Goal: Communication & Community: Answer question/provide support

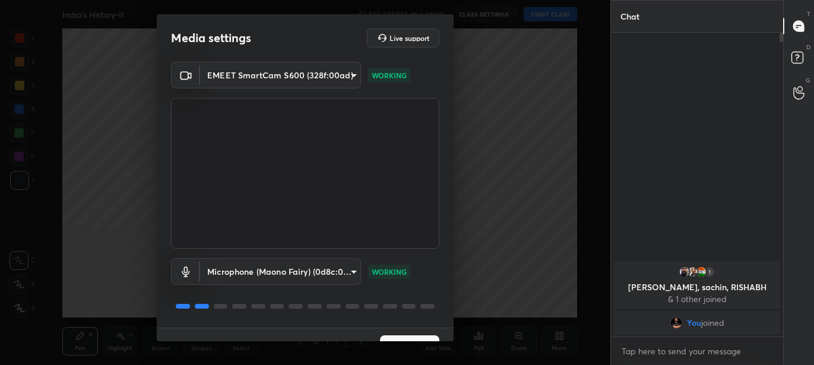
click at [407, 336] on button "Next" at bounding box center [409, 347] width 59 height 24
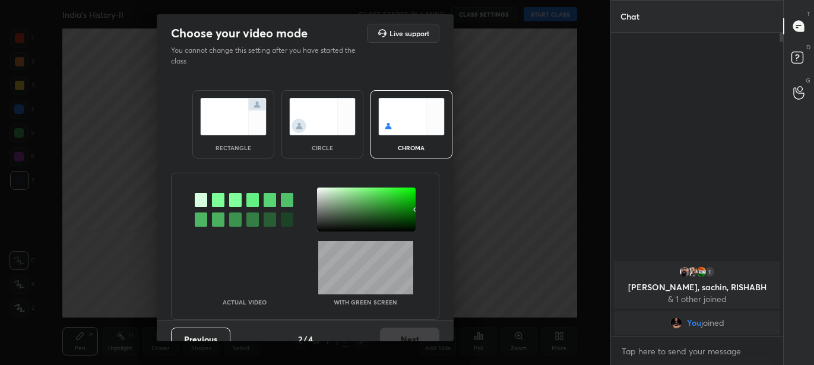
click at [218, 101] on img at bounding box center [233, 116] width 66 height 37
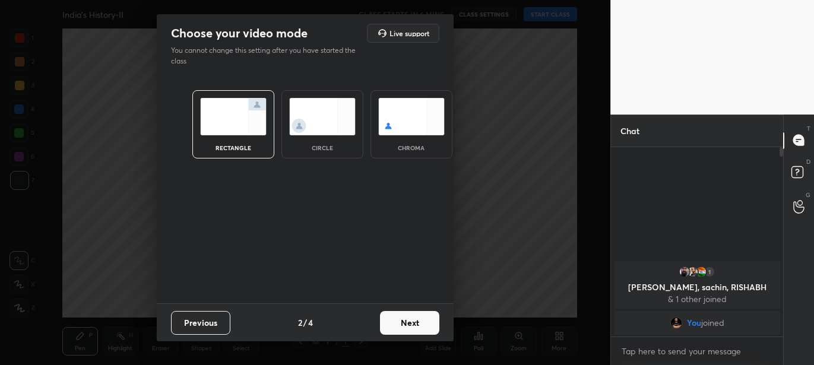
scroll to position [4, 4]
click at [403, 317] on button "Next" at bounding box center [409, 323] width 59 height 24
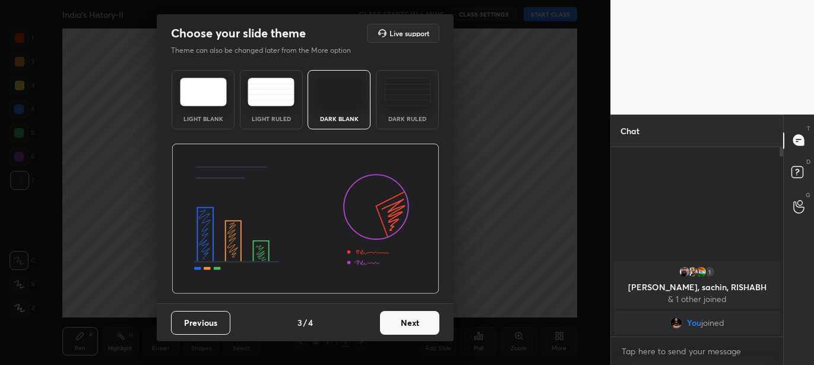
click at [411, 322] on button "Next" at bounding box center [409, 323] width 59 height 24
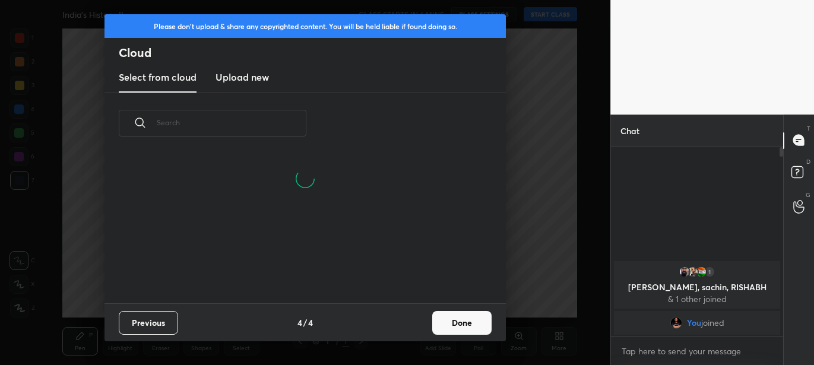
click at [438, 318] on button "Done" at bounding box center [461, 323] width 59 height 24
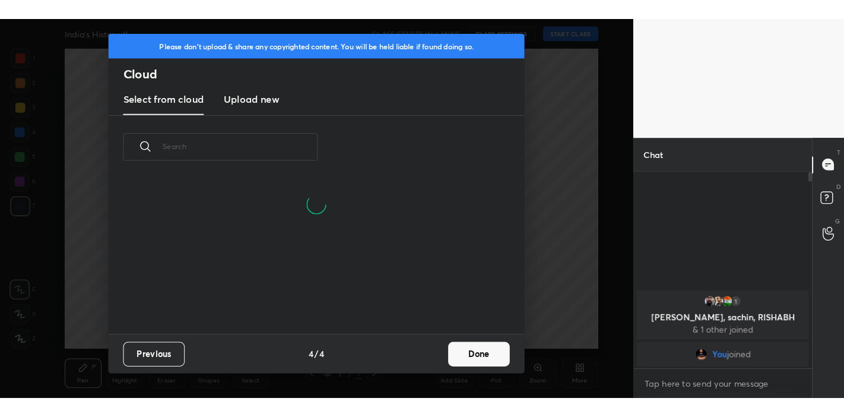
scroll to position [150, 381]
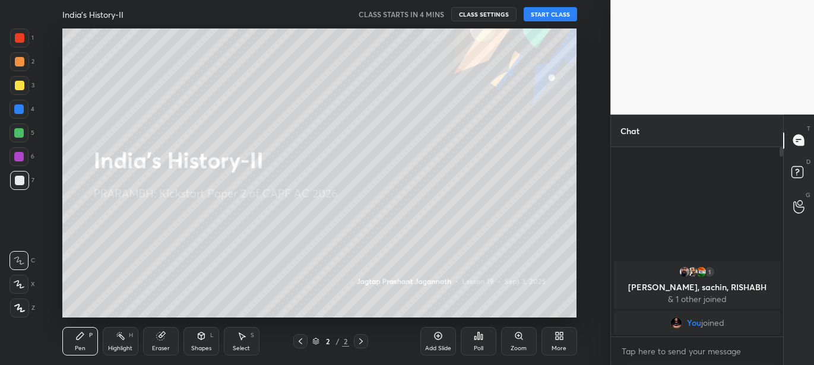
click at [571, 13] on button "START CLASS" at bounding box center [549, 14] width 53 height 14
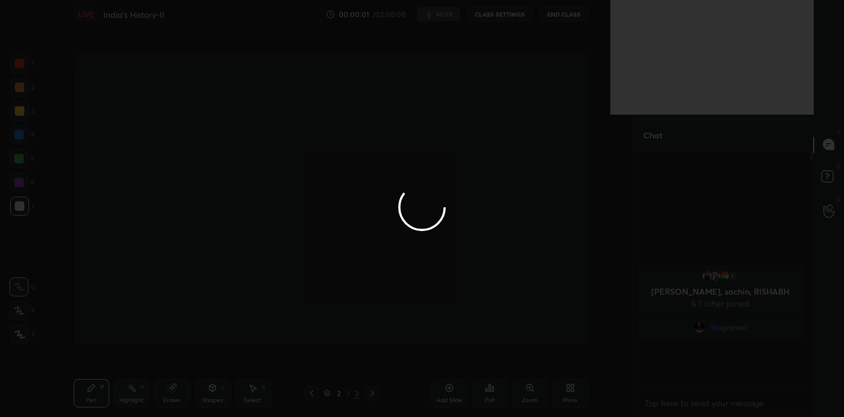
scroll to position [341, 585]
type textarea "x"
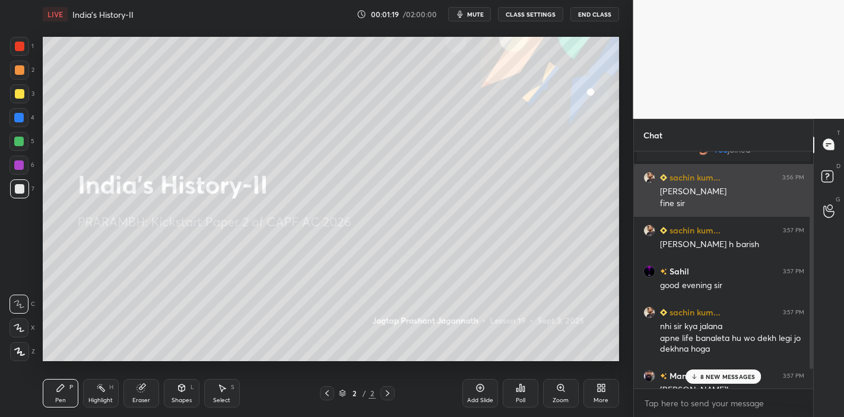
scroll to position [112, 0]
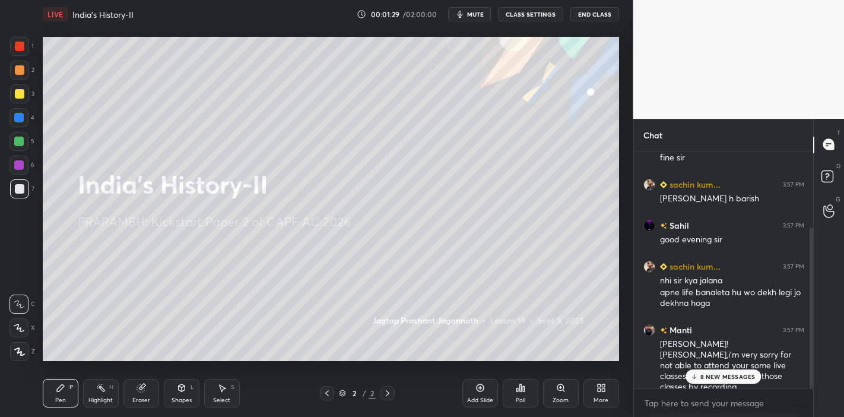
click at [722, 364] on p "8 NEW MESSAGES" at bounding box center [727, 376] width 55 height 7
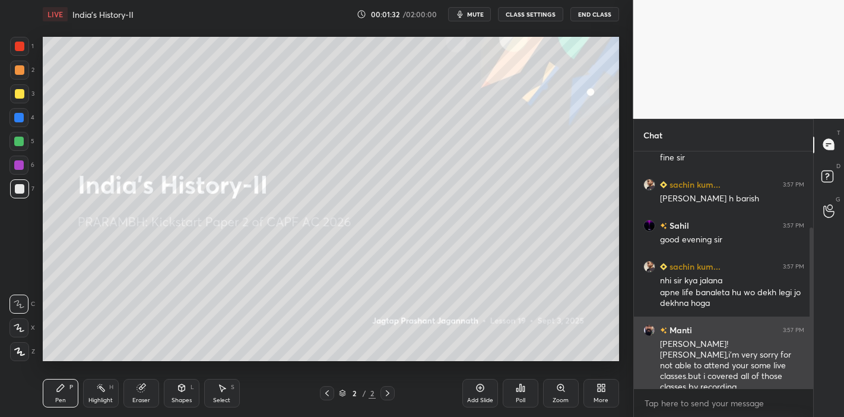
click at [646, 328] on img "grid" at bounding box center [649, 329] width 12 height 12
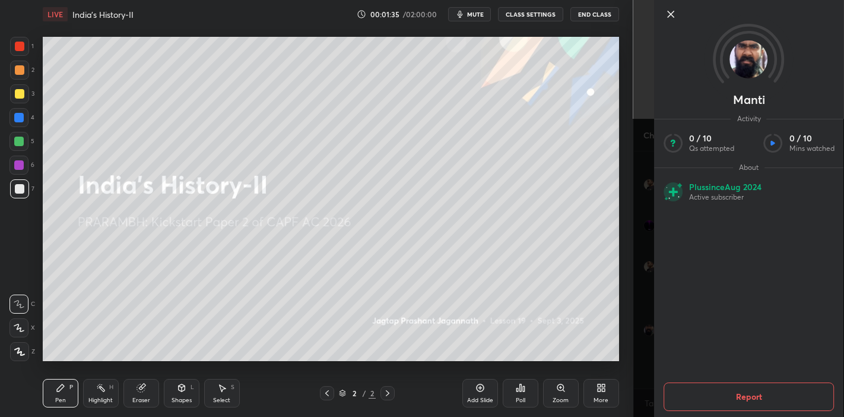
click at [675, 19] on icon at bounding box center [670, 14] width 14 height 14
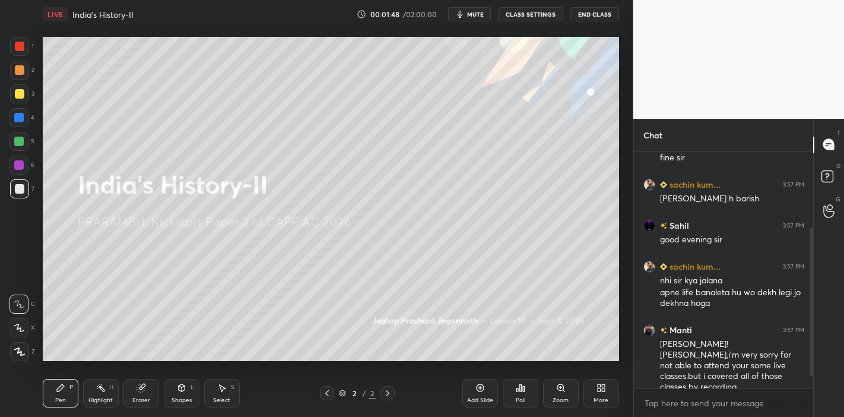
scroll to position [153, 0]
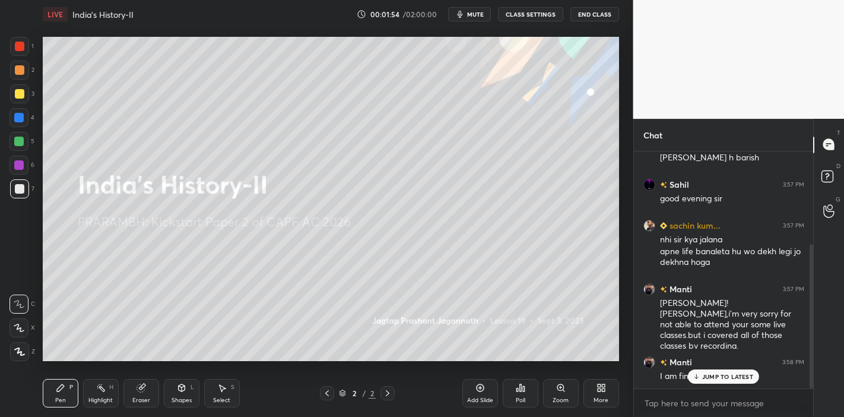
click at [723, 364] on div "JUMP TO LATEST" at bounding box center [723, 376] width 71 height 14
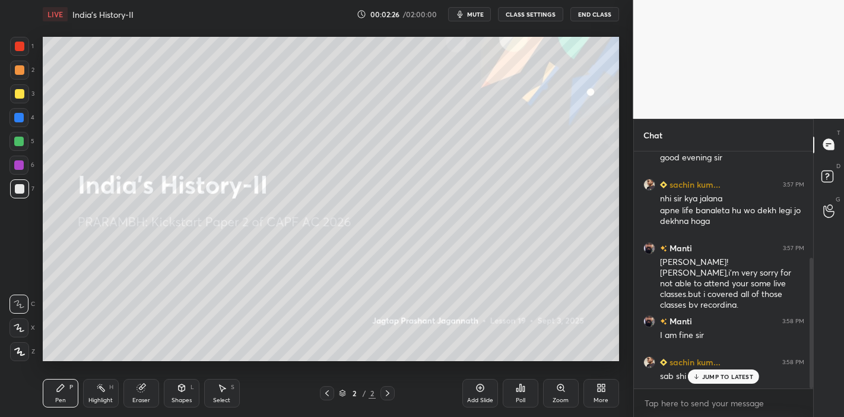
scroll to position [227, 0]
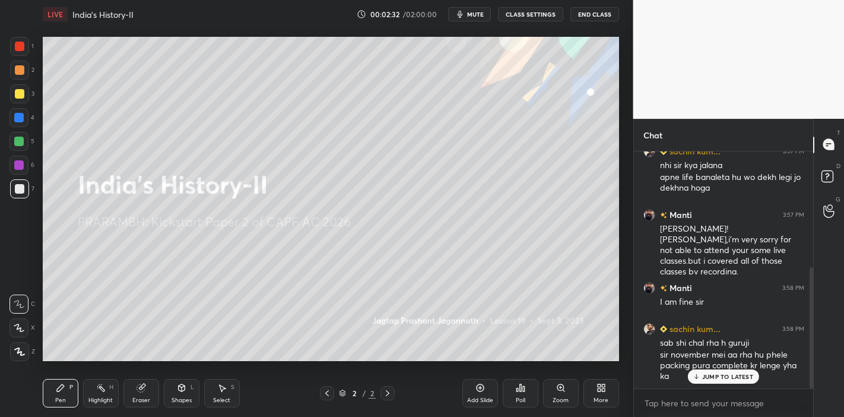
click at [707, 364] on p "JUMP TO LATEST" at bounding box center [727, 376] width 51 height 7
click at [21, 326] on icon at bounding box center [19, 327] width 11 height 8
click at [16, 87] on div at bounding box center [19, 93] width 19 height 19
click at [468, 364] on div "Add Slide" at bounding box center [480, 393] width 36 height 28
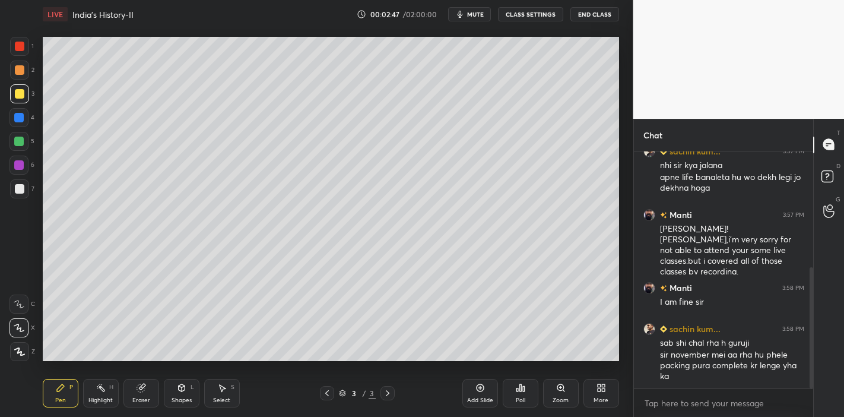
drag, startPoint x: 18, startPoint y: 53, endPoint x: 34, endPoint y: 53, distance: 15.4
click at [18, 54] on div at bounding box center [19, 46] width 19 height 19
click at [20, 94] on div at bounding box center [19, 93] width 9 height 9
click at [471, 360] on div "LIVE India's History-II 00:03:00 / 02:00:00 mute CLASS SETTINGS End Class Setti…" at bounding box center [331, 208] width 586 height 417
click at [20, 188] on div at bounding box center [19, 188] width 9 height 9
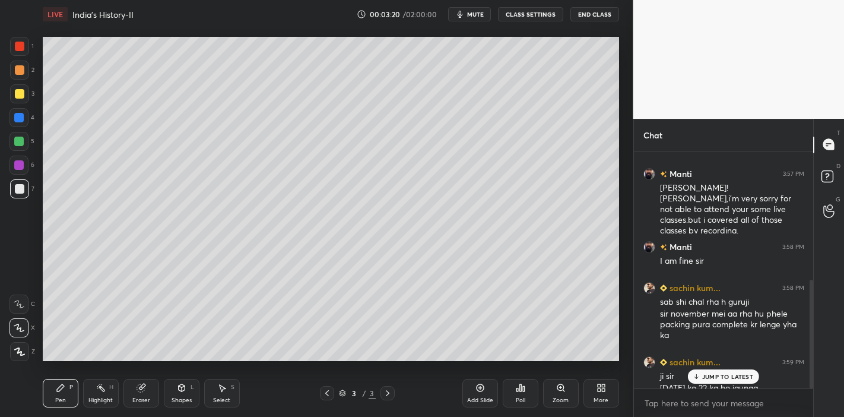
scroll to position [280, 0]
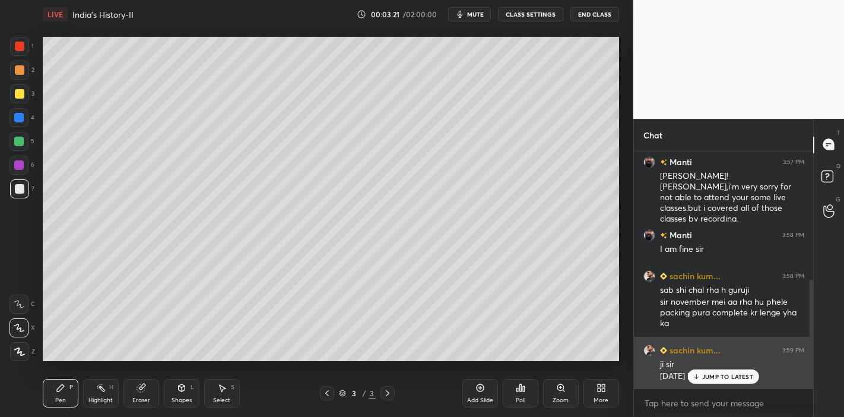
click at [707, 364] on p "JUMP TO LATEST" at bounding box center [727, 376] width 51 height 7
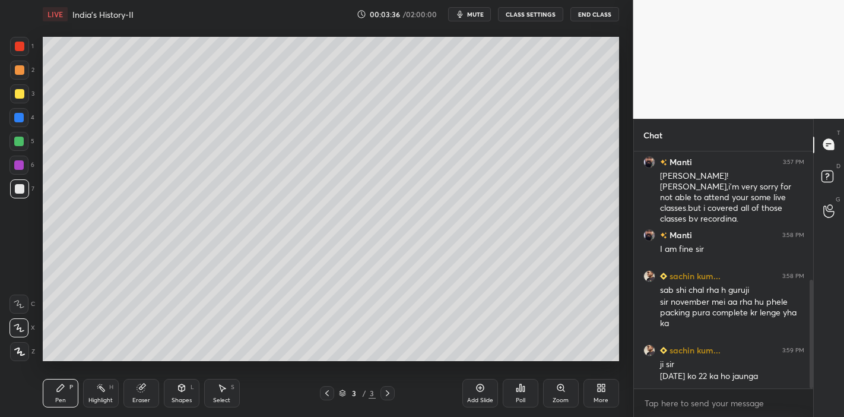
click at [138, 364] on div "Eraser" at bounding box center [141, 393] width 36 height 28
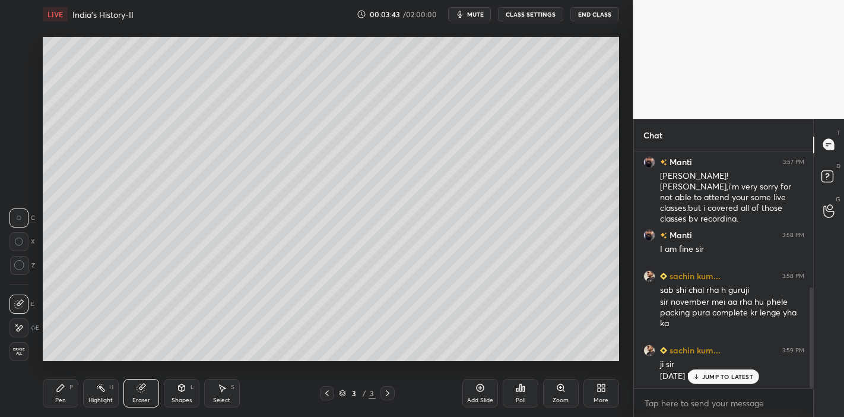
scroll to position [320, 0]
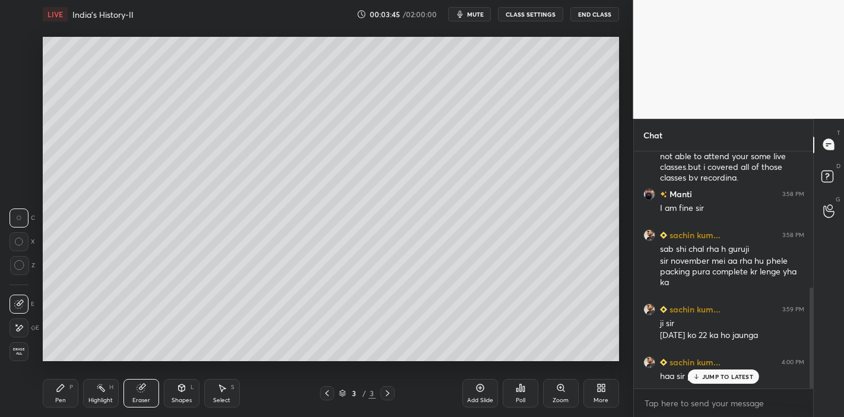
drag, startPoint x: 715, startPoint y: 378, endPoint x: 638, endPoint y: 361, distance: 79.0
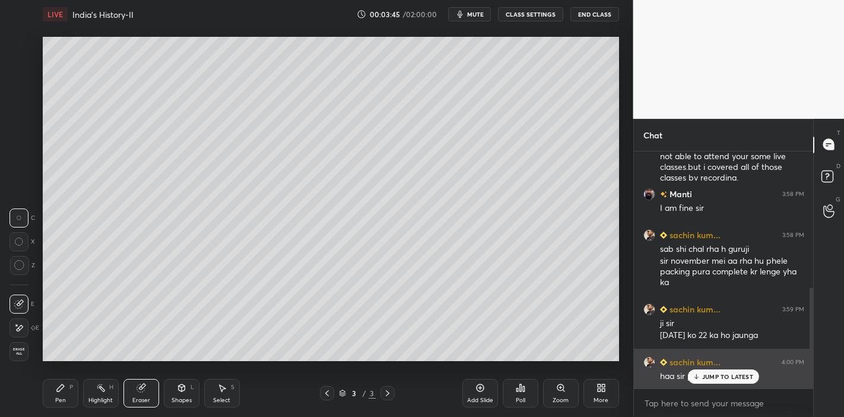
click at [715, 364] on p "JUMP TO LATEST" at bounding box center [727, 376] width 51 height 7
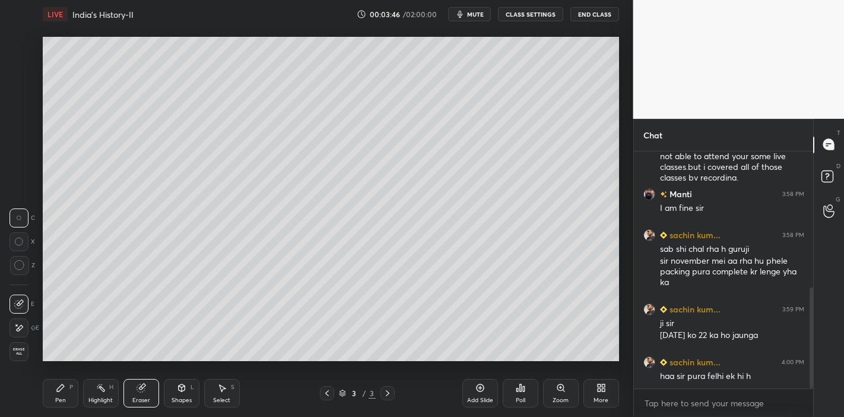
click at [55, 364] on div "Pen P" at bounding box center [61, 393] width 36 height 28
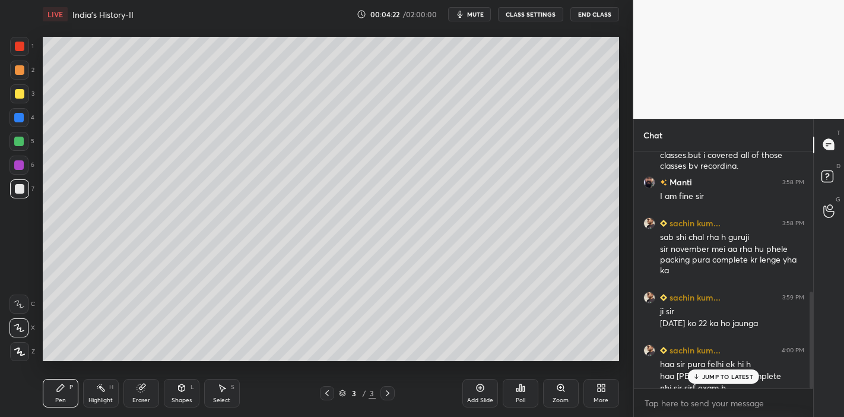
scroll to position [344, 0]
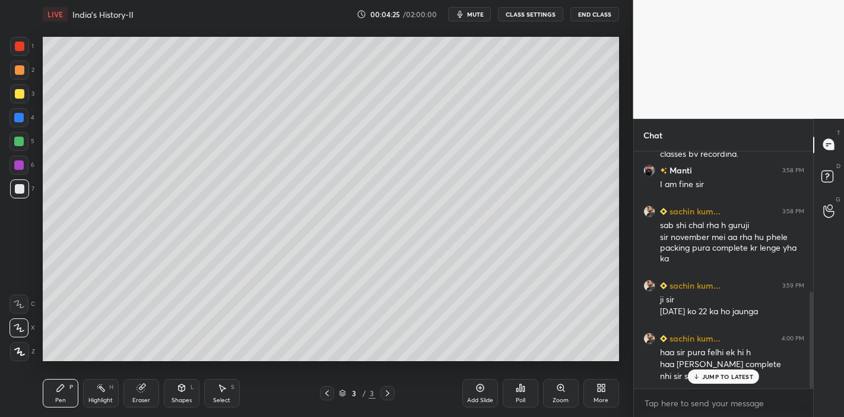
click at [724, 364] on p "JUMP TO LATEST" at bounding box center [727, 376] width 51 height 7
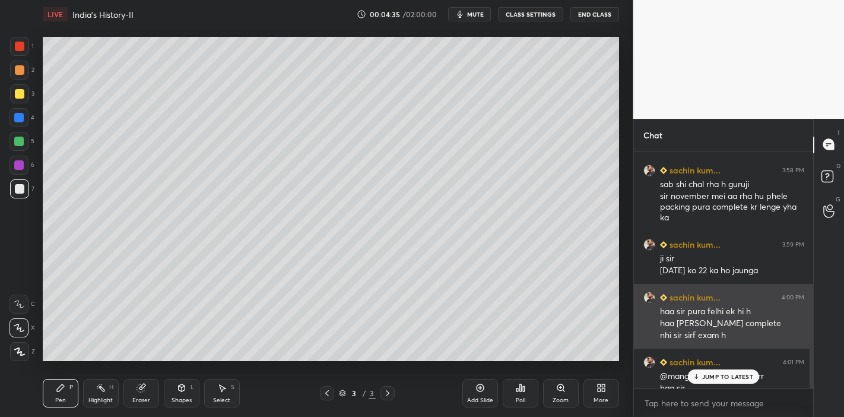
scroll to position [397, 0]
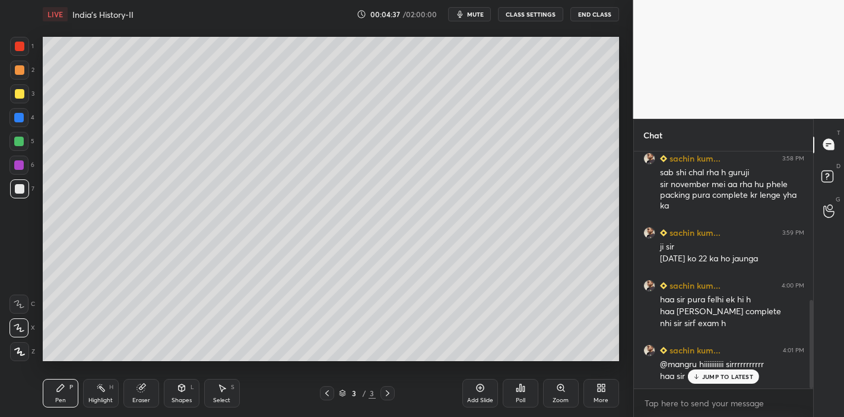
click at [702, 364] on p "JUMP TO LATEST" at bounding box center [727, 376] width 51 height 7
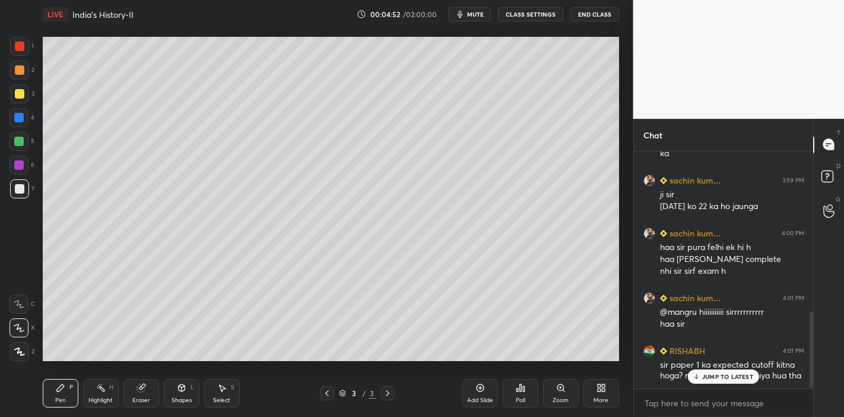
scroll to position [490, 0]
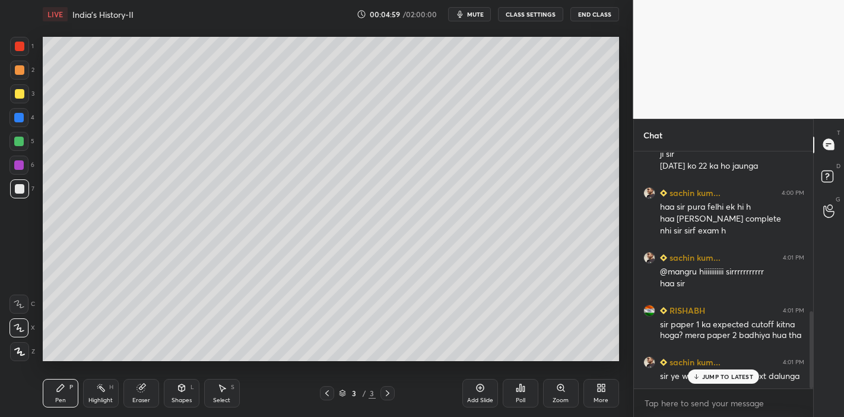
click at [718, 364] on div "JUMP TO LATEST" at bounding box center [723, 376] width 71 height 14
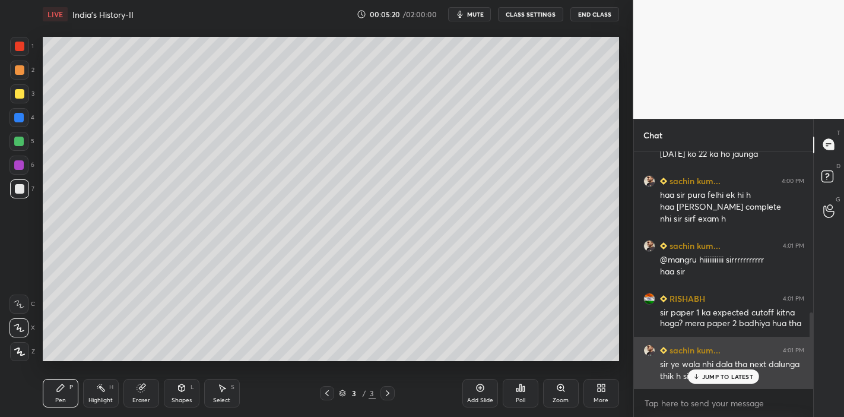
click at [706, 364] on div "JUMP TO LATEST" at bounding box center [723, 376] width 71 height 14
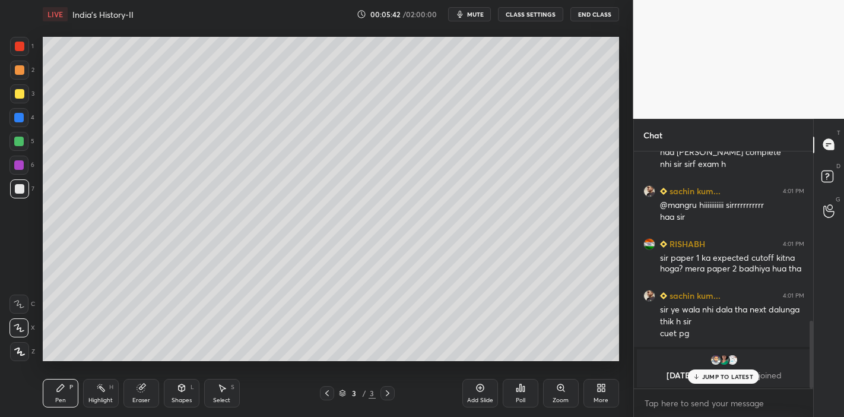
scroll to position [597, 0]
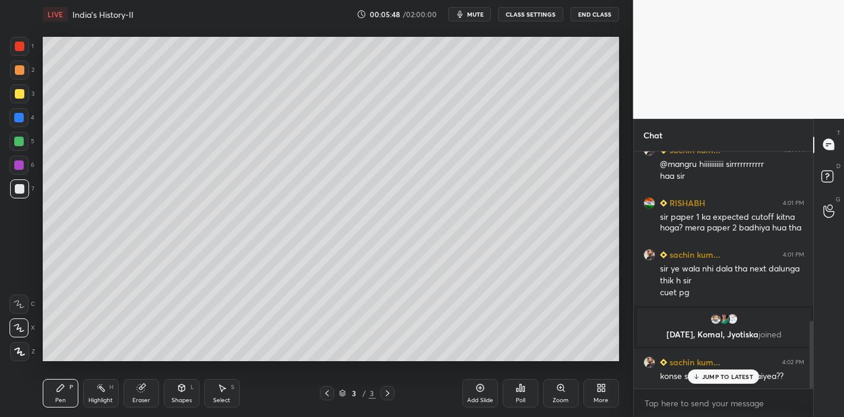
click at [705, 364] on div "JUMP TO LATEST" at bounding box center [723, 376] width 71 height 14
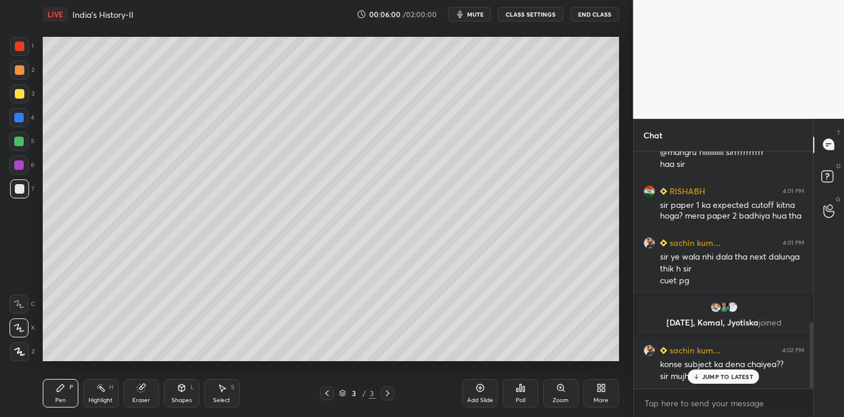
click at [710, 364] on p "JUMP TO LATEST" at bounding box center [727, 376] width 51 height 7
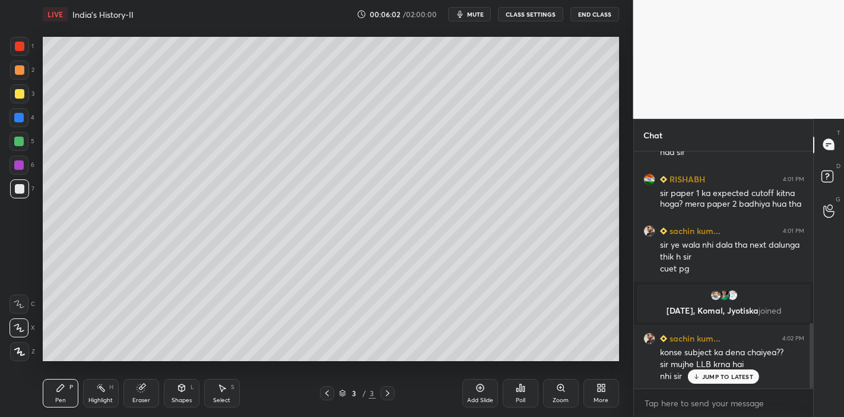
click at [715, 364] on p "JUMP TO LATEST" at bounding box center [727, 376] width 51 height 7
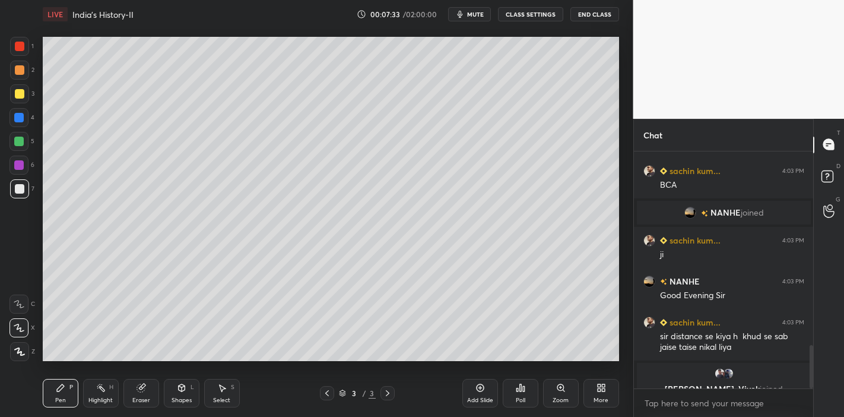
scroll to position [907, 0]
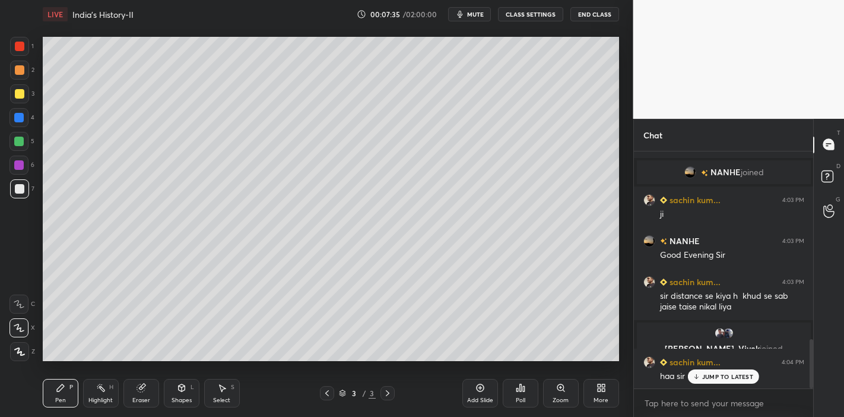
click at [737, 364] on p "JUMP TO LATEST" at bounding box center [727, 376] width 51 height 7
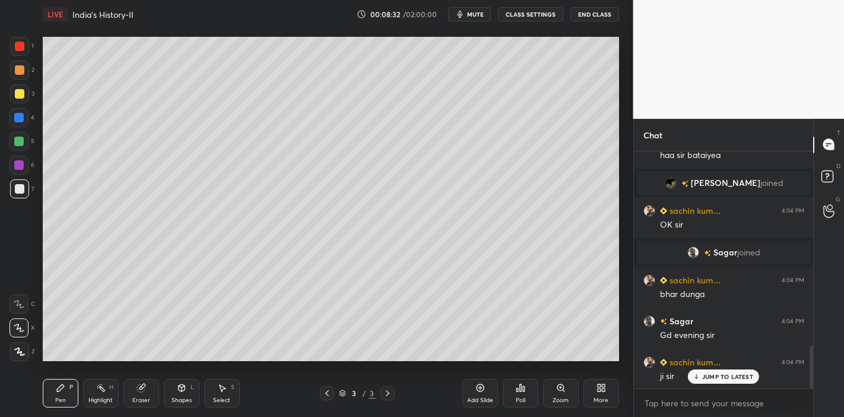
scroll to position [1114, 0]
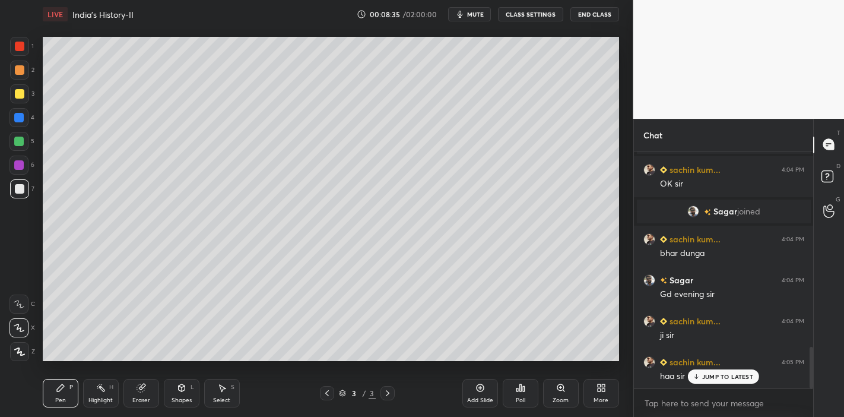
click at [711, 364] on p "JUMP TO LATEST" at bounding box center [727, 376] width 51 height 7
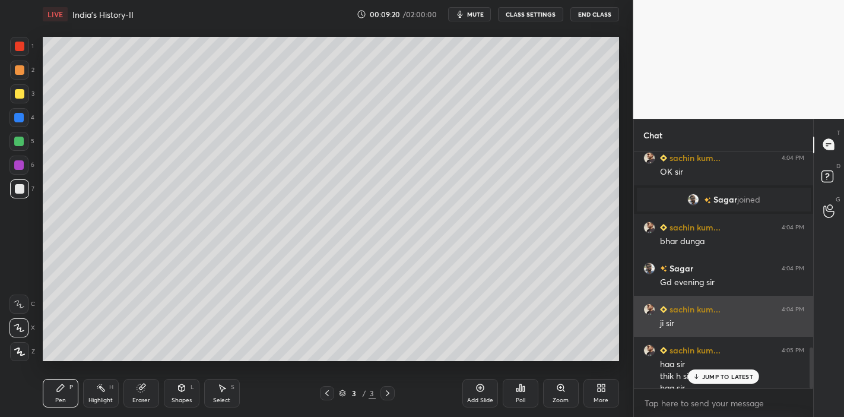
scroll to position [1138, 0]
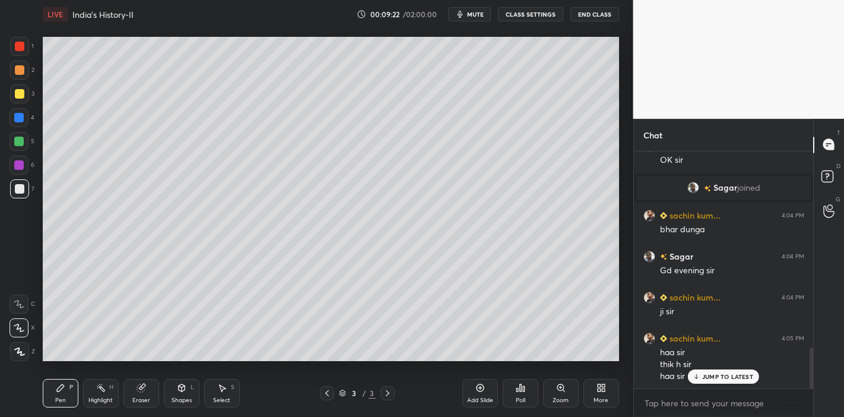
click at [491, 364] on div "Add Slide" at bounding box center [480, 400] width 26 height 6
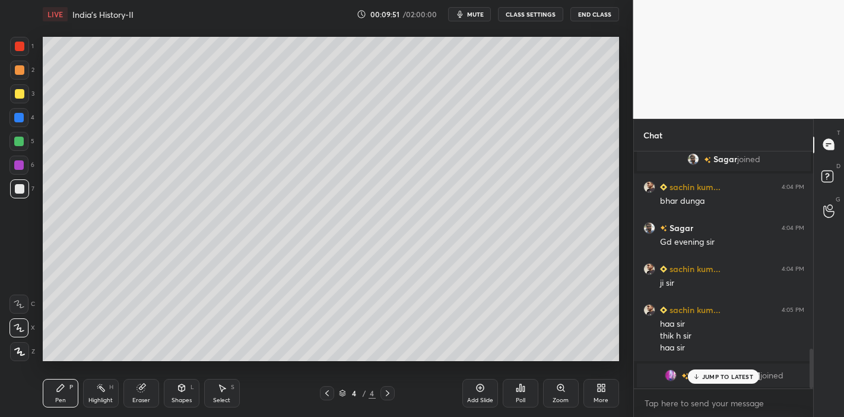
scroll to position [1207, 0]
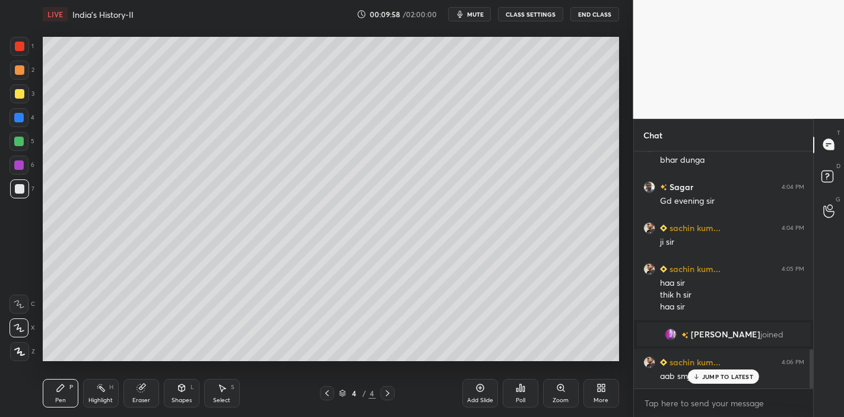
click at [726, 364] on p "JUMP TO LATEST" at bounding box center [727, 376] width 51 height 7
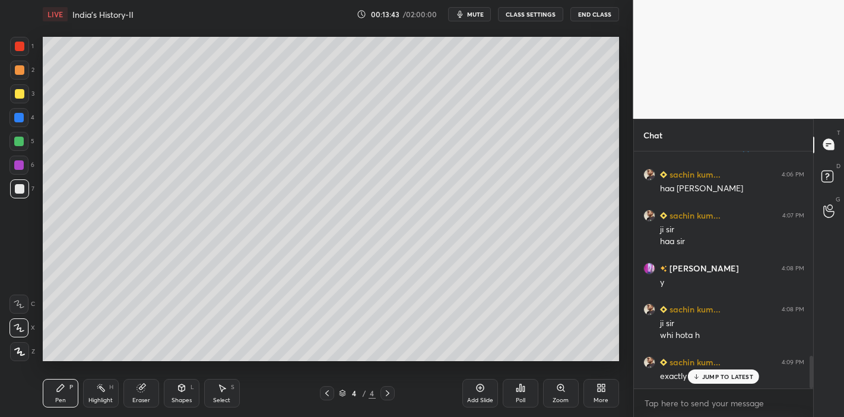
scroll to position [1518, 0]
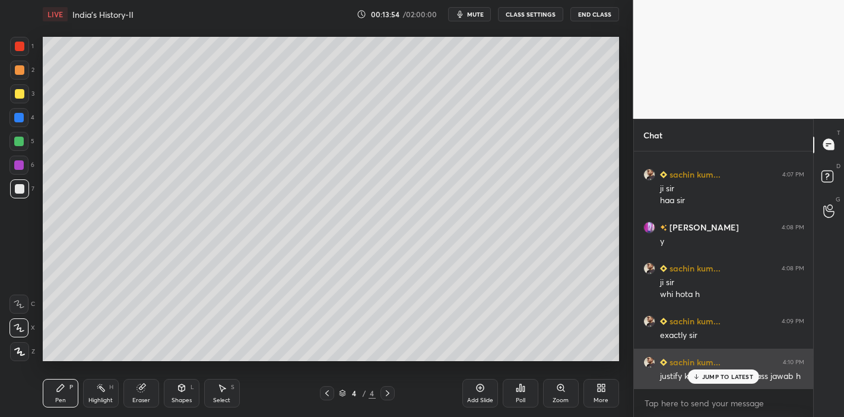
click at [704, 364] on div "justify krne ke liye apke pass jawab h" at bounding box center [732, 375] width 144 height 14
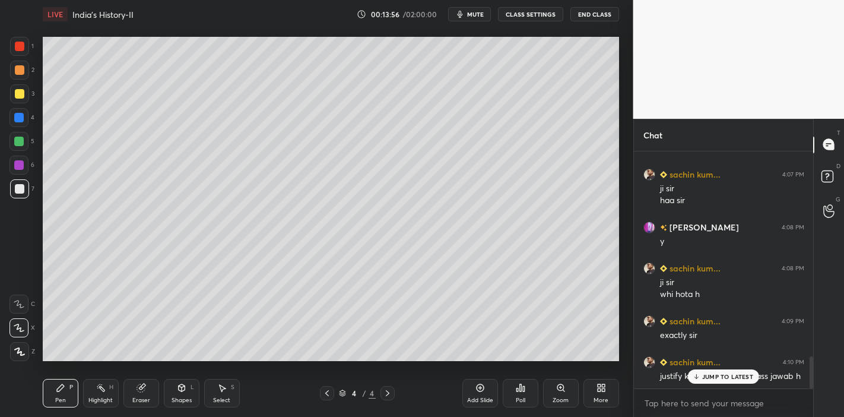
click at [704, 364] on p "JUMP TO LATEST" at bounding box center [727, 376] width 51 height 7
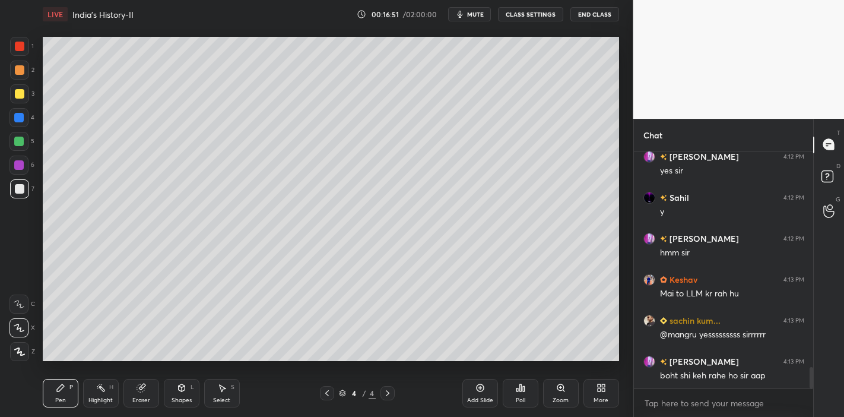
scroll to position [2401, 0]
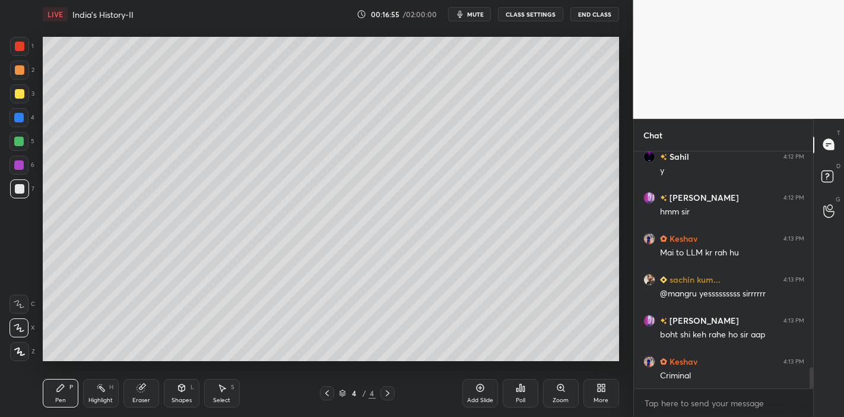
click at [145, 364] on div "Eraser" at bounding box center [141, 393] width 36 height 28
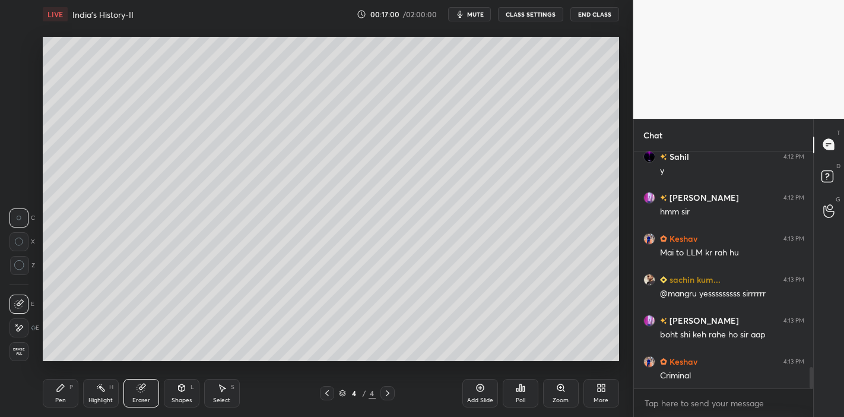
click at [52, 364] on div "Pen P" at bounding box center [61, 393] width 36 height 28
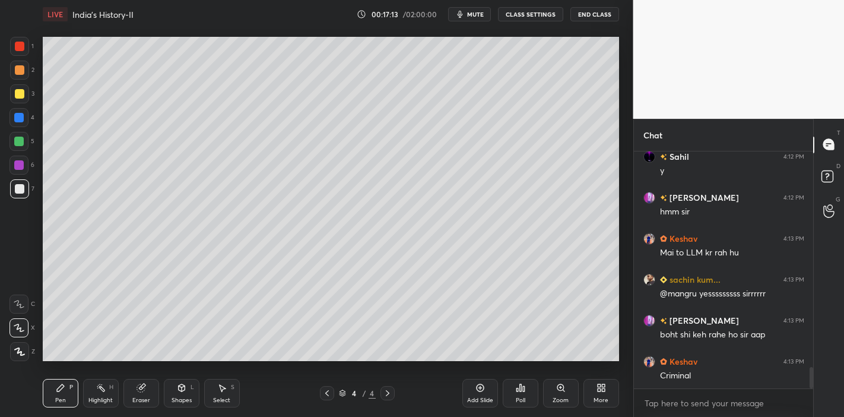
click at [183, 364] on div "Shapes L" at bounding box center [182, 393] width 36 height 28
click at [17, 91] on div at bounding box center [19, 93] width 9 height 9
click at [185, 364] on div "Shapes" at bounding box center [182, 400] width 20 height 6
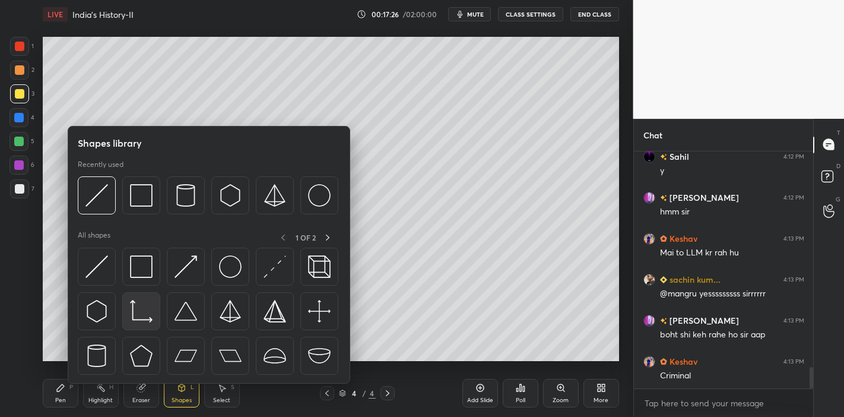
click at [139, 310] on img at bounding box center [141, 311] width 23 height 23
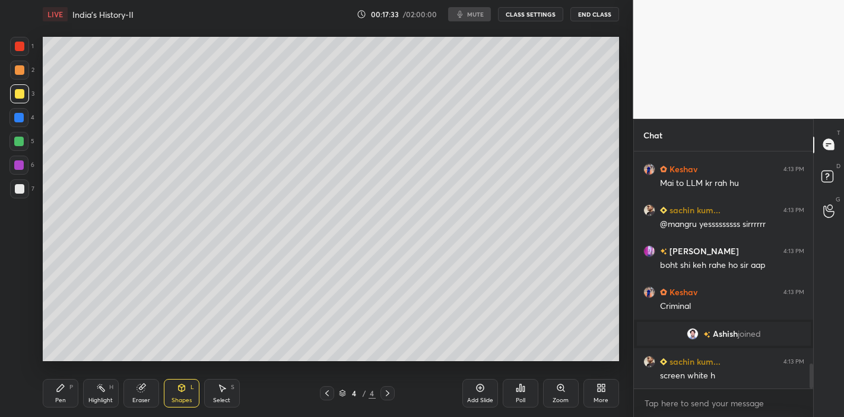
scroll to position [2033, 0]
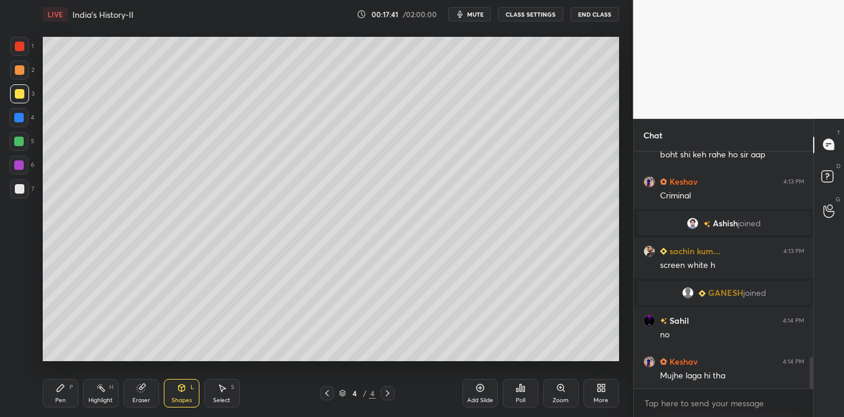
scroll to position [341, 585]
click at [144, 390] on icon at bounding box center [140, 387] width 9 height 9
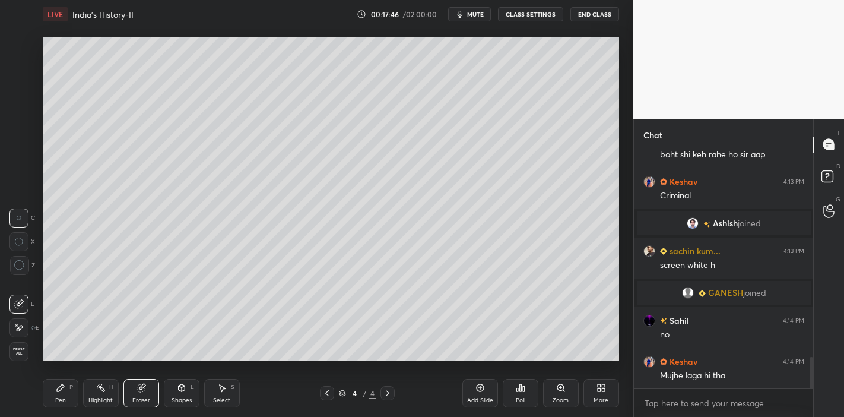
drag, startPoint x: 18, startPoint y: 328, endPoint x: 26, endPoint y: 323, distance: 8.6
click at [18, 328] on icon at bounding box center [18, 328] width 9 height 10
click at [63, 398] on div "Pen" at bounding box center [60, 400] width 11 height 6
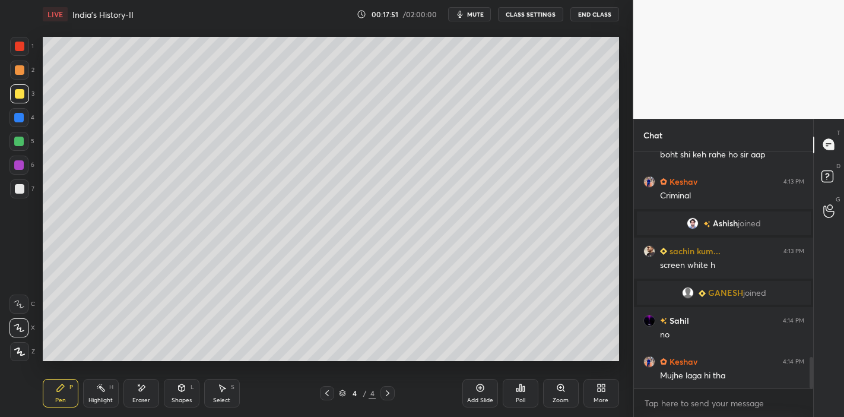
scroll to position [1591, 0]
click at [17, 188] on div at bounding box center [19, 188] width 9 height 9
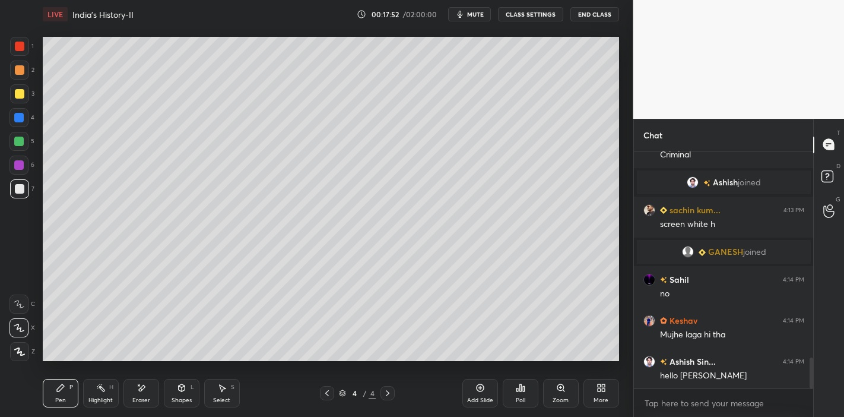
scroll to position [1631, 0]
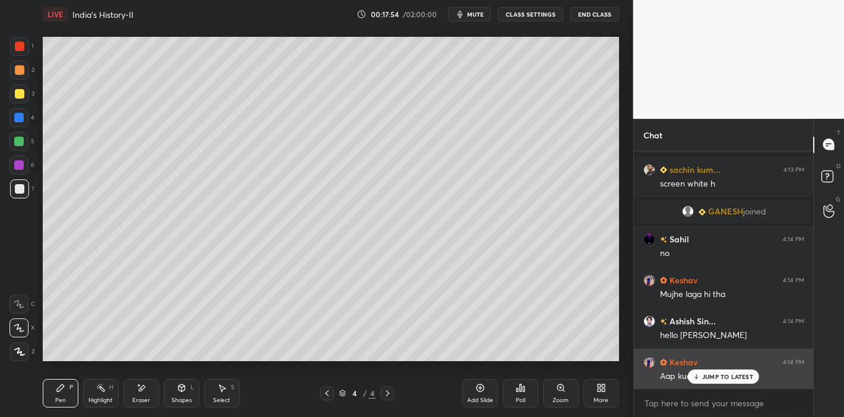
click at [712, 375] on p "JUMP TO LATEST" at bounding box center [727, 376] width 51 height 7
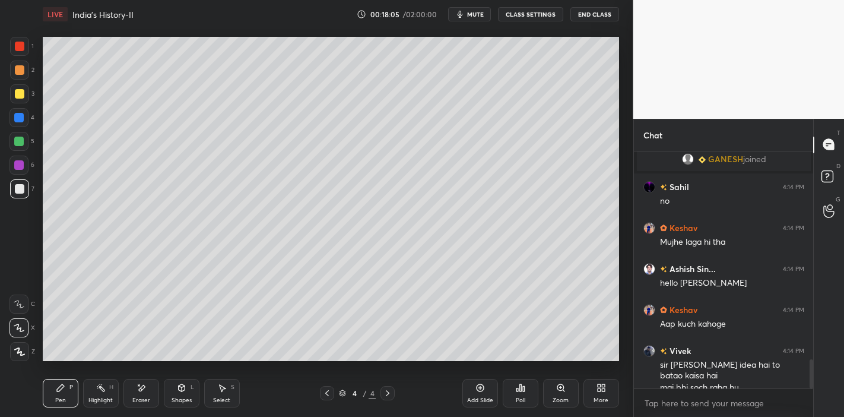
scroll to position [1695, 0]
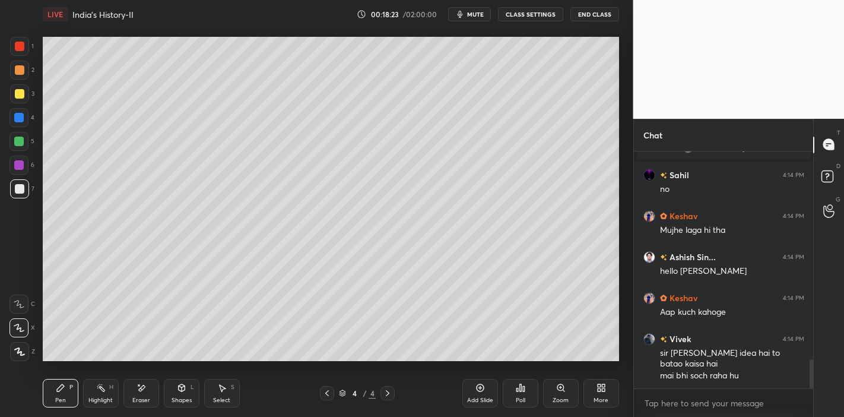
click at [141, 398] on div "Eraser" at bounding box center [141, 400] width 18 height 6
click at [64, 397] on div "Pen" at bounding box center [60, 400] width 11 height 6
click at [23, 144] on div at bounding box center [18, 140] width 9 height 9
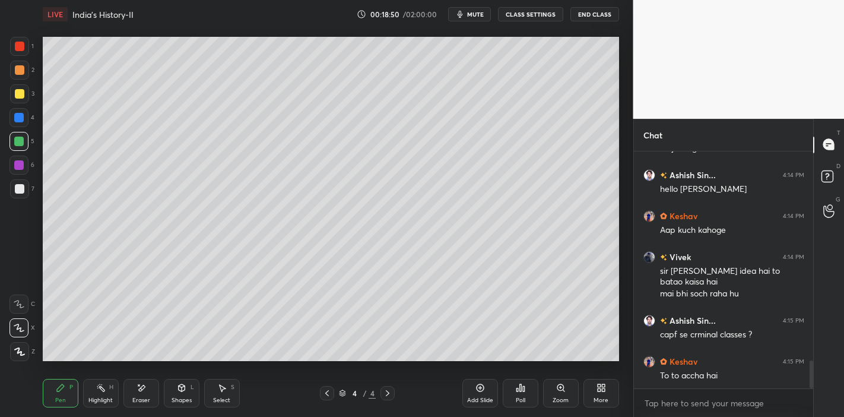
scroll to position [1817, 0]
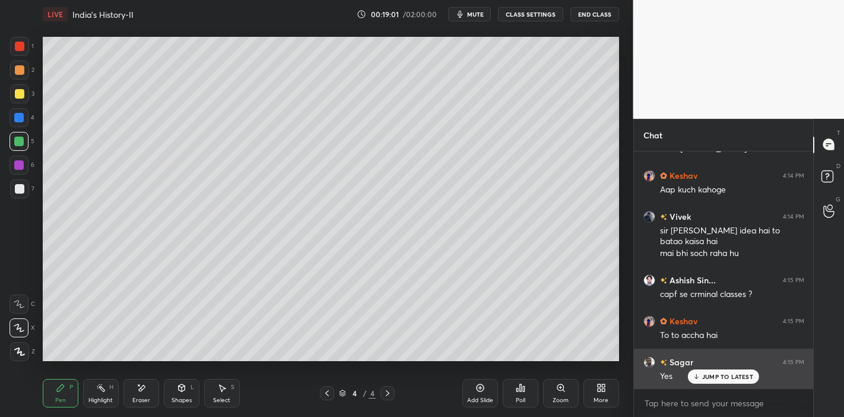
click at [697, 376] on icon at bounding box center [697, 376] width 8 height 7
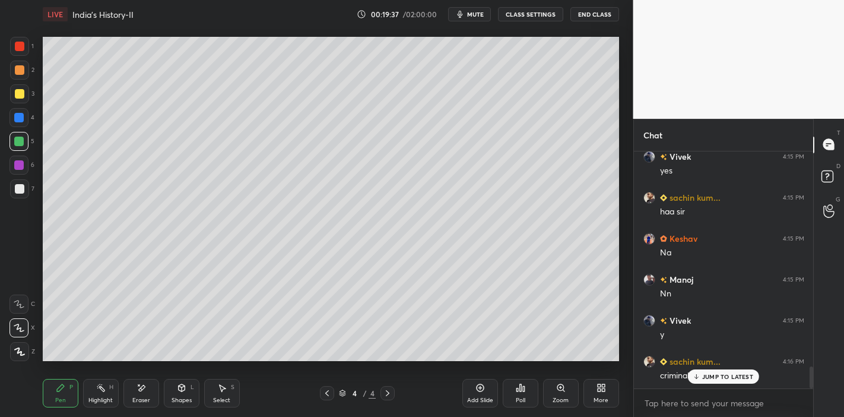
scroll to position [2351, 0]
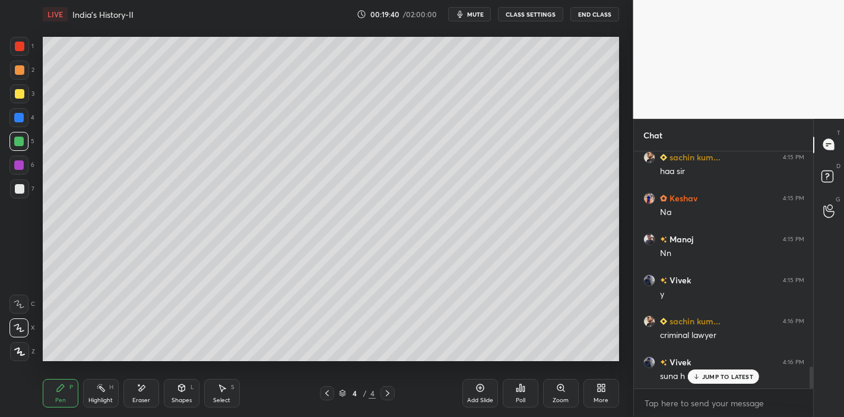
drag, startPoint x: 717, startPoint y: 376, endPoint x: 709, endPoint y: 374, distance: 8.4
click at [716, 376] on p "JUMP TO LATEST" at bounding box center [727, 376] width 51 height 7
drag, startPoint x: 15, startPoint y: 188, endPoint x: 36, endPoint y: 188, distance: 20.8
click at [16, 188] on div at bounding box center [19, 188] width 9 height 9
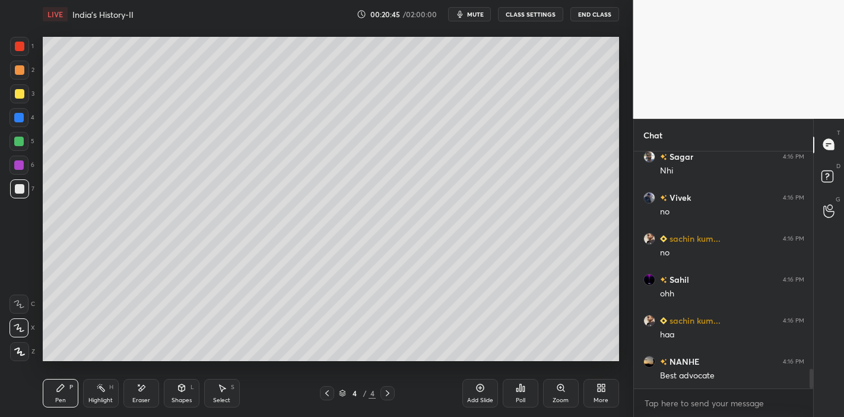
scroll to position [2638, 0]
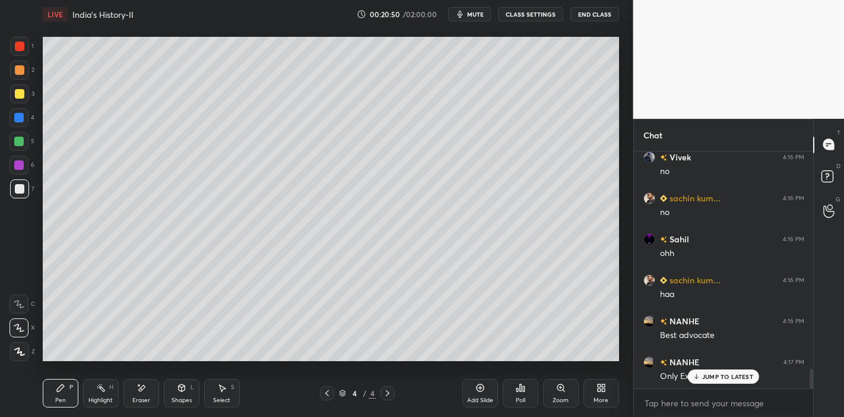
click at [704, 379] on p "JUMP TO LATEST" at bounding box center [727, 376] width 51 height 7
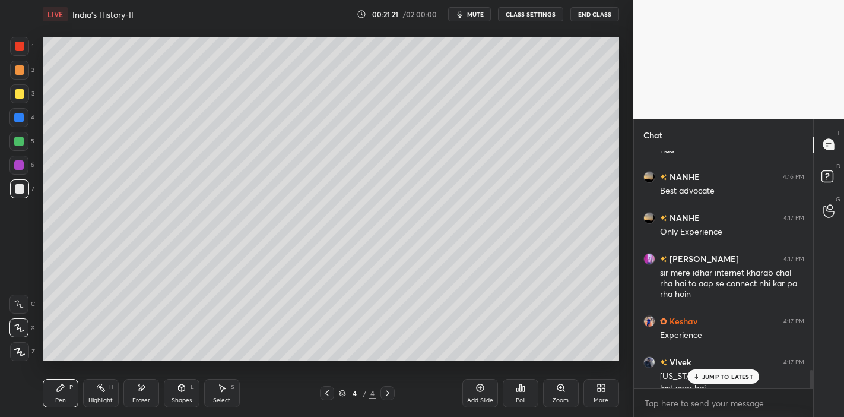
scroll to position [2794, 0]
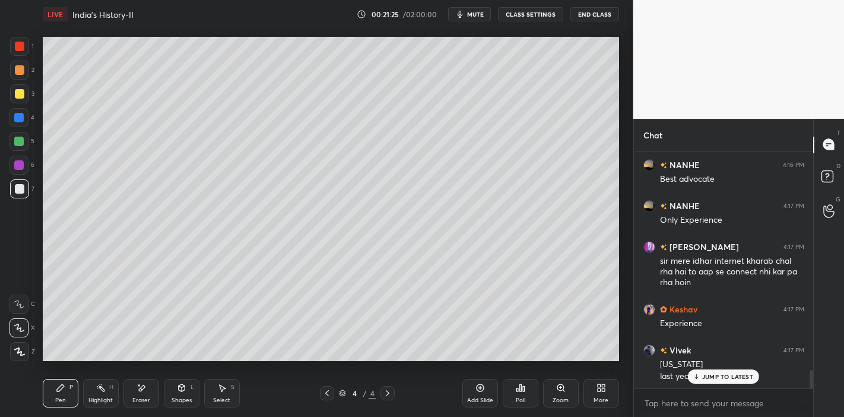
click at [710, 381] on div "JUMP TO LATEST" at bounding box center [723, 376] width 71 height 14
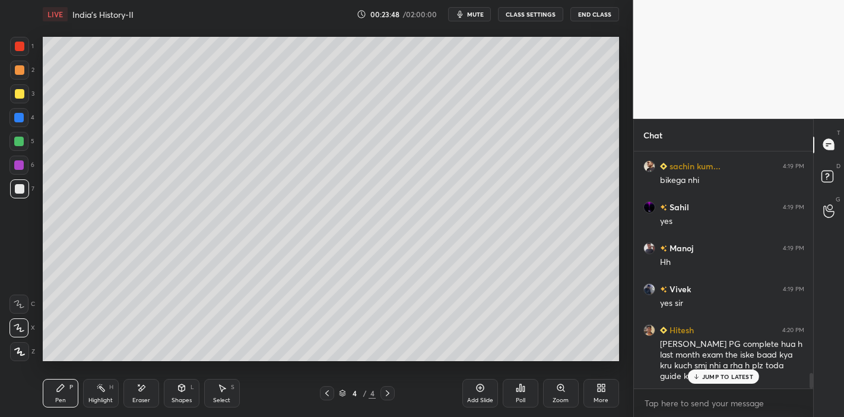
scroll to position [3452, 0]
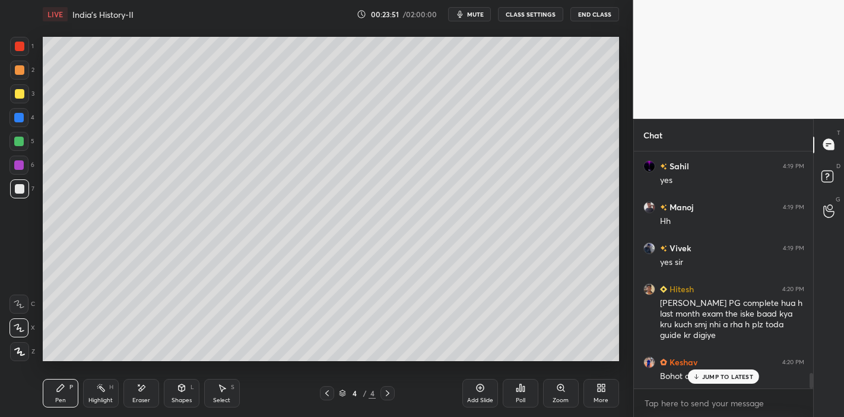
click at [701, 371] on div "JUMP TO LATEST" at bounding box center [723, 376] width 71 height 14
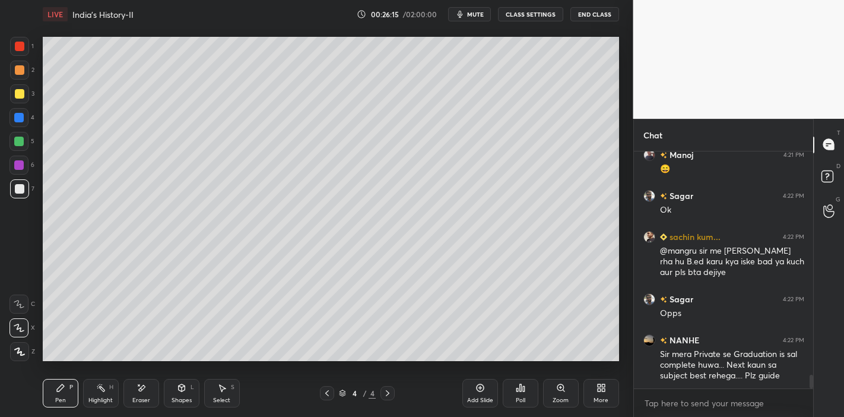
scroll to position [3945, 0]
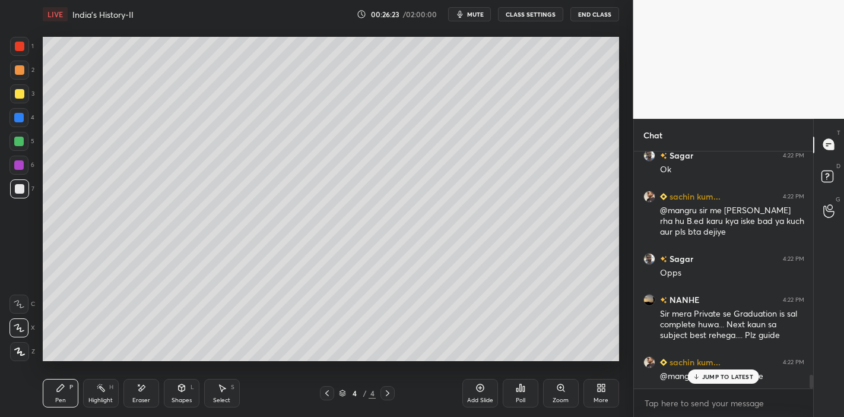
click at [725, 382] on div "JUMP TO LATEST" at bounding box center [723, 376] width 71 height 14
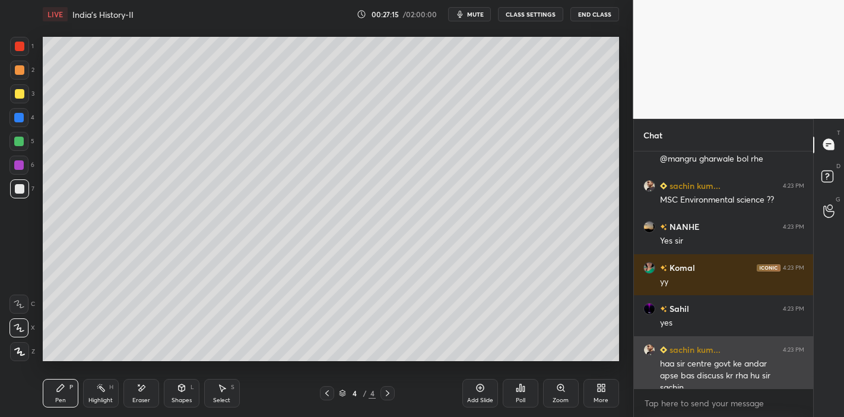
scroll to position [4174, 0]
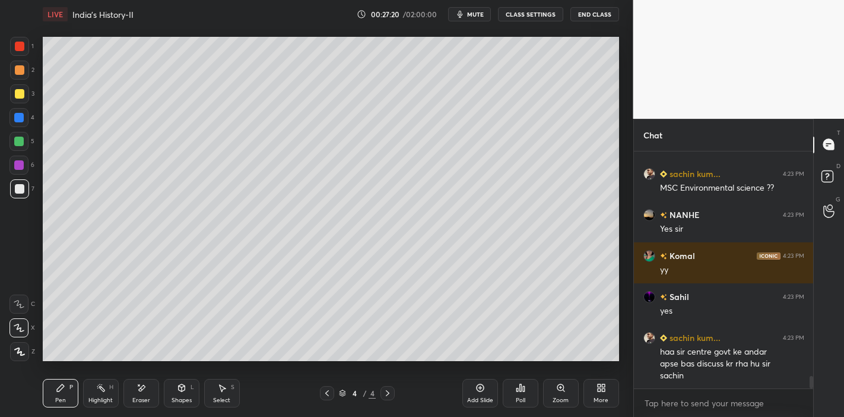
click at [478, 18] on button "mute" at bounding box center [469, 14] width 43 height 14
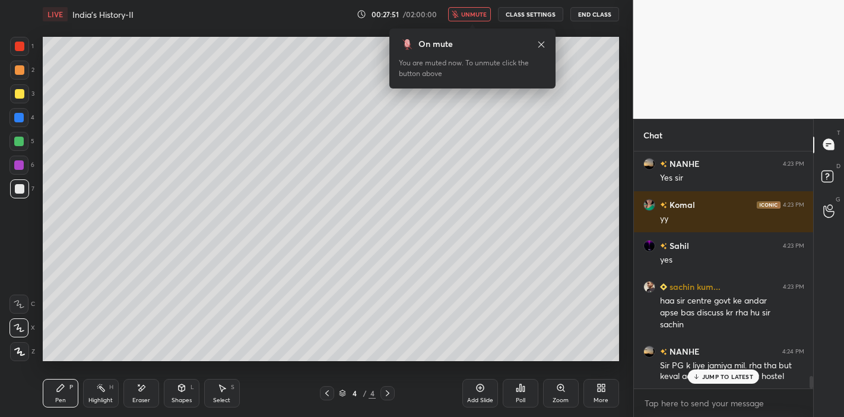
scroll to position [4278, 0]
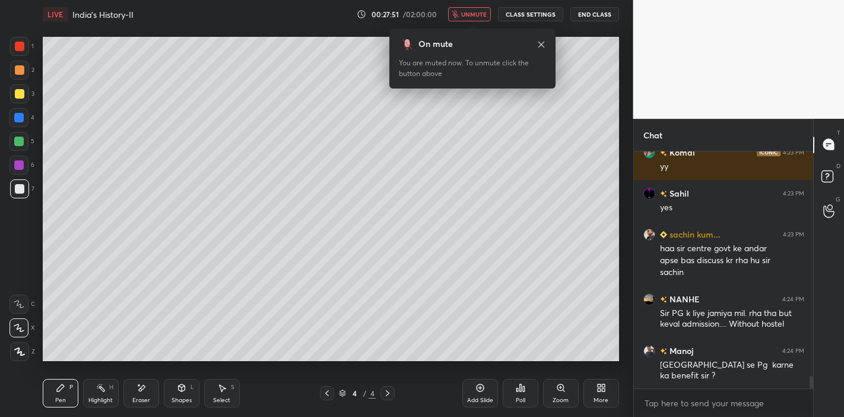
click at [478, 18] on button "unmute" at bounding box center [469, 14] width 43 height 14
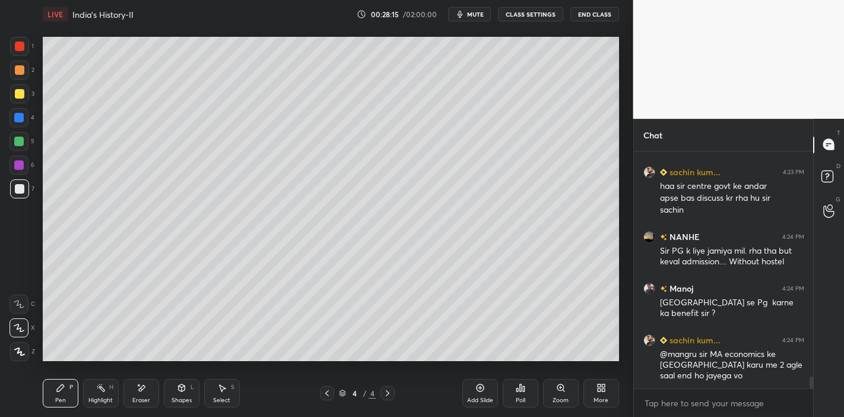
scroll to position [4381, 0]
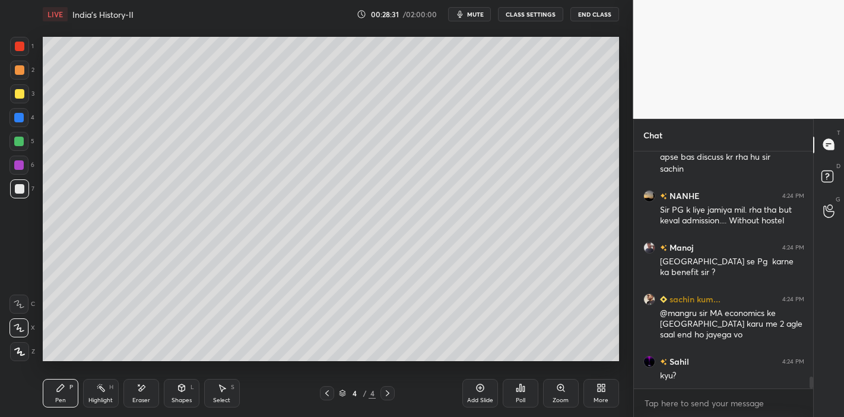
click at [472, 386] on div "Add Slide" at bounding box center [480, 393] width 36 height 28
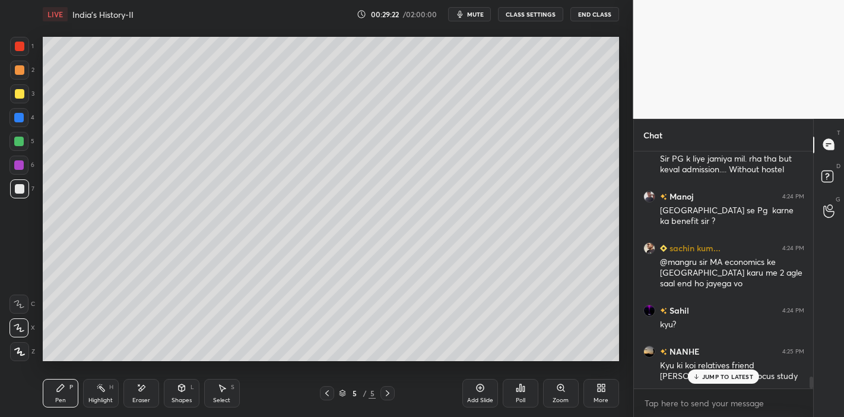
click at [712, 378] on p "JUMP TO LATEST" at bounding box center [727, 376] width 51 height 7
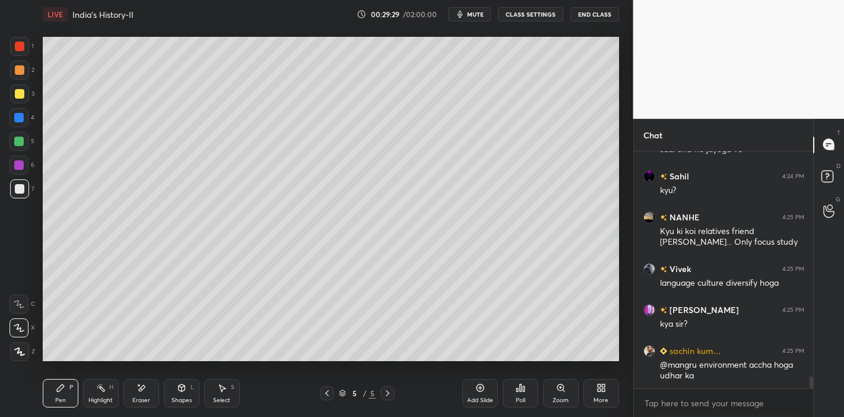
scroll to position [4607, 0]
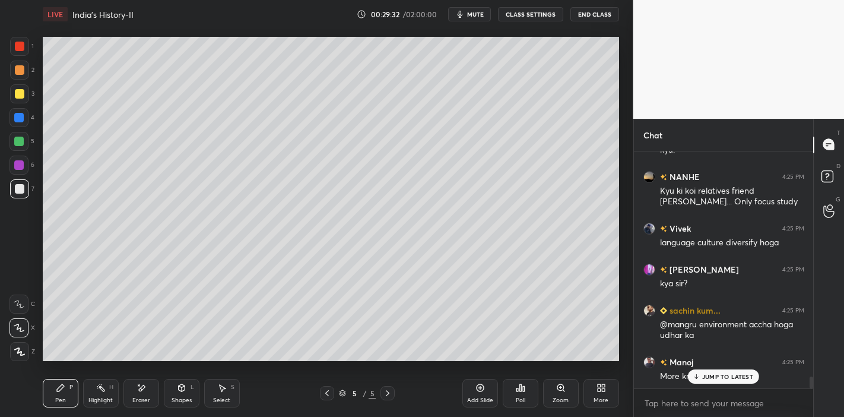
click at [729, 382] on div "JUMP TO LATEST" at bounding box center [723, 376] width 71 height 14
click at [729, 382] on div "Manoj 4:25 PM More knowledge" at bounding box center [724, 368] width 180 height 41
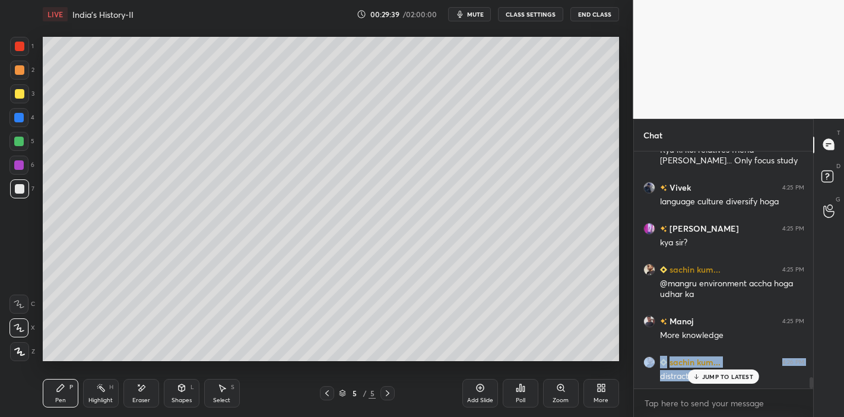
scroll to position [4688, 0]
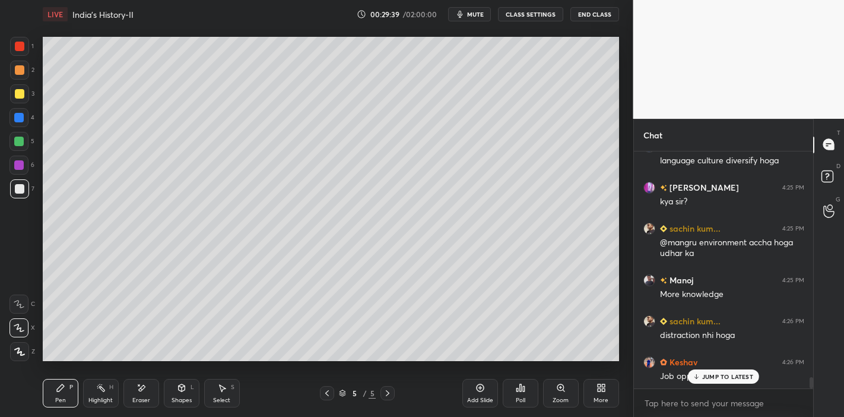
click at [713, 376] on p "JUMP TO LATEST" at bounding box center [727, 376] width 51 height 7
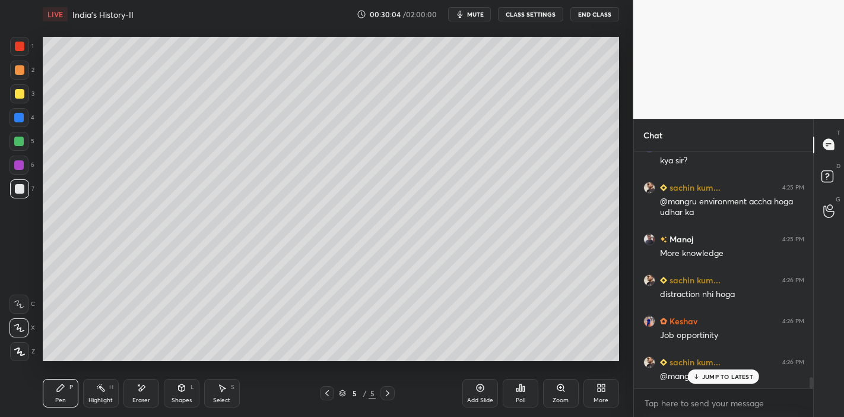
click at [731, 380] on p "JUMP TO LATEST" at bounding box center [727, 376] width 51 height 7
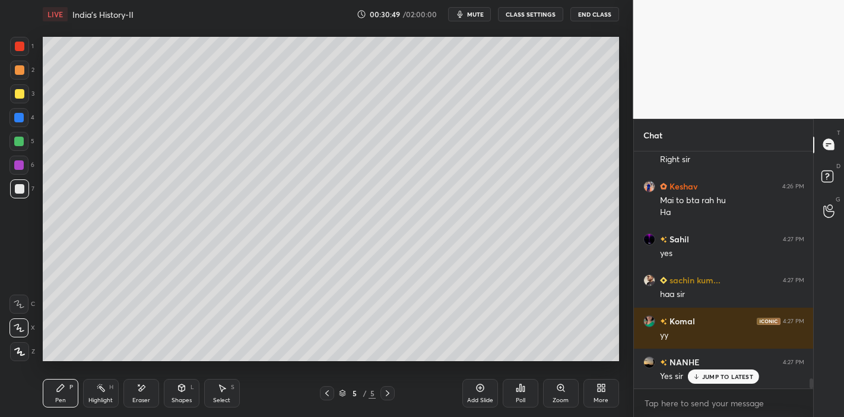
scroll to position [5274, 0]
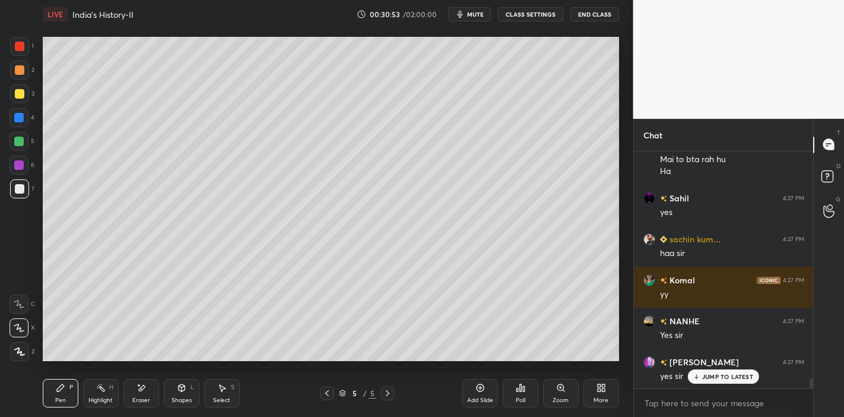
click at [718, 374] on p "JUMP TO LATEST" at bounding box center [727, 376] width 51 height 7
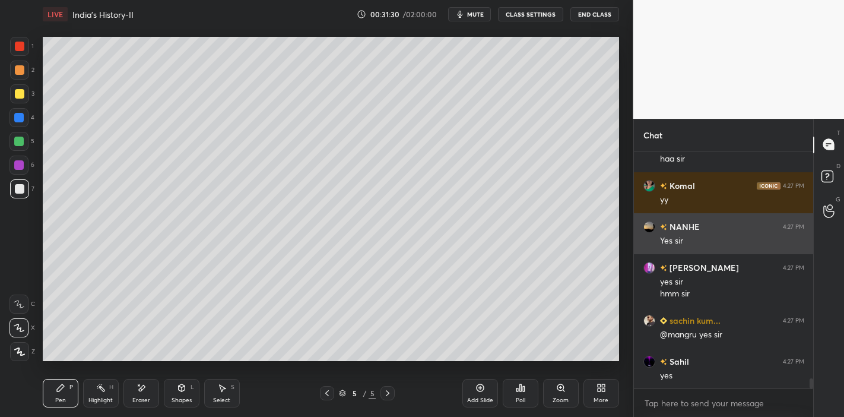
scroll to position [5451, 0]
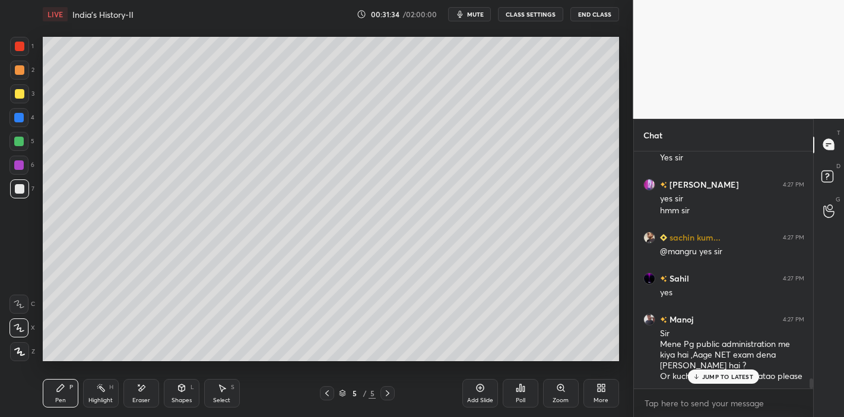
click at [706, 379] on p "JUMP TO LATEST" at bounding box center [727, 376] width 51 height 7
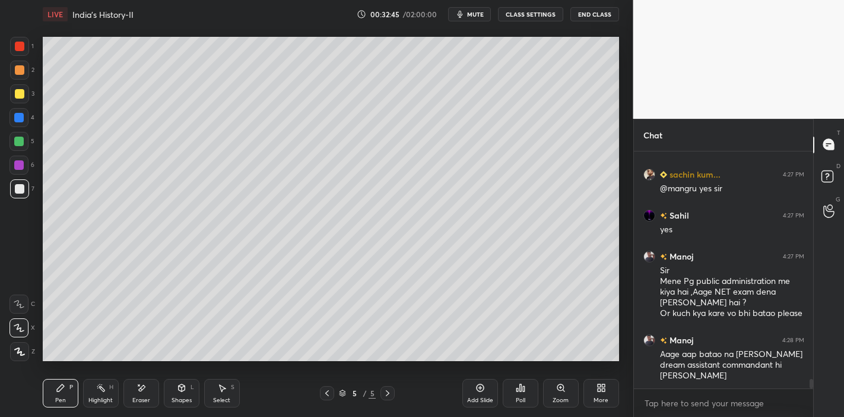
click at [129, 392] on div "Eraser" at bounding box center [141, 393] width 36 height 28
click at [58, 398] on div "Pen" at bounding box center [60, 400] width 11 height 6
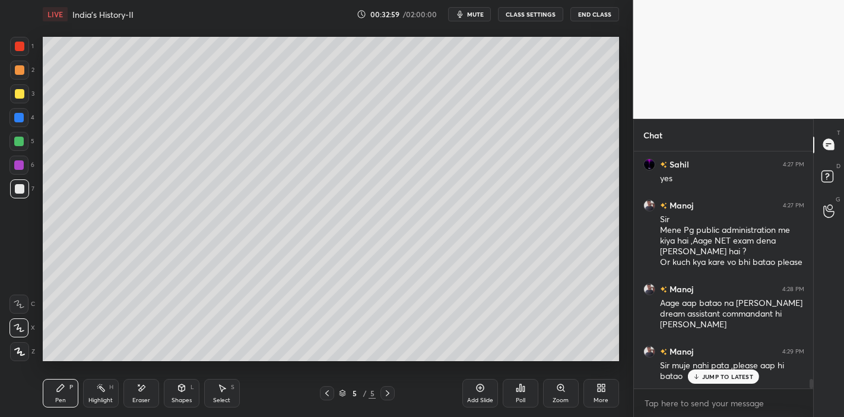
click at [707, 375] on p "JUMP TO LATEST" at bounding box center [727, 376] width 51 height 7
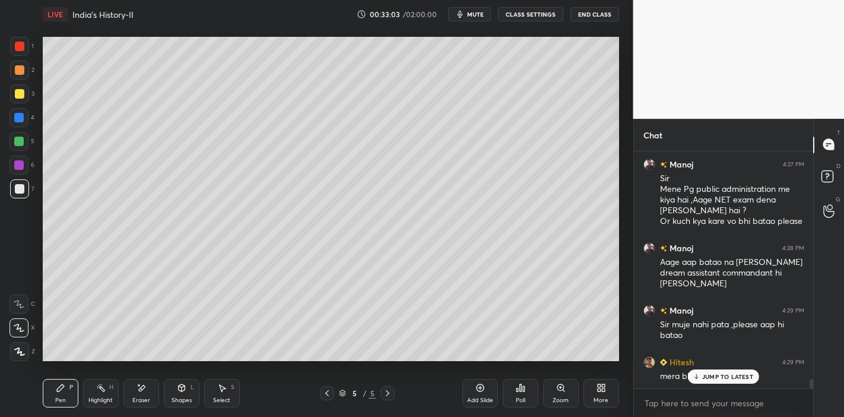
scroll to position [5668, 0]
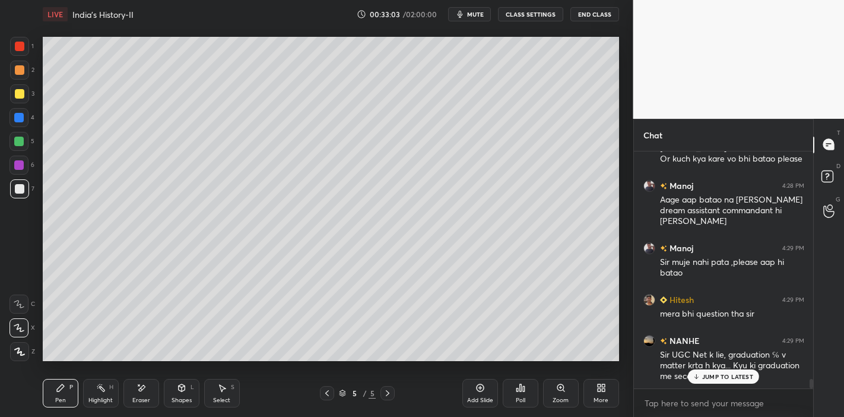
click at [731, 375] on p "JUMP TO LATEST" at bounding box center [727, 376] width 51 height 7
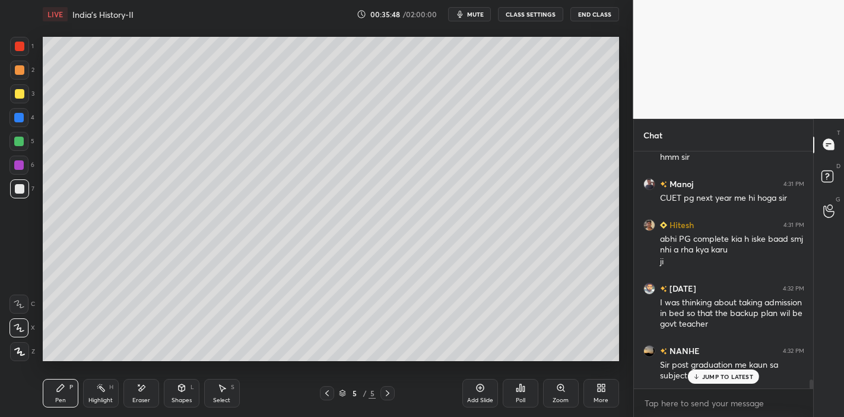
scroll to position [6291, 0]
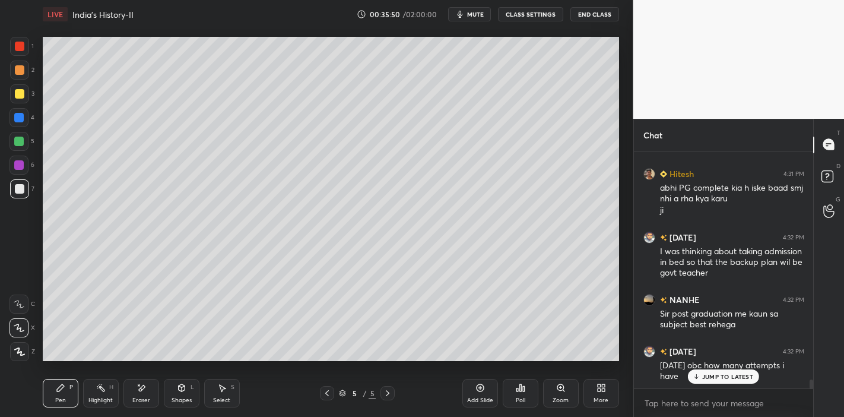
click at [716, 375] on p "JUMP TO LATEST" at bounding box center [727, 376] width 51 height 7
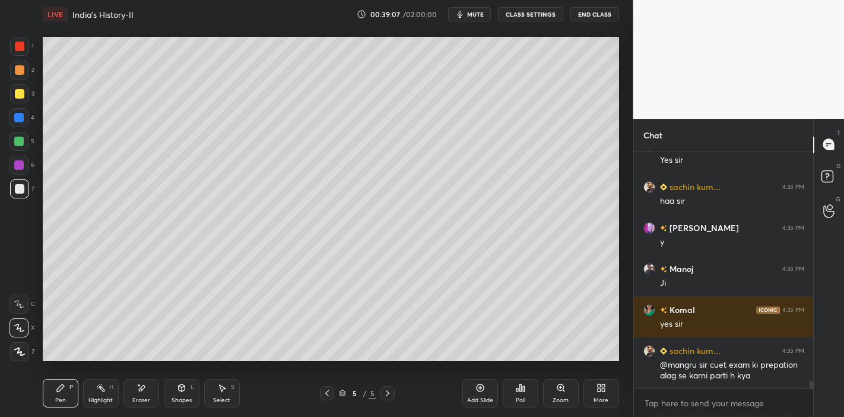
scroll to position [7054, 0]
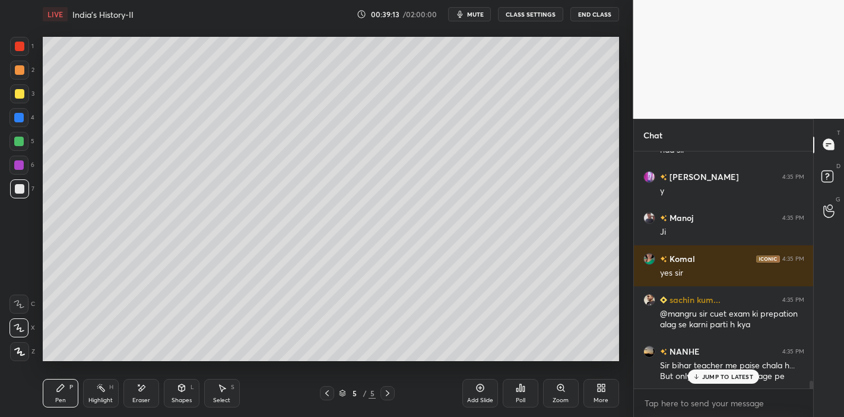
click at [735, 373] on p "JUMP TO LATEST" at bounding box center [727, 376] width 51 height 7
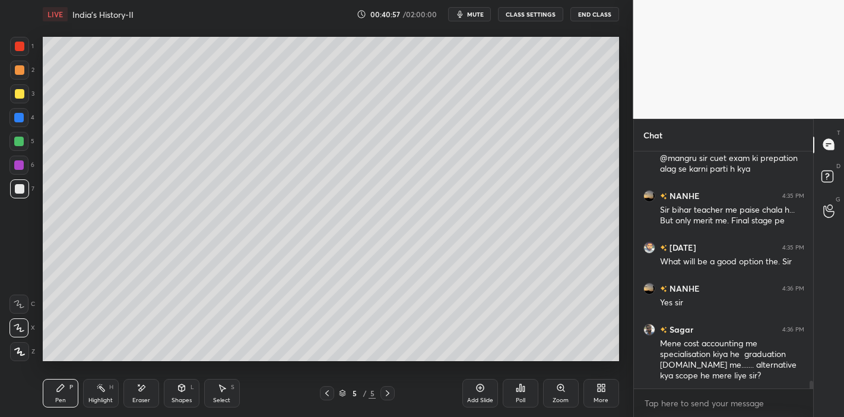
scroll to position [7364, 0]
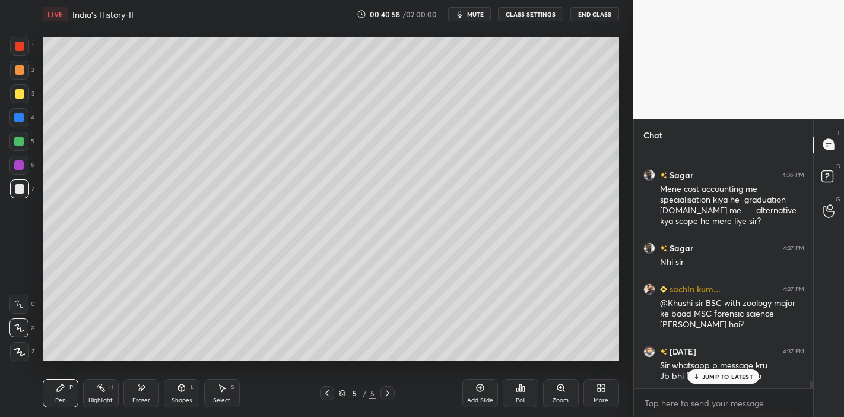
click at [741, 377] on p "JUMP TO LATEST" at bounding box center [727, 376] width 51 height 7
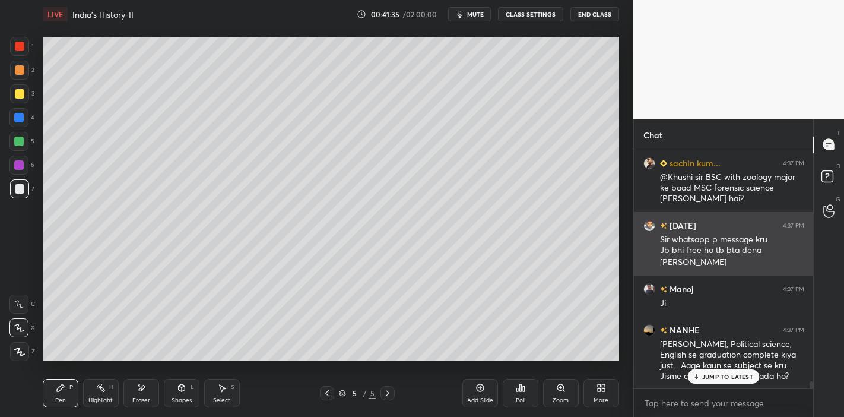
scroll to position [7531, 0]
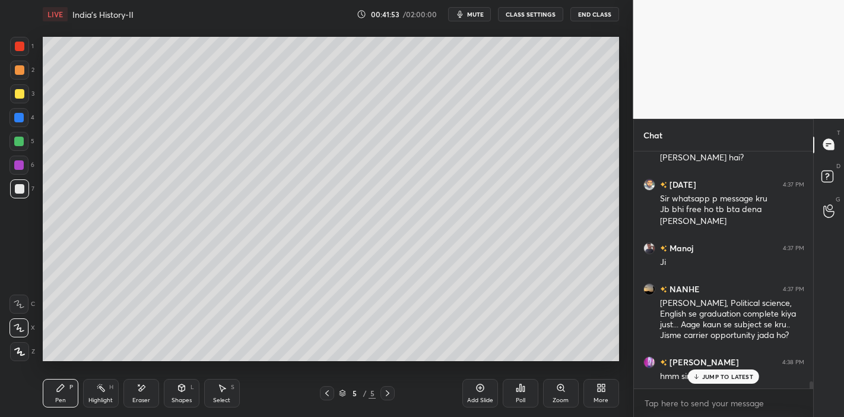
click at [737, 379] on p "JUMP TO LATEST" at bounding box center [727, 376] width 51 height 7
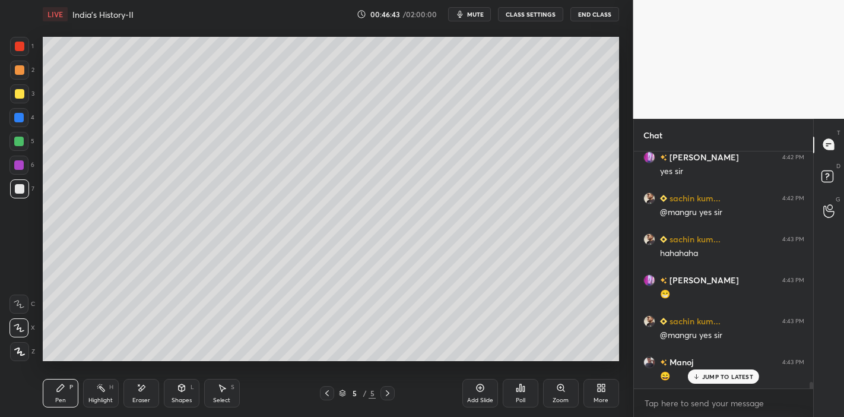
scroll to position [8553, 0]
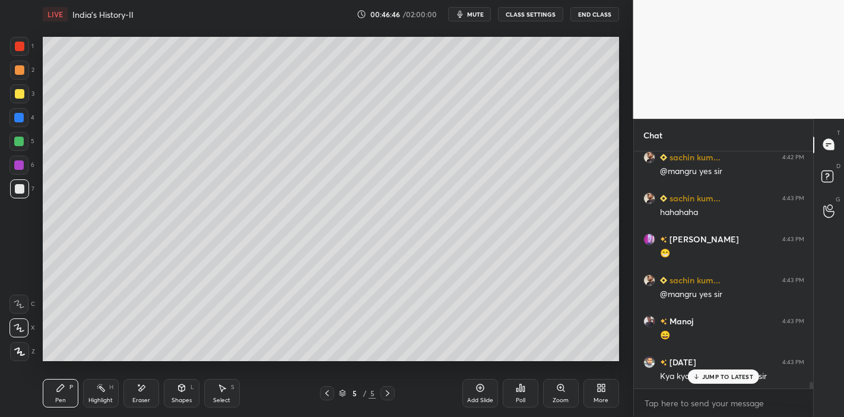
click at [720, 370] on div "JUMP TO LATEST" at bounding box center [723, 376] width 71 height 14
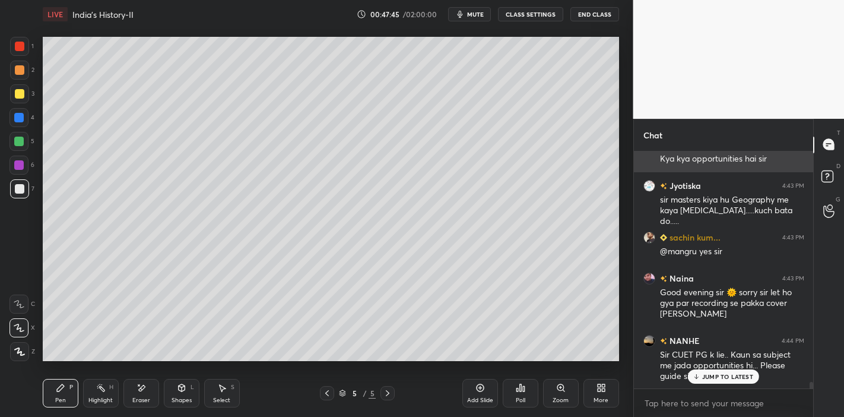
scroll to position [8811, 0]
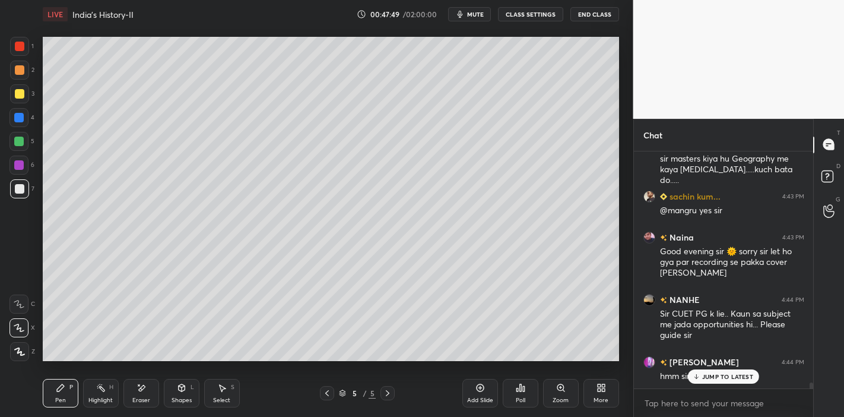
click at [735, 373] on p "JUMP TO LATEST" at bounding box center [727, 376] width 51 height 7
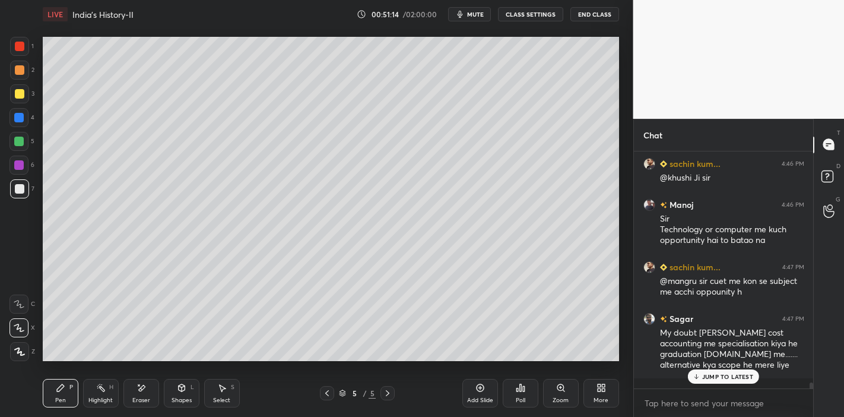
scroll to position [9698, 0]
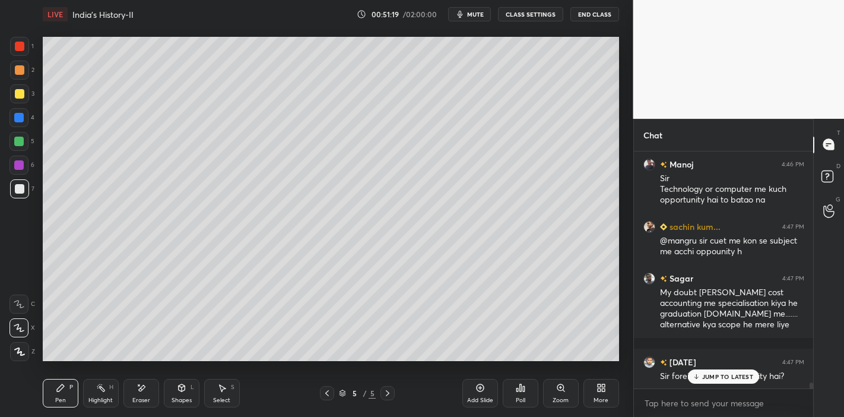
click at [722, 377] on p "JUMP TO LATEST" at bounding box center [727, 376] width 51 height 7
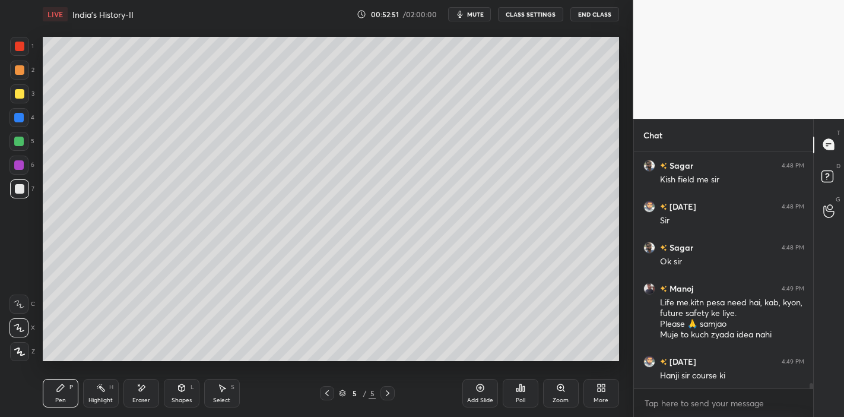
scroll to position [10080, 0]
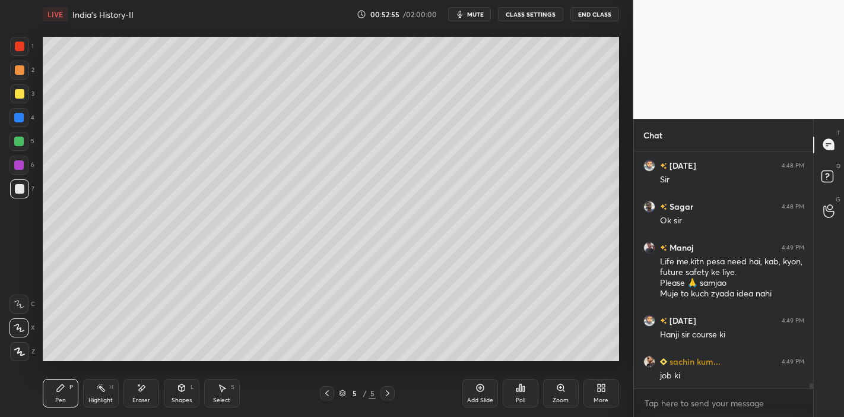
click at [152, 391] on div "Eraser" at bounding box center [141, 393] width 36 height 28
click at [175, 392] on div "Shapes L" at bounding box center [182, 393] width 36 height 28
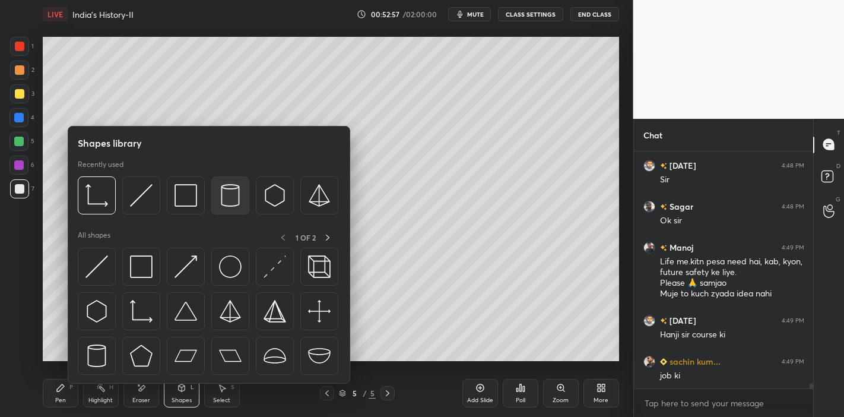
scroll to position [10131, 0]
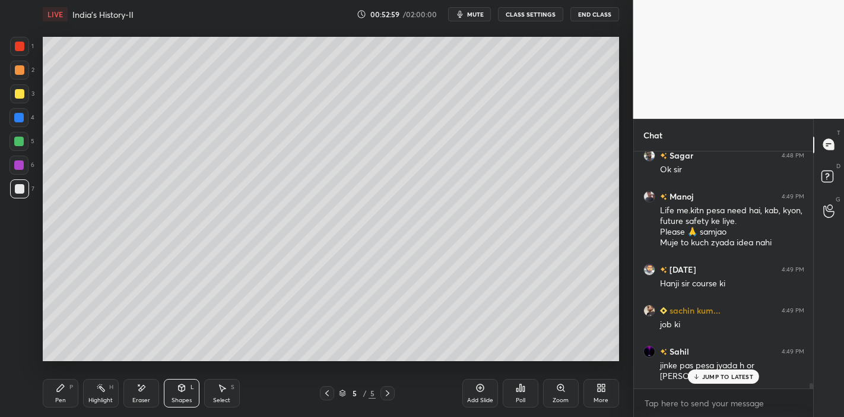
click at [735, 381] on div "JUMP TO LATEST" at bounding box center [723, 376] width 71 height 14
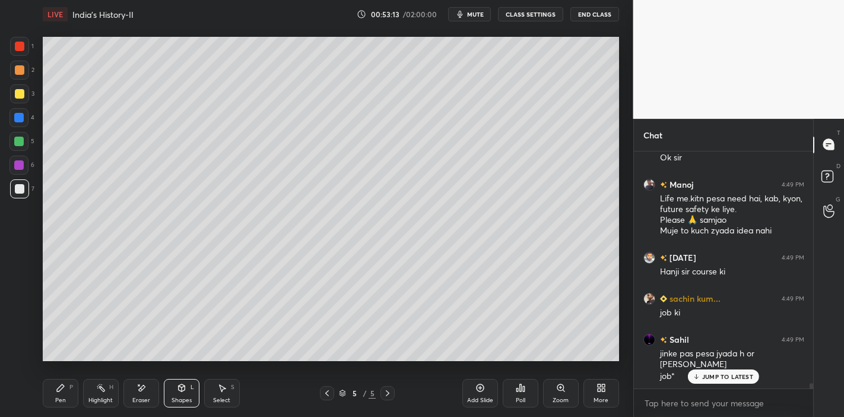
scroll to position [10184, 0]
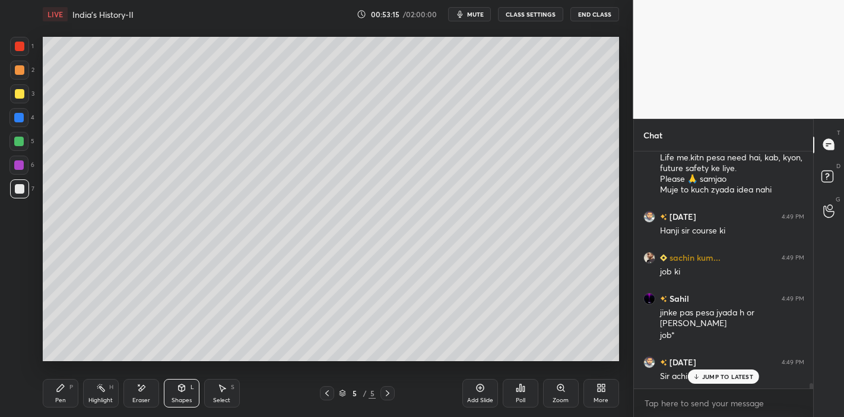
click at [706, 377] on p "JUMP TO LATEST" at bounding box center [727, 376] width 51 height 7
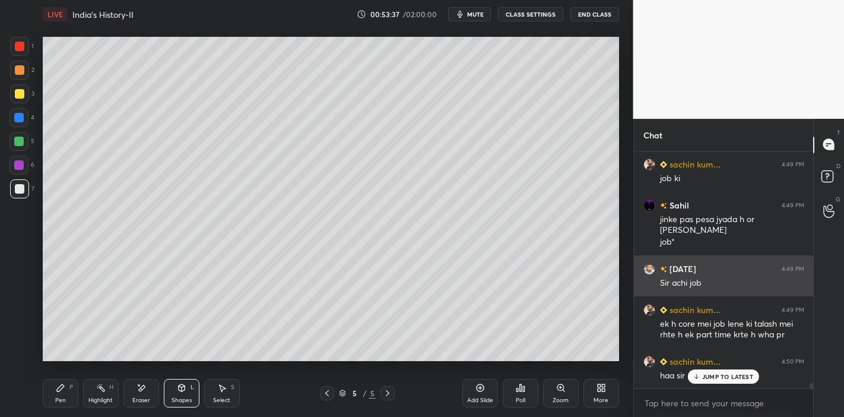
scroll to position [10317, 0]
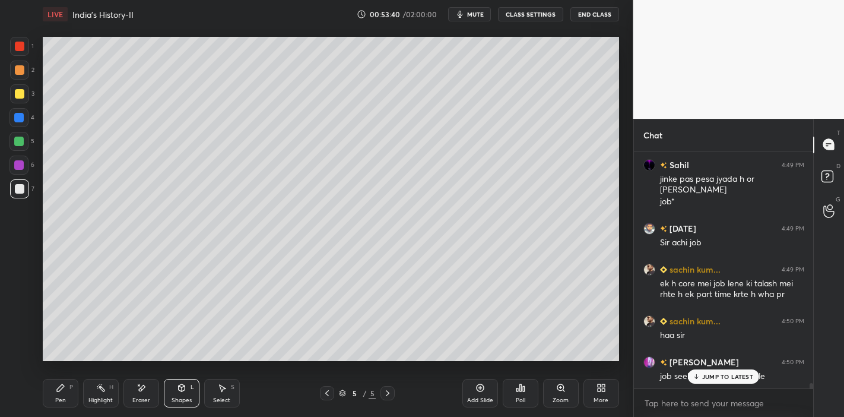
click at [734, 382] on div "JUMP TO LATEST" at bounding box center [723, 376] width 71 height 14
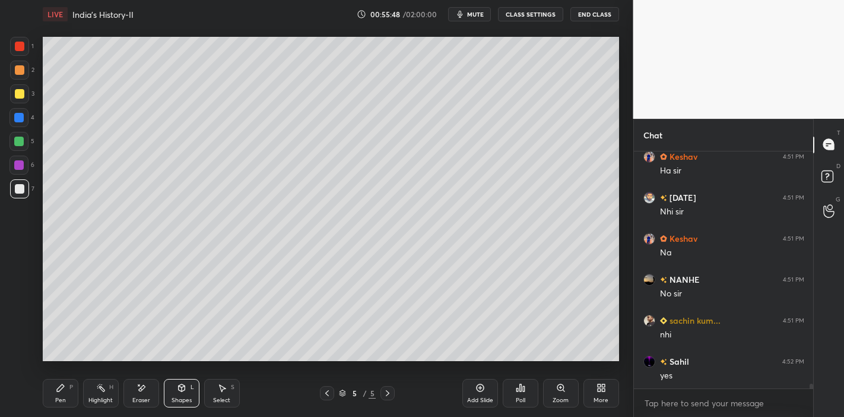
scroll to position [11340, 0]
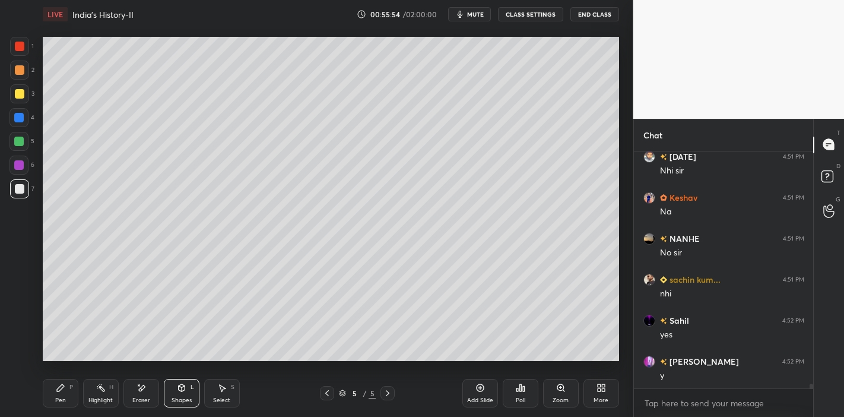
click at [21, 90] on div at bounding box center [19, 93] width 9 height 9
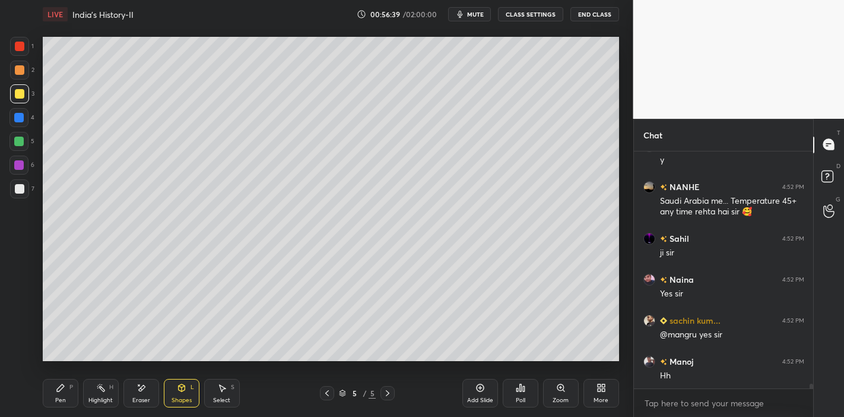
scroll to position [11606, 0]
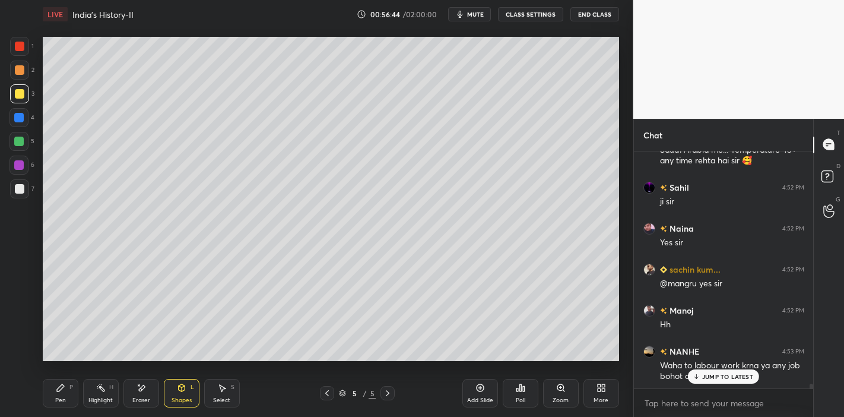
click at [700, 373] on icon at bounding box center [697, 376] width 8 height 7
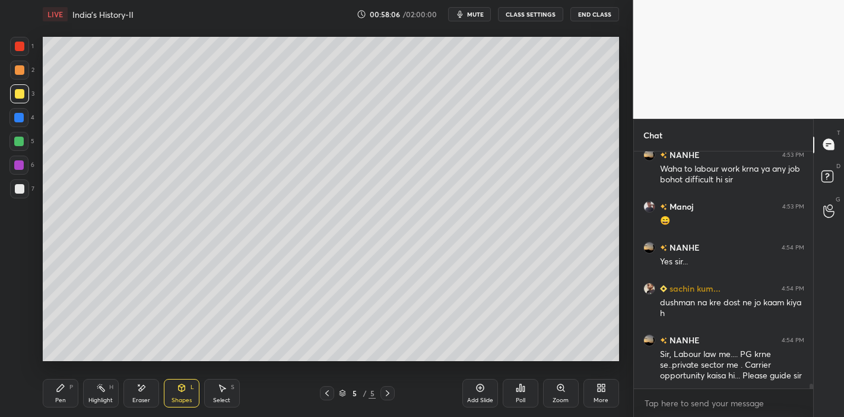
scroll to position [11854, 0]
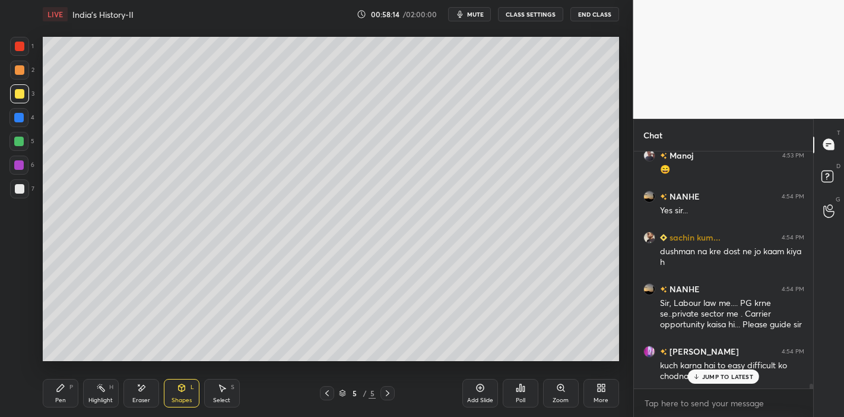
click at [696, 379] on icon at bounding box center [697, 376] width 8 height 7
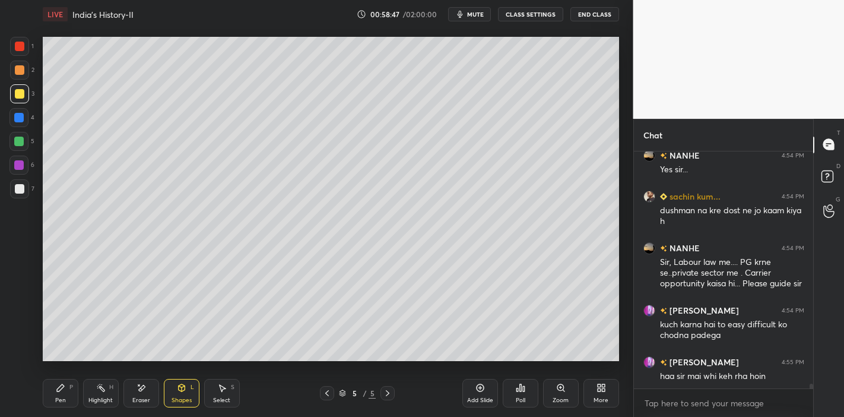
scroll to position [11947, 0]
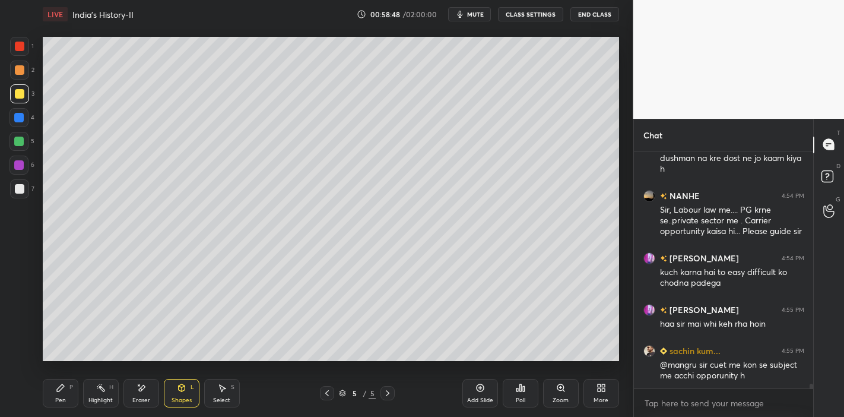
click at [107, 391] on div "Highlight H" at bounding box center [101, 393] width 36 height 28
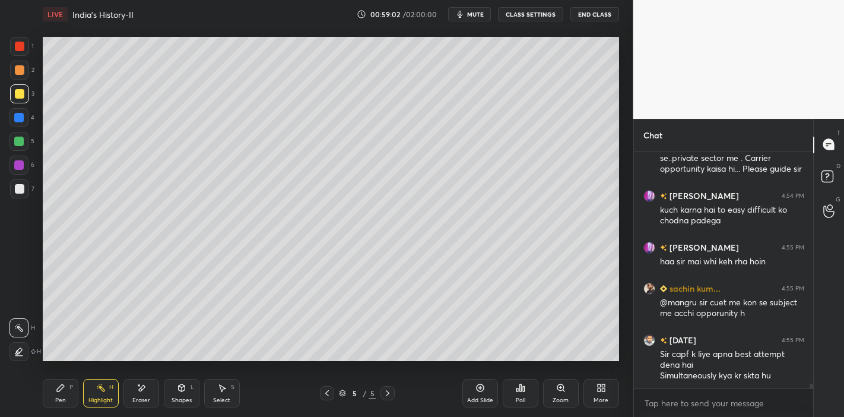
click at [142, 401] on div "Eraser" at bounding box center [141, 400] width 18 height 6
click at [23, 331] on icon at bounding box center [18, 328] width 9 height 10
click at [90, 386] on div "Highlight H" at bounding box center [101, 393] width 36 height 28
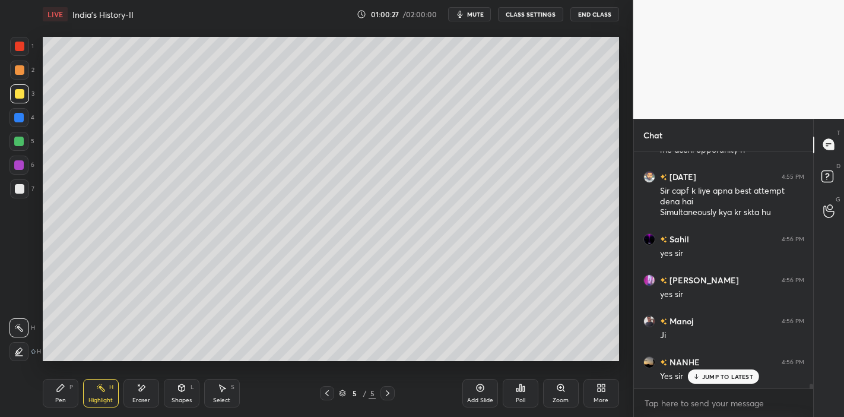
scroll to position [12214, 0]
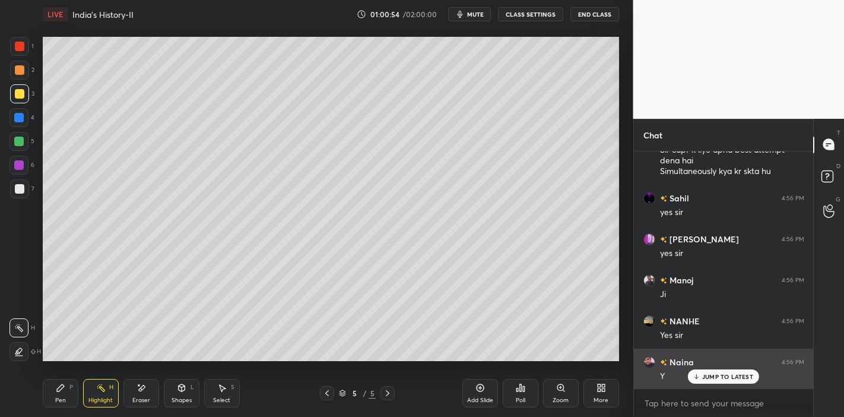
click at [710, 368] on div "Y" at bounding box center [732, 375] width 144 height 14
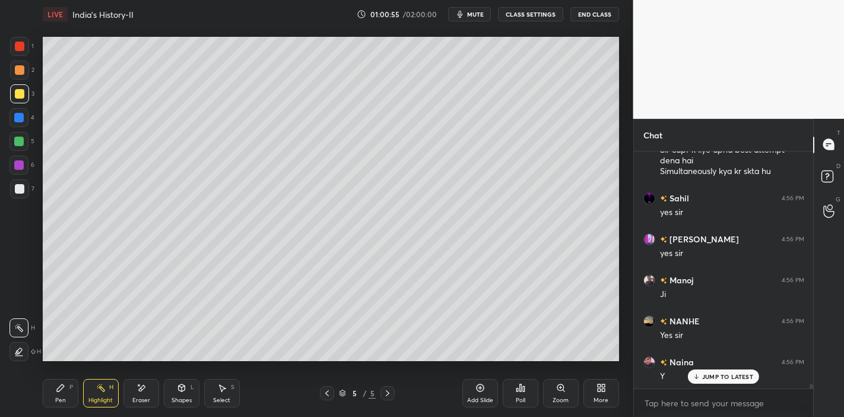
click at [700, 374] on div "JUMP TO LATEST" at bounding box center [723, 376] width 71 height 14
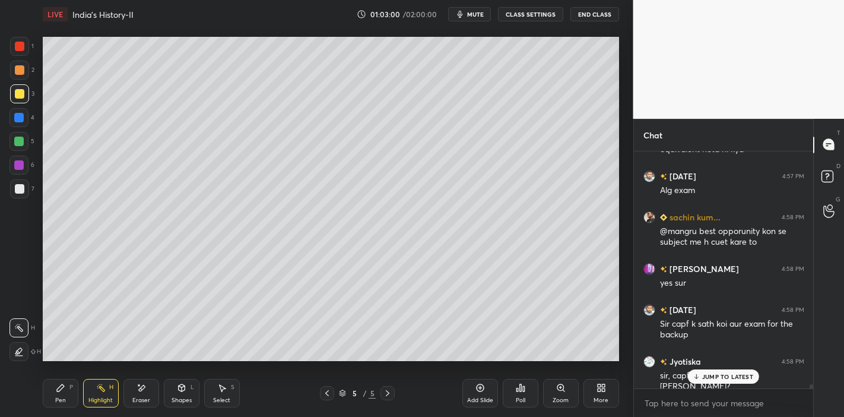
scroll to position [12636, 0]
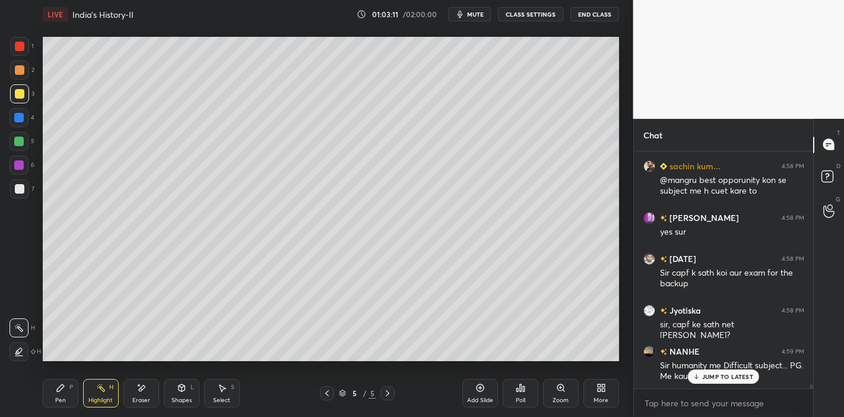
click at [710, 379] on p "JUMP TO LATEST" at bounding box center [727, 376] width 51 height 7
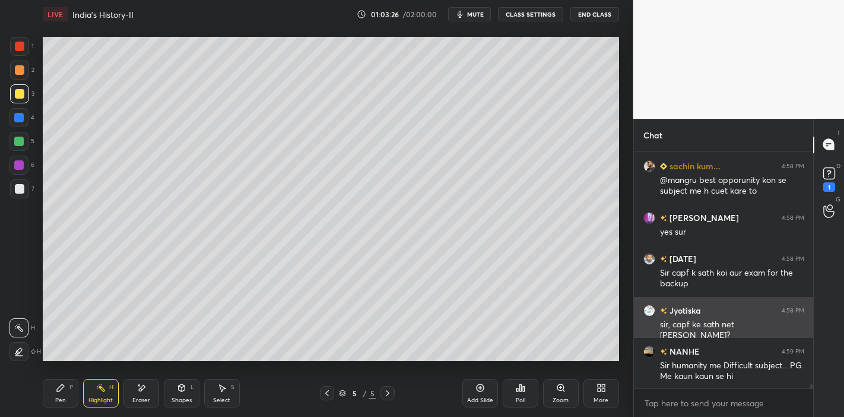
scroll to position [12687, 0]
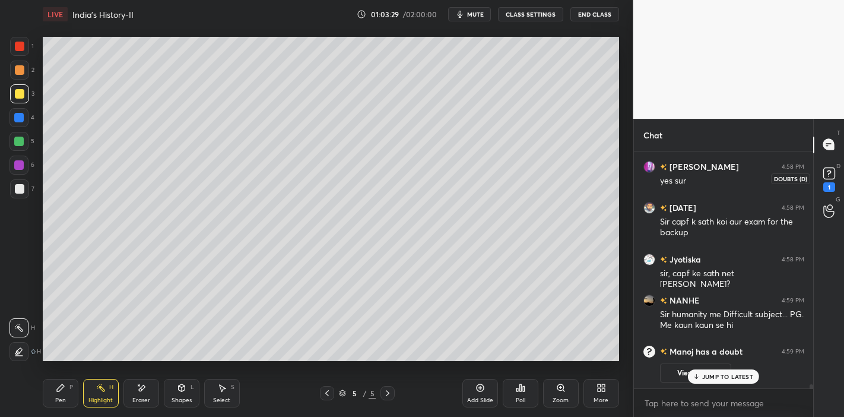
click at [827, 174] on rect at bounding box center [828, 172] width 11 height 11
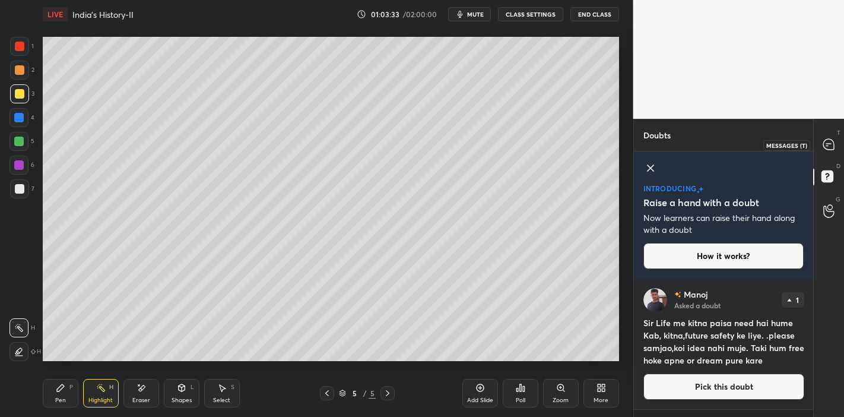
click at [824, 142] on icon at bounding box center [828, 144] width 11 height 11
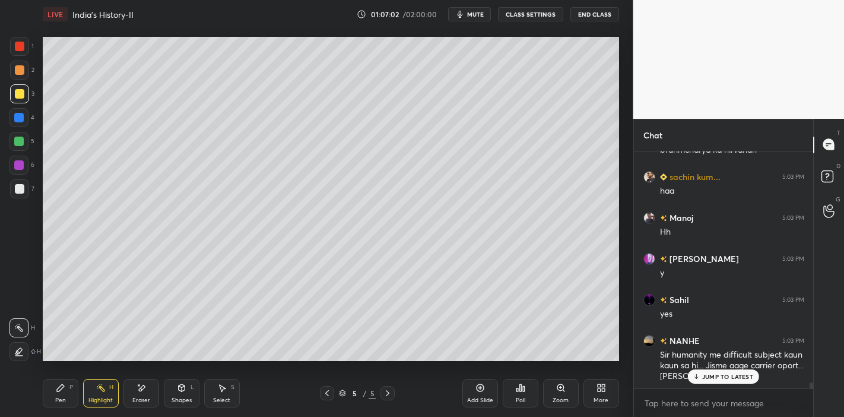
scroll to position [9202, 0]
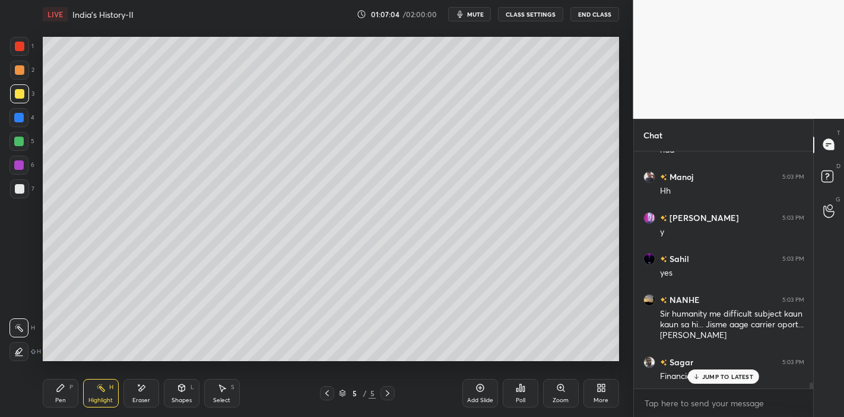
click at [713, 370] on div "JUMP TO LATEST" at bounding box center [723, 376] width 71 height 14
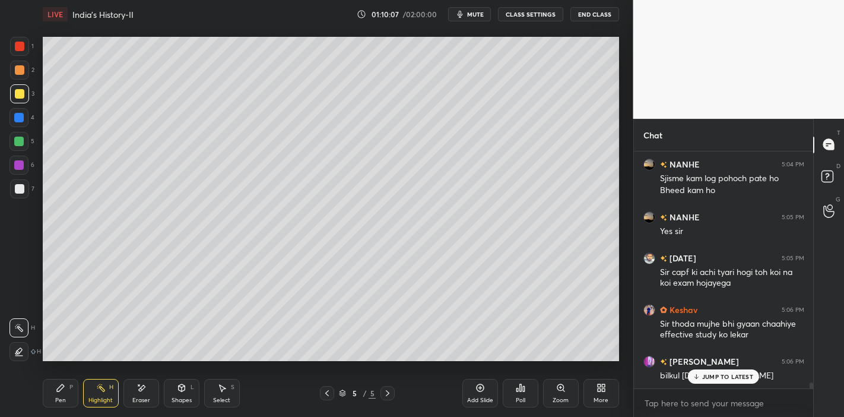
scroll to position [9533, 0]
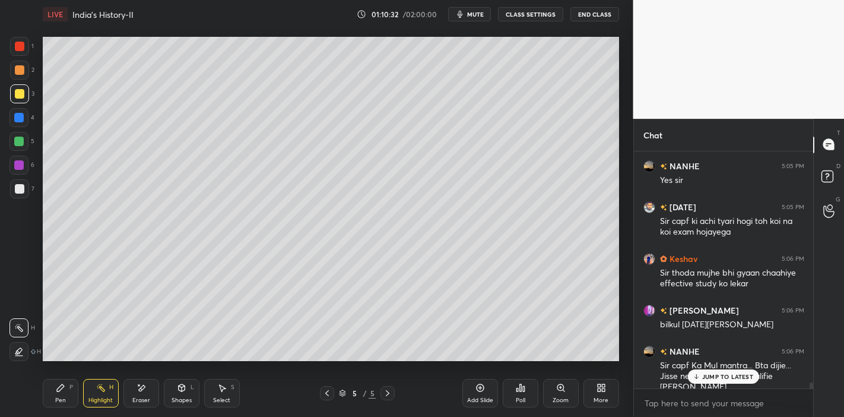
click at [716, 379] on p "JUMP TO LATEST" at bounding box center [727, 376] width 51 height 7
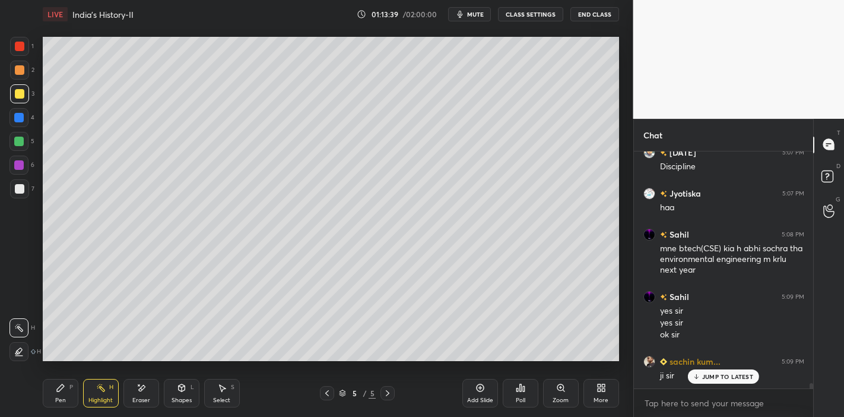
scroll to position [9865, 0]
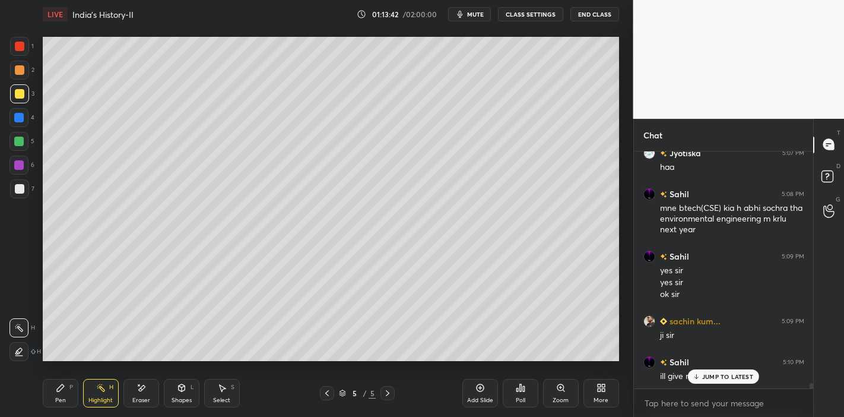
click at [728, 377] on p "JUMP TO LATEST" at bounding box center [727, 376] width 51 height 7
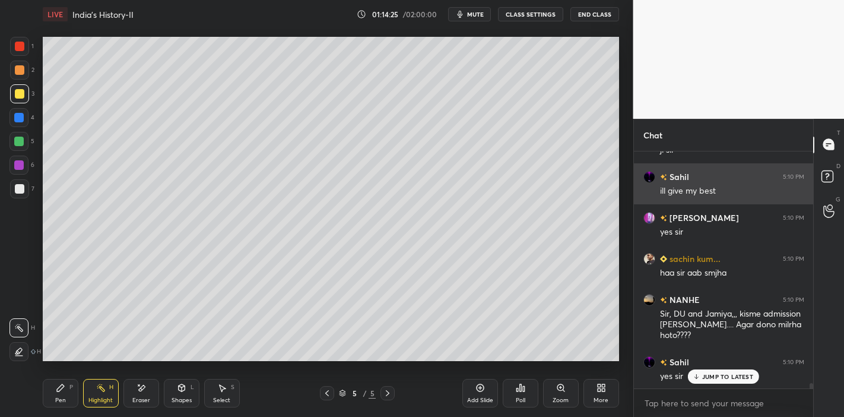
scroll to position [10091, 0]
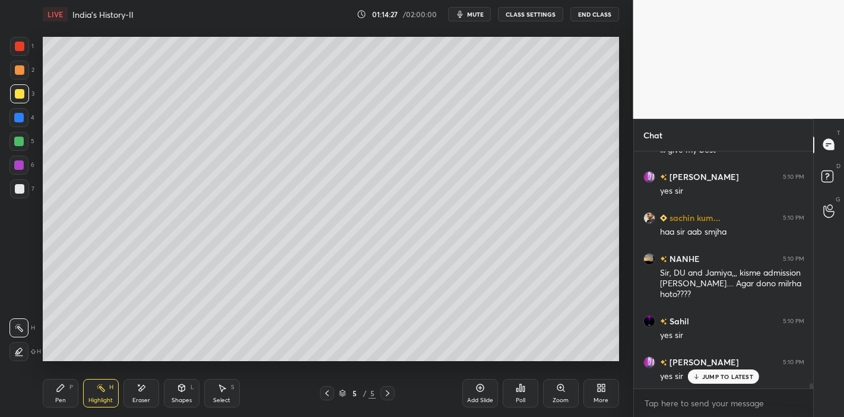
click at [728, 373] on p "JUMP TO LATEST" at bounding box center [727, 376] width 51 height 7
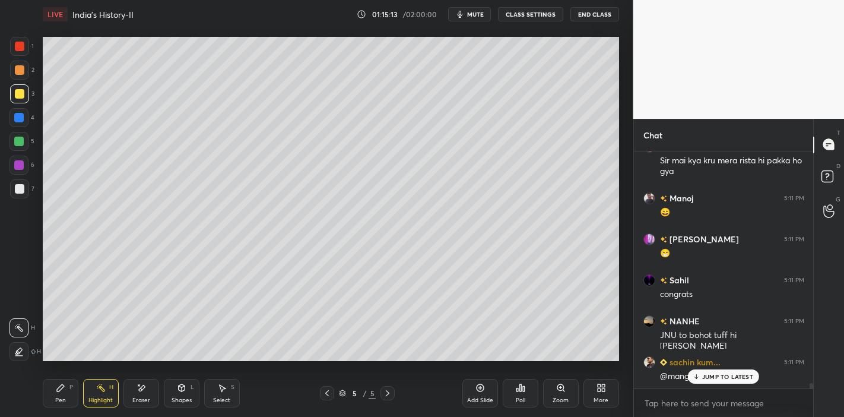
scroll to position [10481, 0]
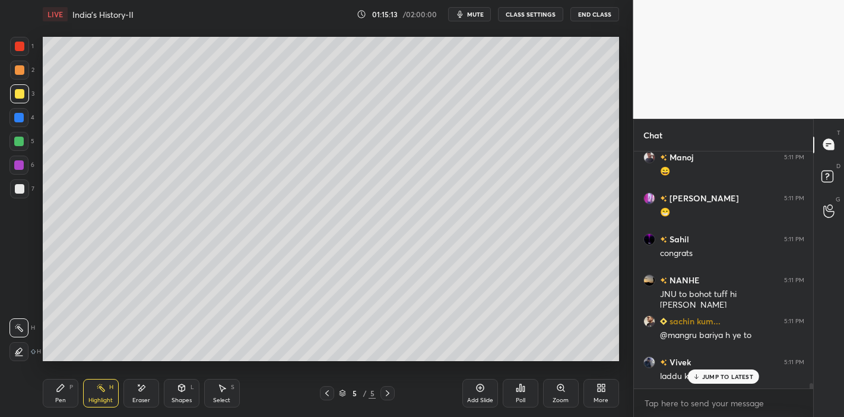
click at [728, 373] on p "JUMP TO LATEST" at bounding box center [727, 376] width 51 height 7
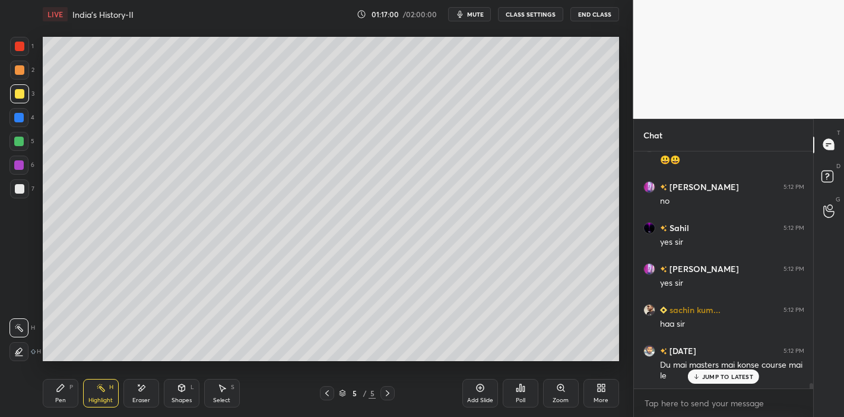
scroll to position [10871, 0]
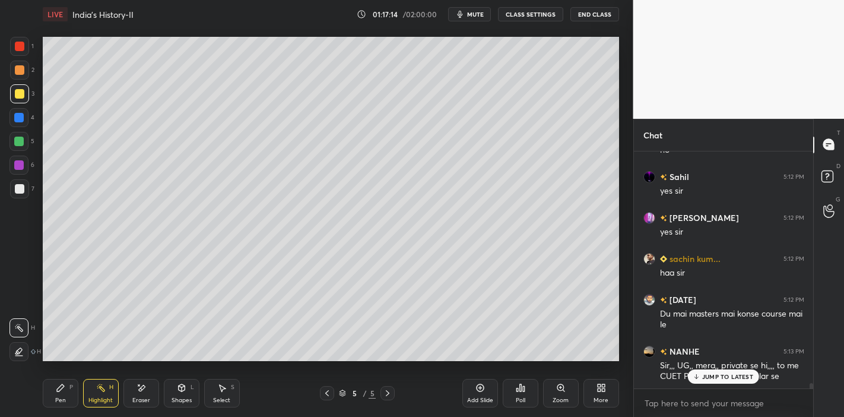
click at [698, 379] on icon at bounding box center [697, 376] width 8 height 7
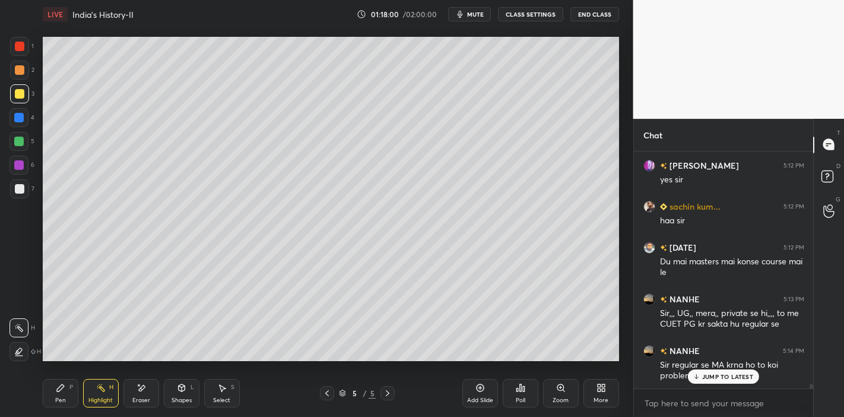
scroll to position [10974, 0]
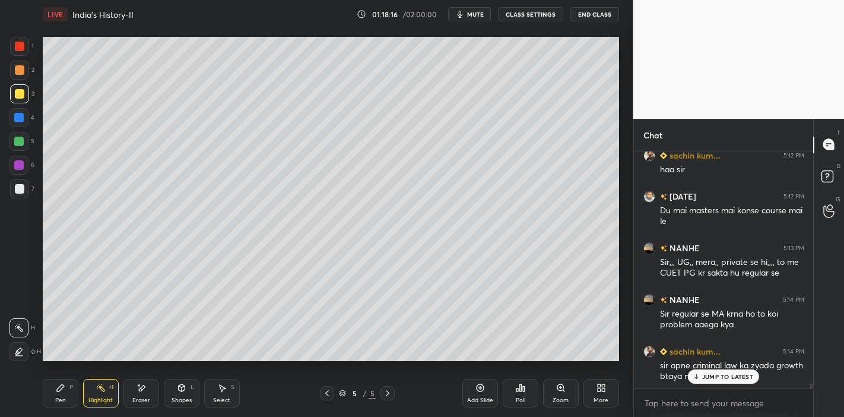
click at [705, 374] on p "JUMP TO LATEST" at bounding box center [727, 376] width 51 height 7
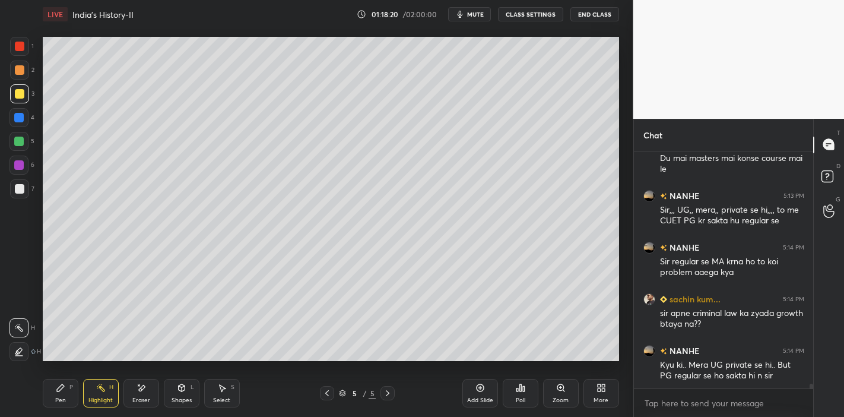
click at [320, 391] on div at bounding box center [327, 393] width 14 height 14
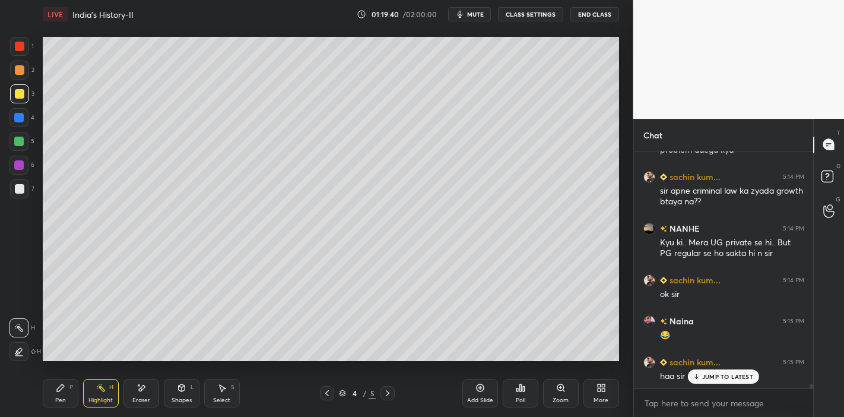
scroll to position [11189, 0]
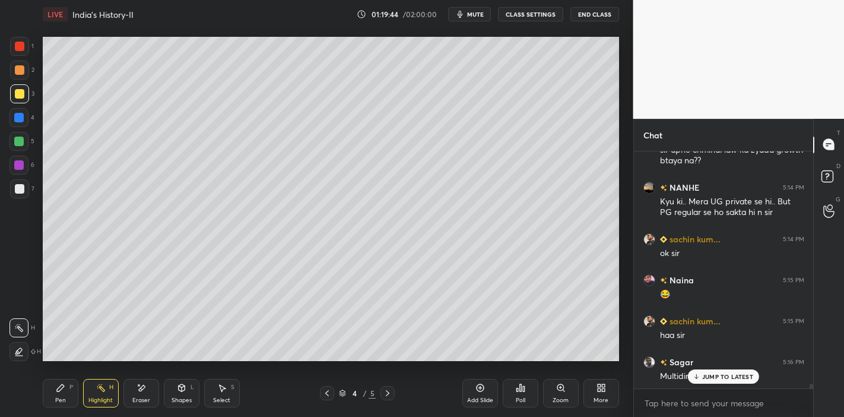
click at [712, 370] on div "JUMP TO LATEST" at bounding box center [723, 376] width 71 height 14
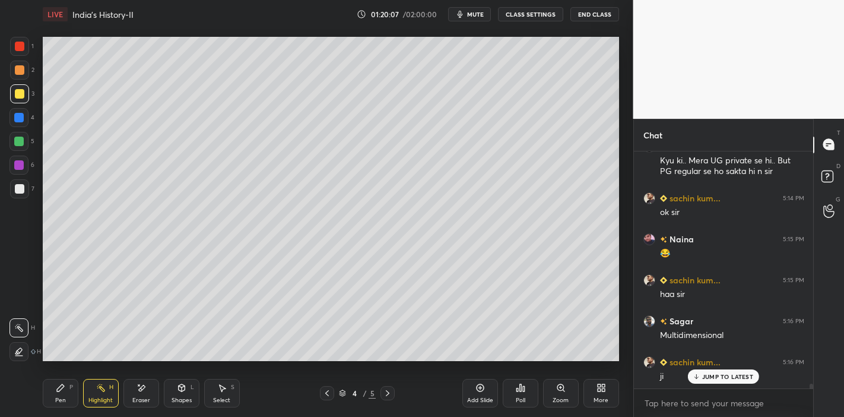
scroll to position [11282, 0]
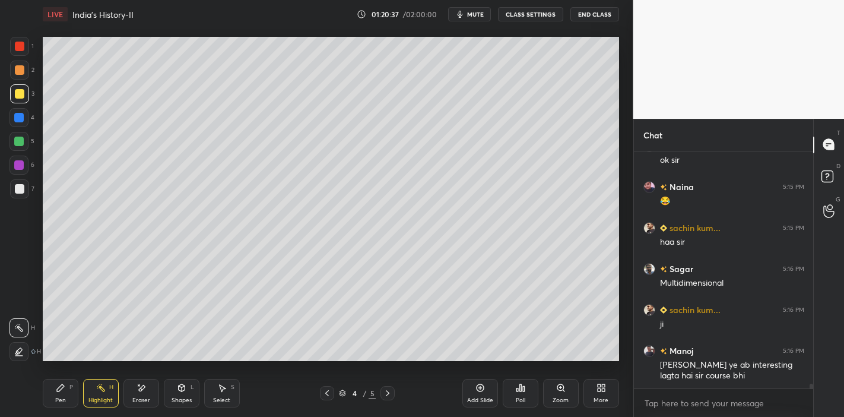
click at [380, 395] on div at bounding box center [387, 393] width 14 height 14
click at [385, 392] on icon at bounding box center [387, 392] width 9 height 9
click at [830, 177] on rect at bounding box center [826, 175] width 11 height 11
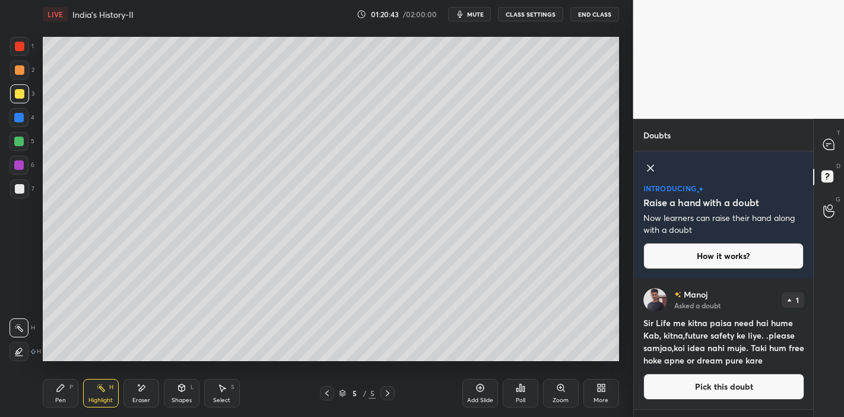
click at [682, 382] on button "Pick this doubt" at bounding box center [723, 386] width 161 height 26
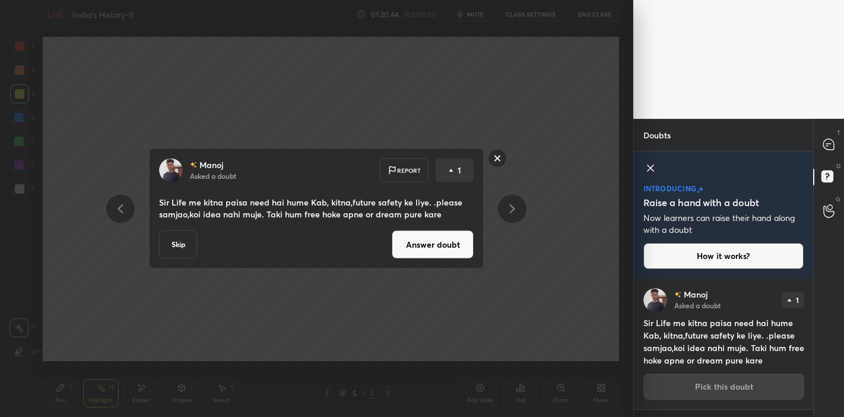
click at [436, 237] on button "Answer doubt" at bounding box center [433, 244] width 82 height 28
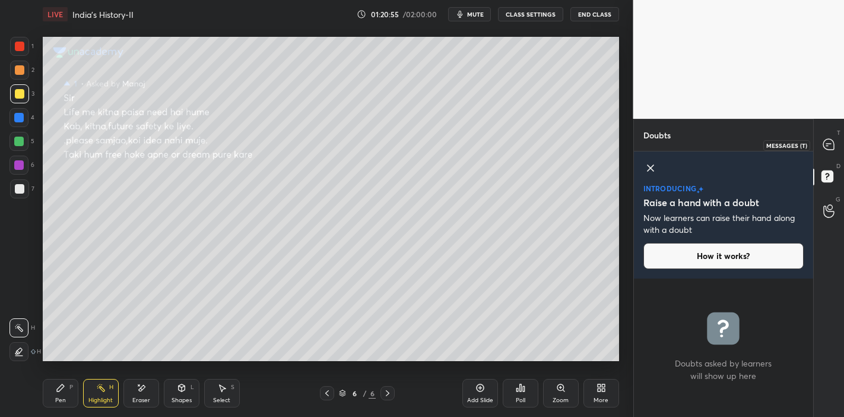
click at [827, 153] on div at bounding box center [829, 144] width 24 height 21
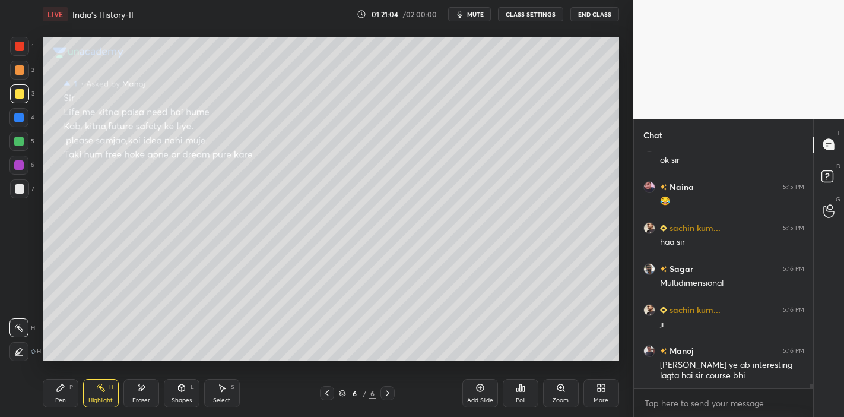
scroll to position [11272, 0]
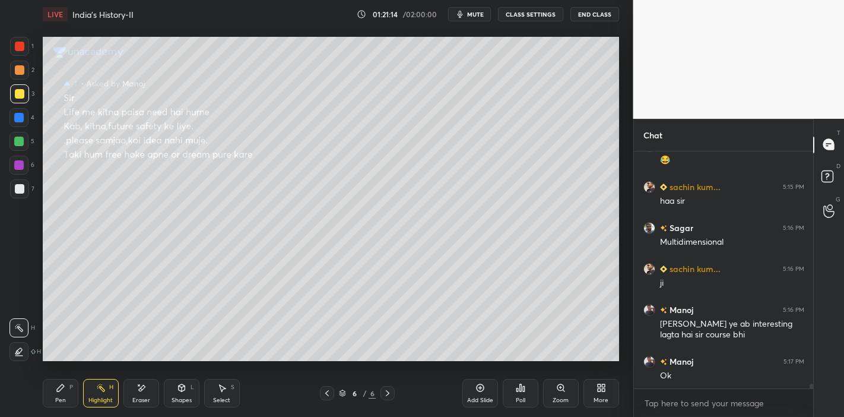
click at [17, 42] on div at bounding box center [19, 46] width 19 height 19
click at [54, 396] on div "Pen P" at bounding box center [61, 393] width 36 height 28
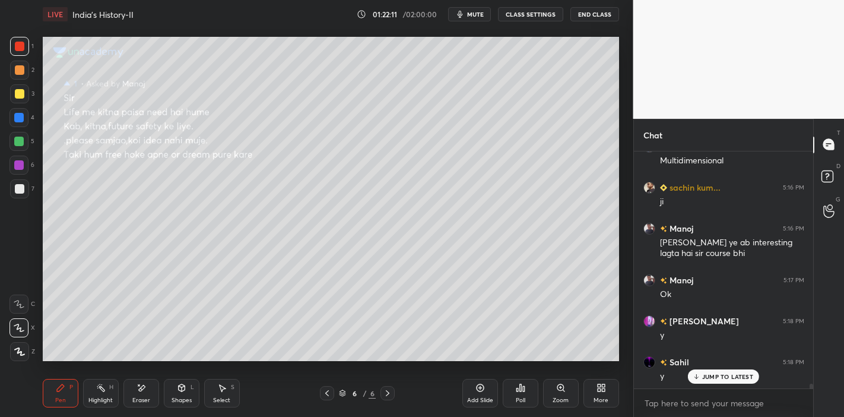
scroll to position [11395, 0]
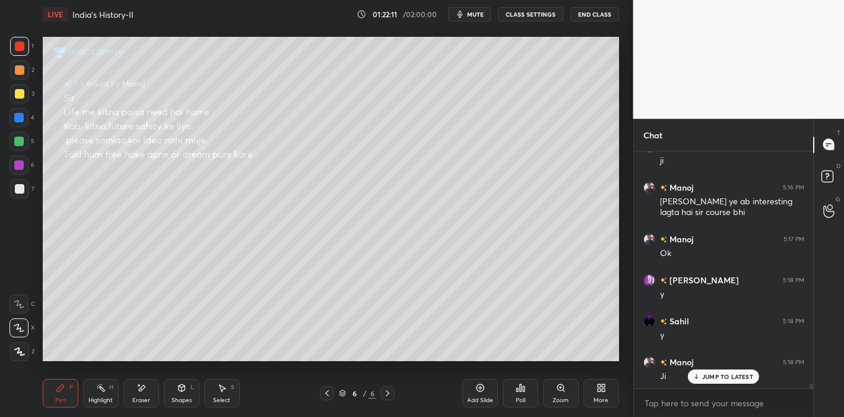
click at [15, 97] on div at bounding box center [19, 93] width 9 height 9
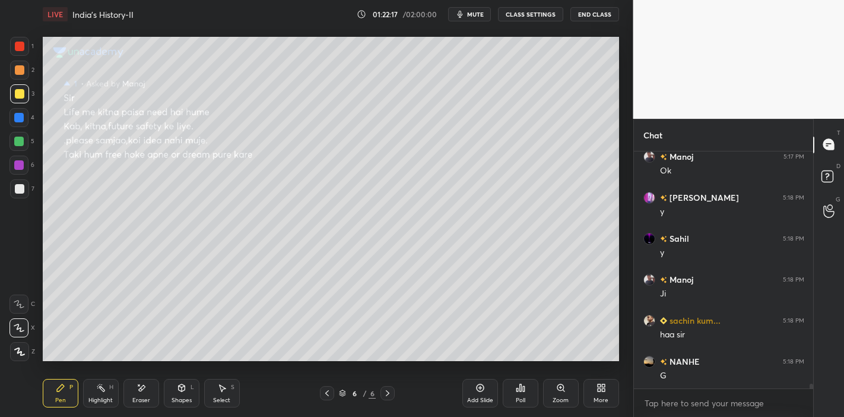
scroll to position [11518, 0]
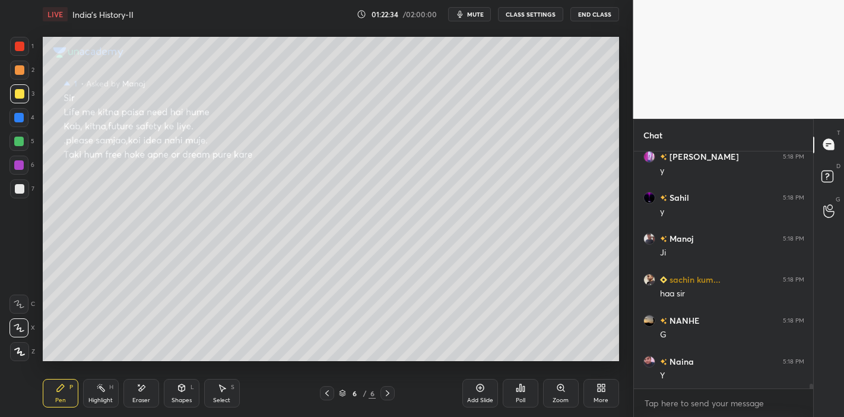
drag, startPoint x: 144, startPoint y: 388, endPoint x: 154, endPoint y: 375, distance: 16.4
click at [146, 388] on div "Eraser" at bounding box center [141, 393] width 36 height 28
drag, startPoint x: 24, startPoint y: 307, endPoint x: 30, endPoint y: 306, distance: 6.2
click at [23, 307] on div at bounding box center [18, 303] width 19 height 19
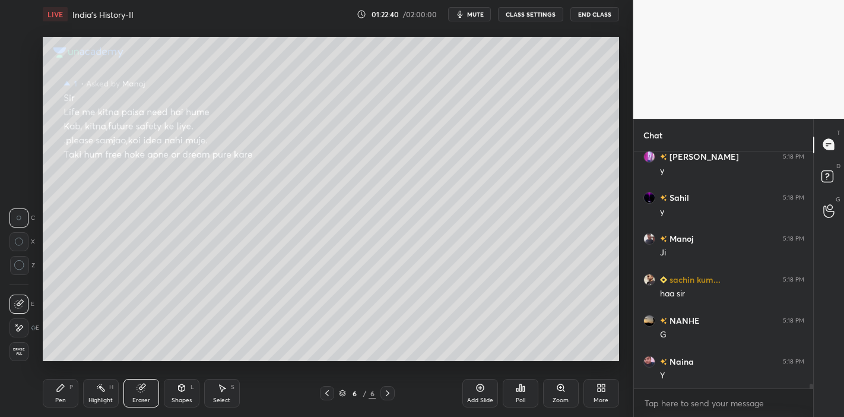
click at [58, 394] on div "Pen P" at bounding box center [61, 393] width 36 height 28
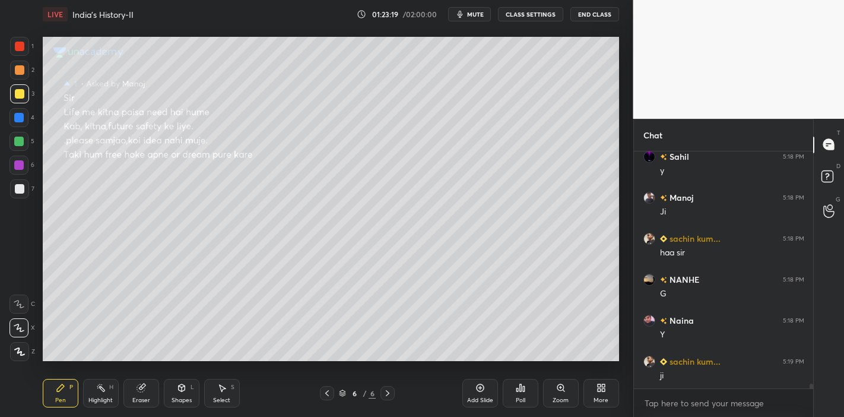
scroll to position [11599, 0]
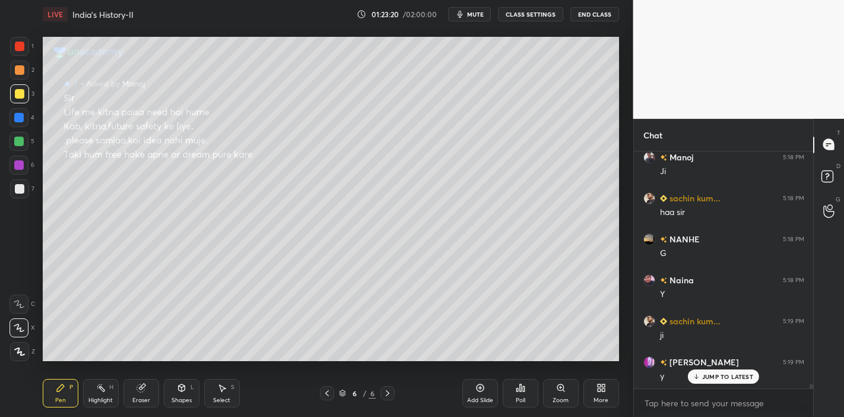
drag, startPoint x: 134, startPoint y: 398, endPoint x: 170, endPoint y: 367, distance: 47.2
click at [135, 397] on div "Eraser" at bounding box center [141, 400] width 18 height 6
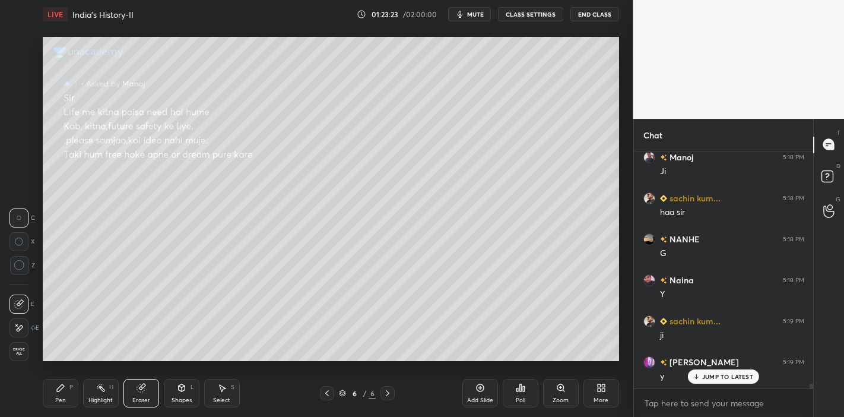
click at [61, 389] on icon at bounding box center [60, 387] width 9 height 9
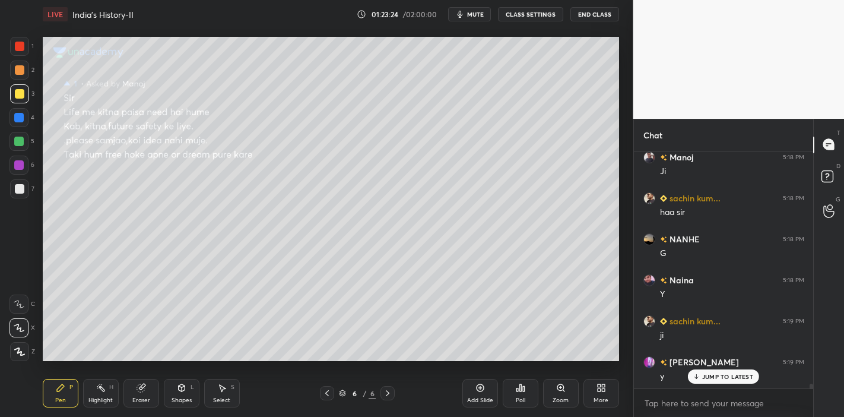
click at [703, 375] on p "JUMP TO LATEST" at bounding box center [727, 376] width 51 height 7
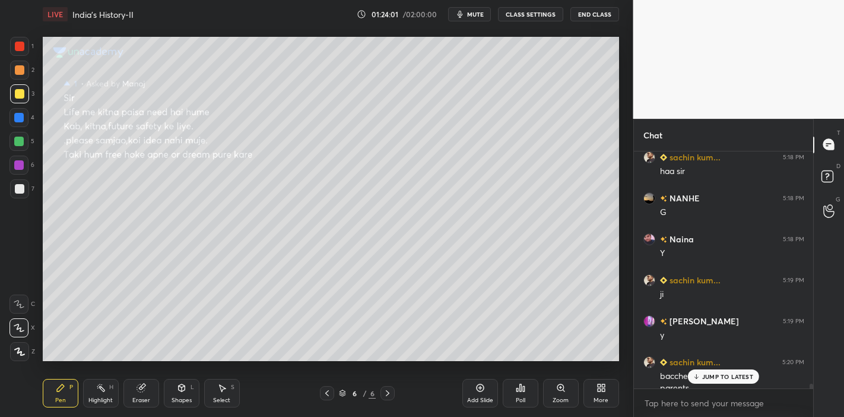
scroll to position [11652, 0]
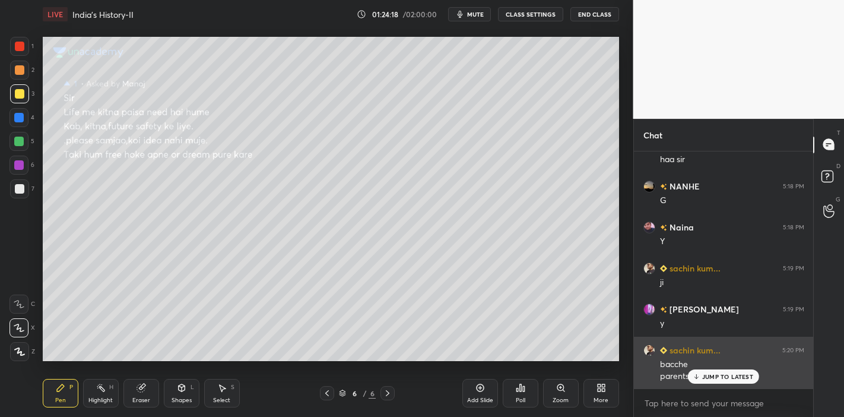
click at [709, 374] on p "JUMP TO LATEST" at bounding box center [727, 376] width 51 height 7
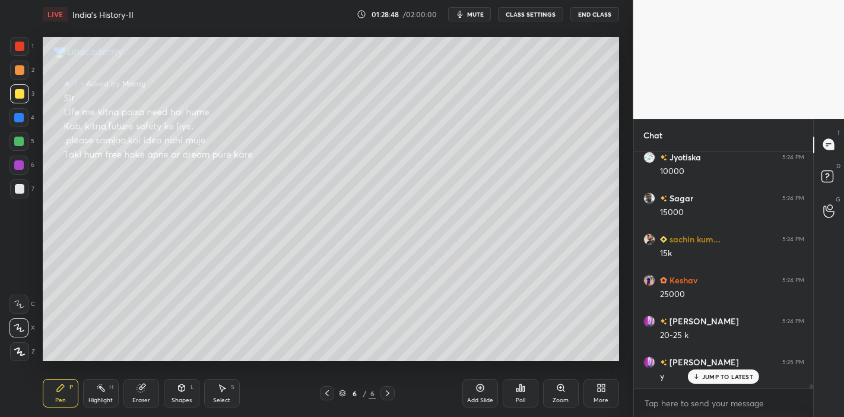
scroll to position [12799, 0]
click at [474, 21] on button "mute" at bounding box center [469, 14] width 43 height 14
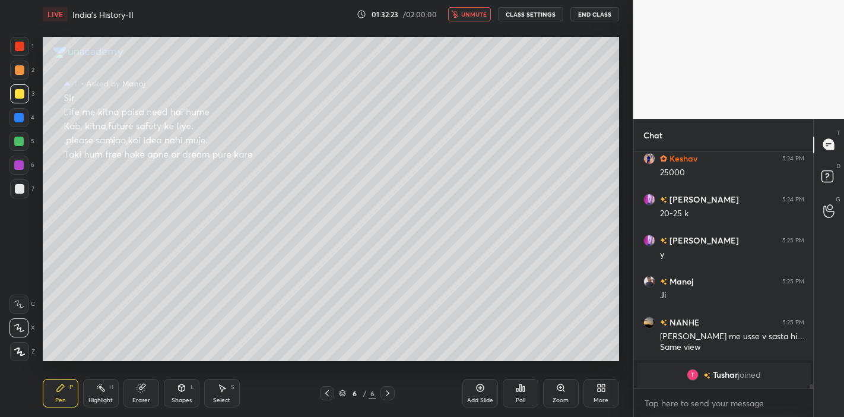
scroll to position [11374, 0]
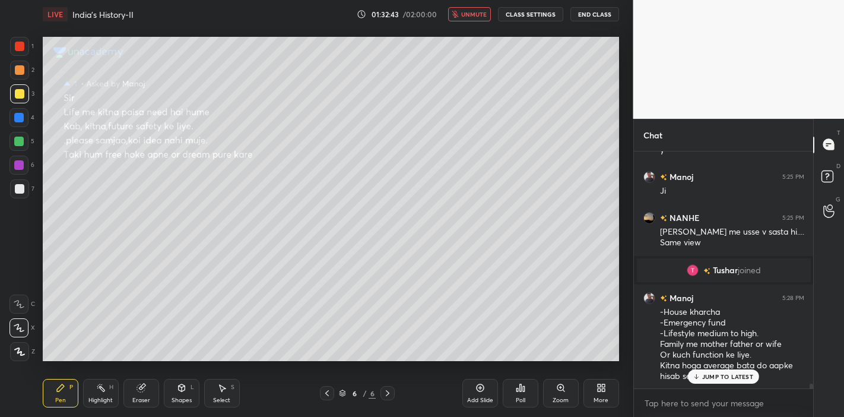
click at [481, 15] on span "unmute" at bounding box center [474, 14] width 26 height 8
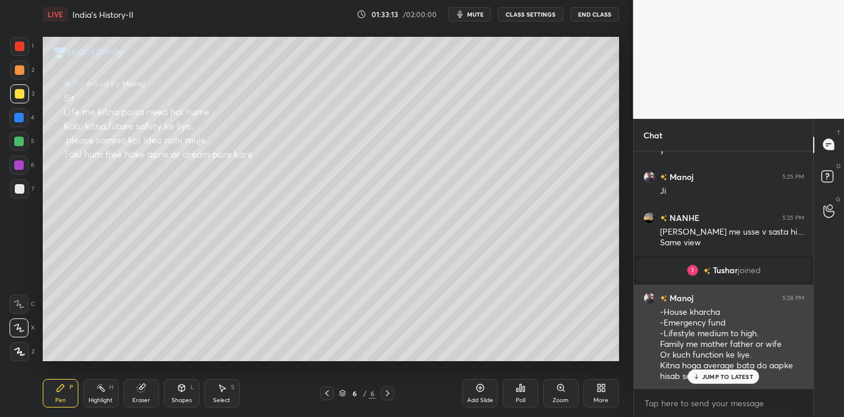
click at [719, 386] on div "Manoj 5:28 PM -House kharcha -Emergency fund -Lifestyle medium to high. Family …" at bounding box center [724, 336] width 180 height 105
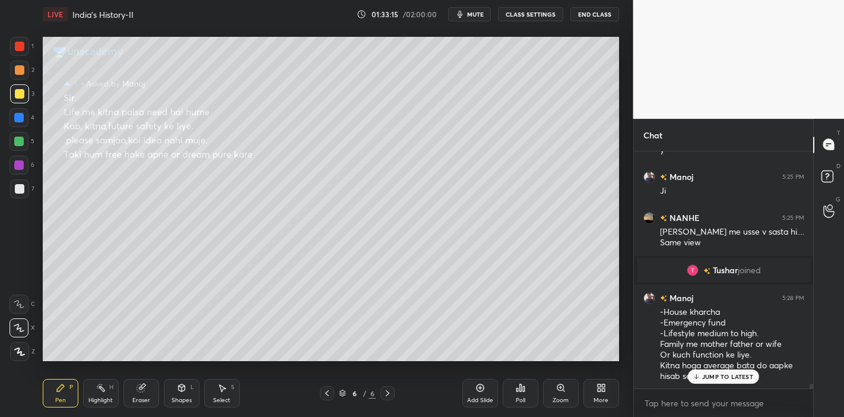
click at [715, 376] on p "JUMP TO LATEST" at bounding box center [727, 376] width 51 height 7
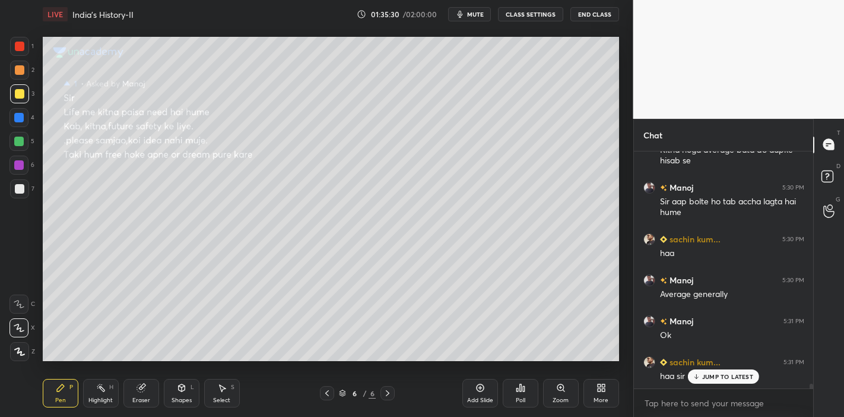
scroll to position [11662, 0]
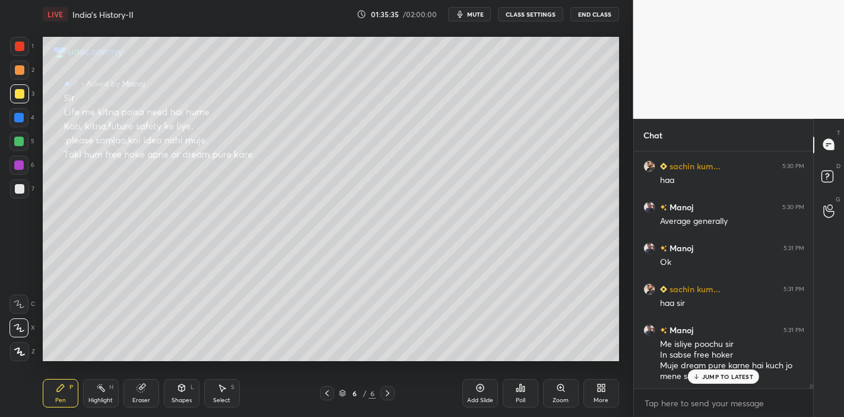
click at [720, 373] on p "JUMP TO LATEST" at bounding box center [727, 376] width 51 height 7
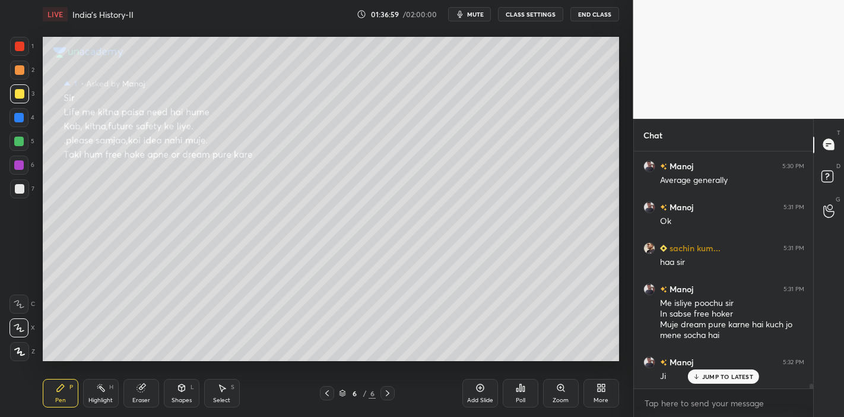
scroll to position [11776, 0]
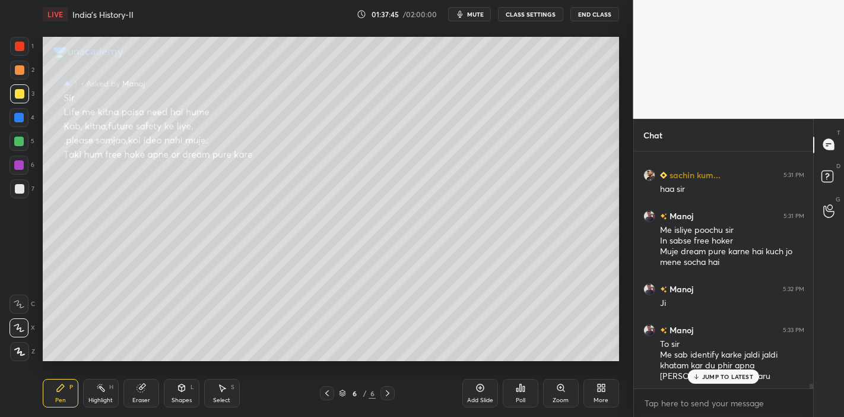
click at [702, 375] on p "JUMP TO LATEST" at bounding box center [727, 376] width 51 height 7
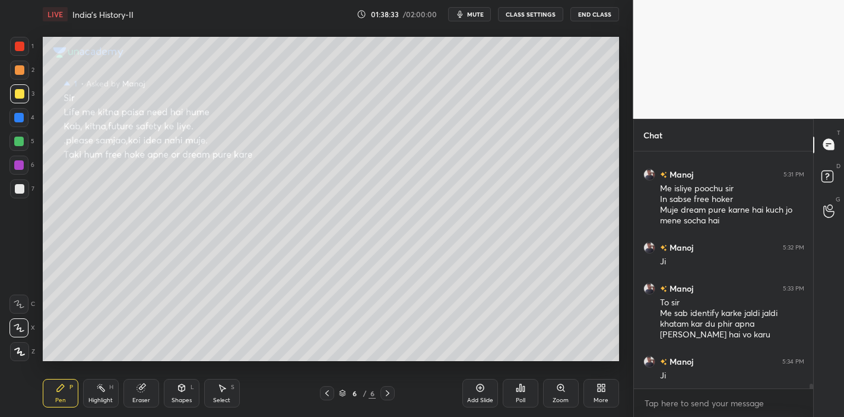
scroll to position [11879, 0]
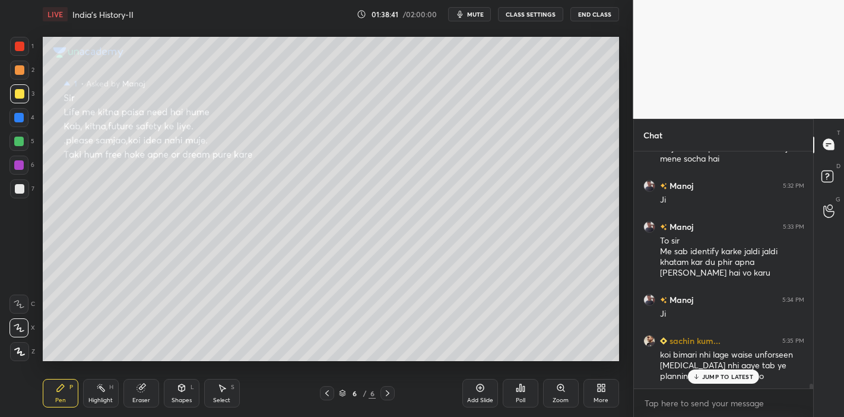
click at [695, 370] on div "JUMP TO LATEST" at bounding box center [723, 376] width 71 height 14
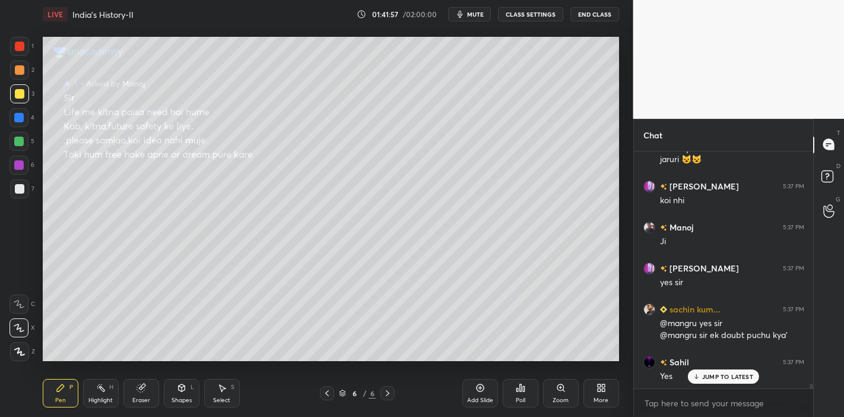
scroll to position [12456, 0]
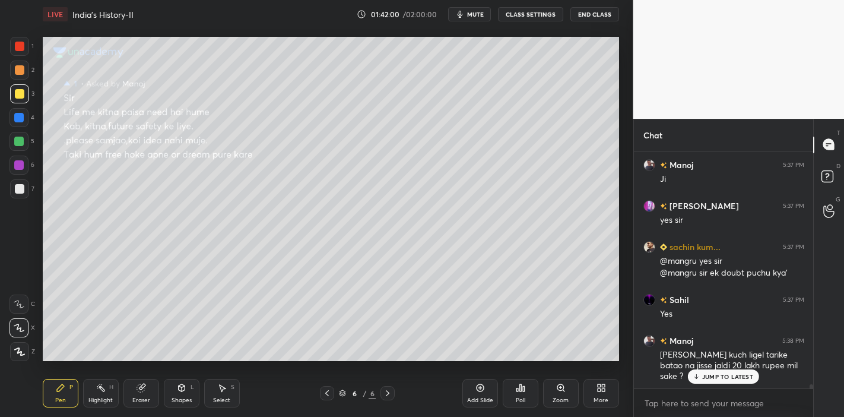
click at [722, 379] on p "JUMP TO LATEST" at bounding box center [727, 376] width 51 height 7
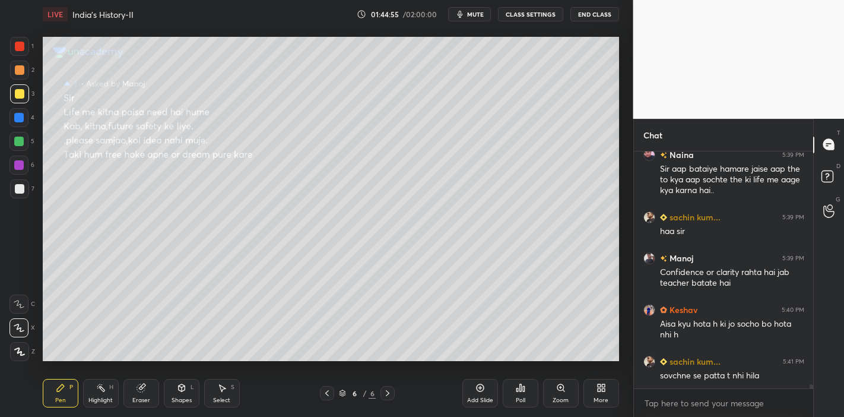
scroll to position [12847, 0]
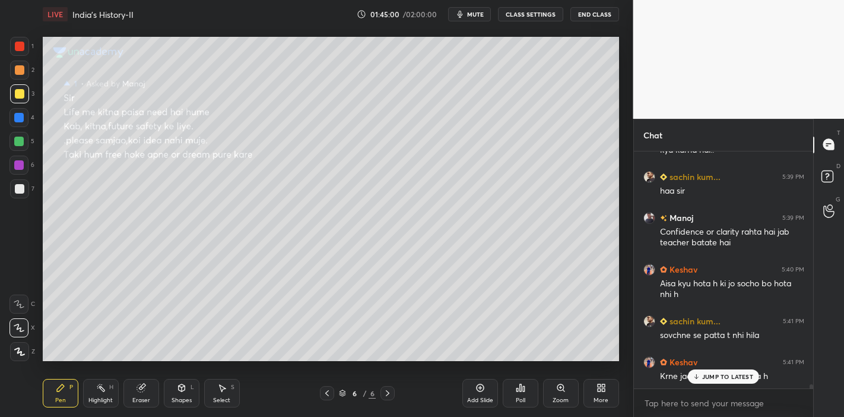
click at [713, 373] on p "JUMP TO LATEST" at bounding box center [727, 376] width 51 height 7
click at [148, 394] on div "Eraser" at bounding box center [141, 393] width 36 height 28
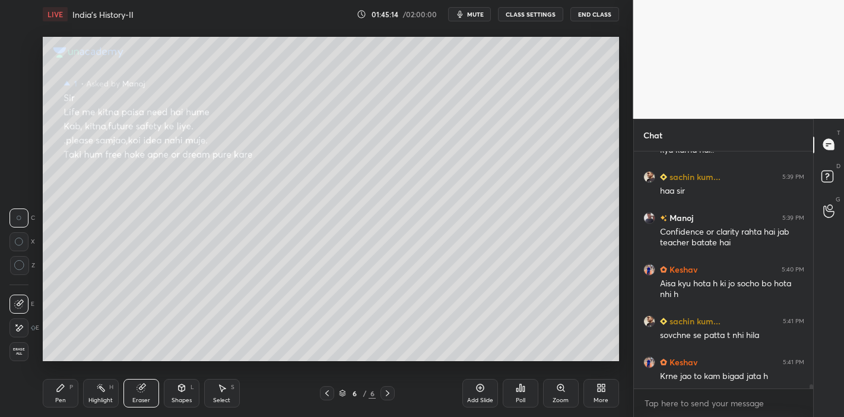
click at [61, 383] on icon at bounding box center [60, 387] width 9 height 9
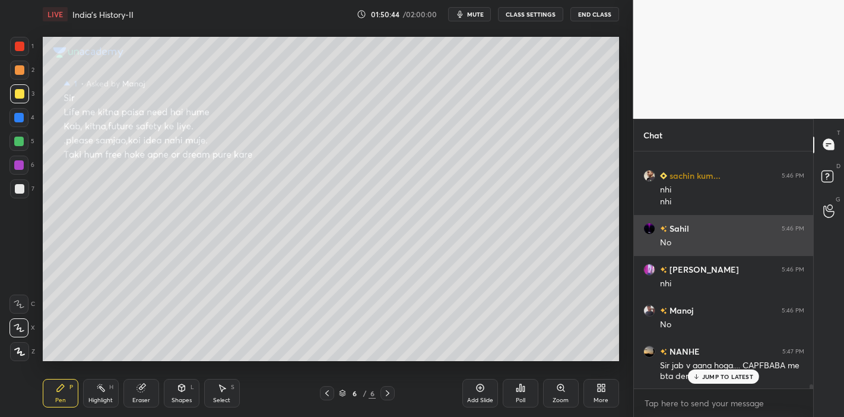
scroll to position [14096, 0]
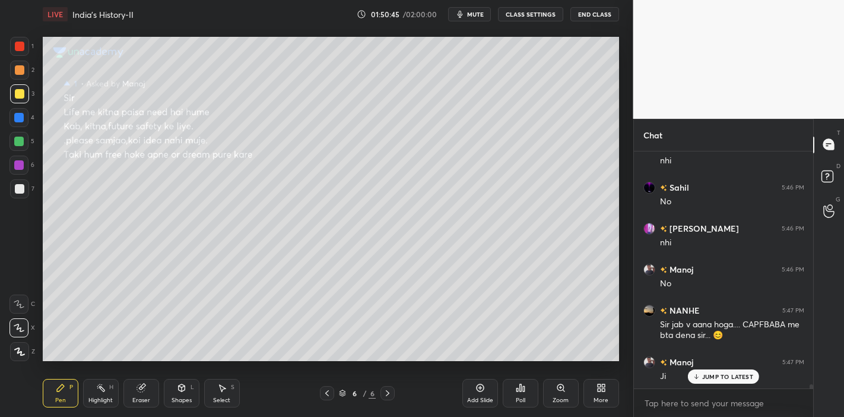
click at [713, 375] on p "JUMP TO LATEST" at bounding box center [727, 376] width 51 height 7
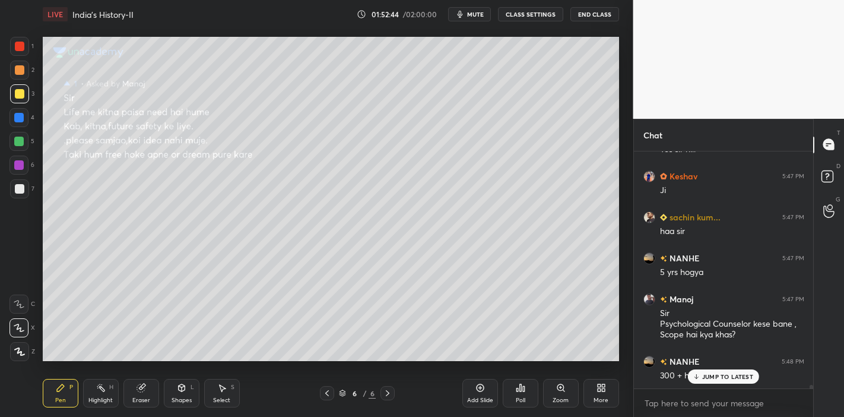
scroll to position [14485, 0]
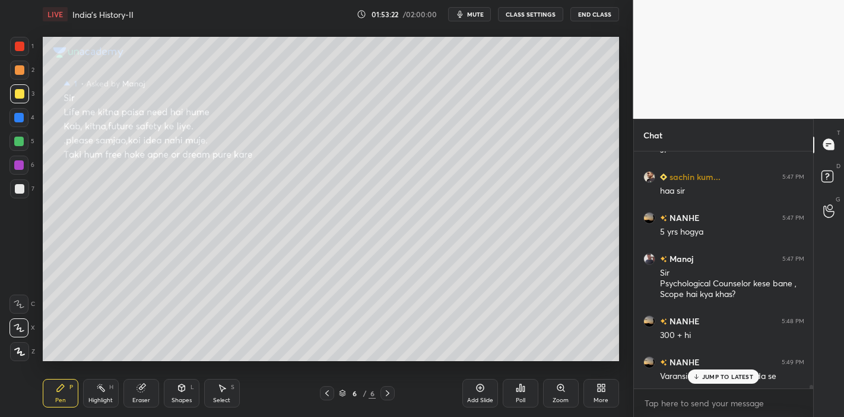
click at [716, 378] on p "JUMP TO LATEST" at bounding box center [727, 376] width 51 height 7
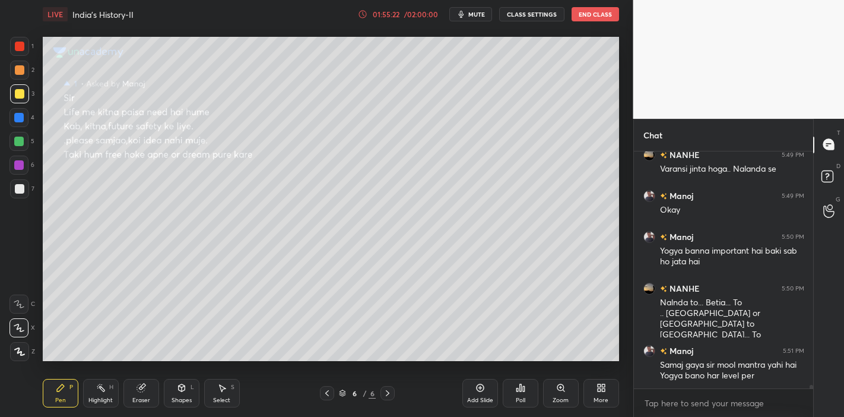
scroll to position [14744, 0]
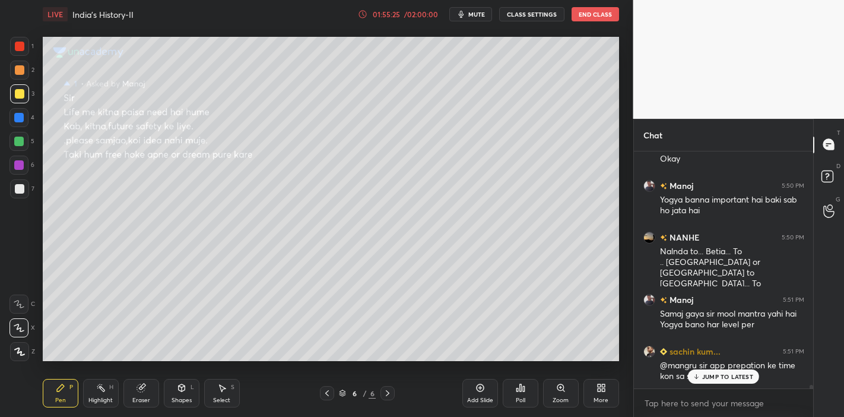
click at [722, 378] on p "JUMP TO LATEST" at bounding box center [727, 376] width 51 height 7
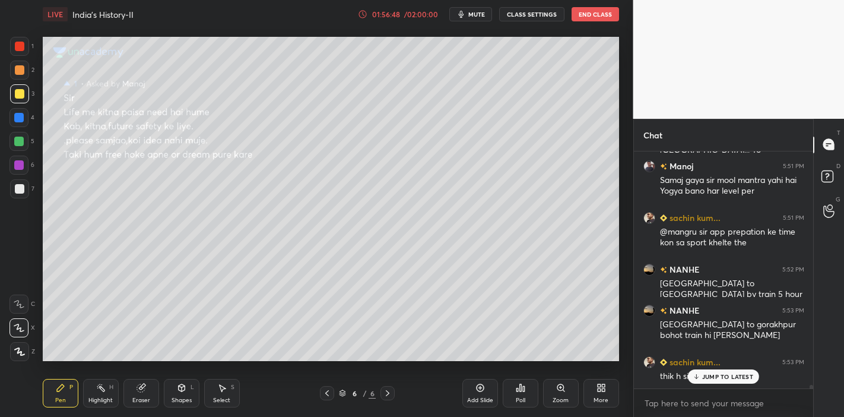
scroll to position [14961, 0]
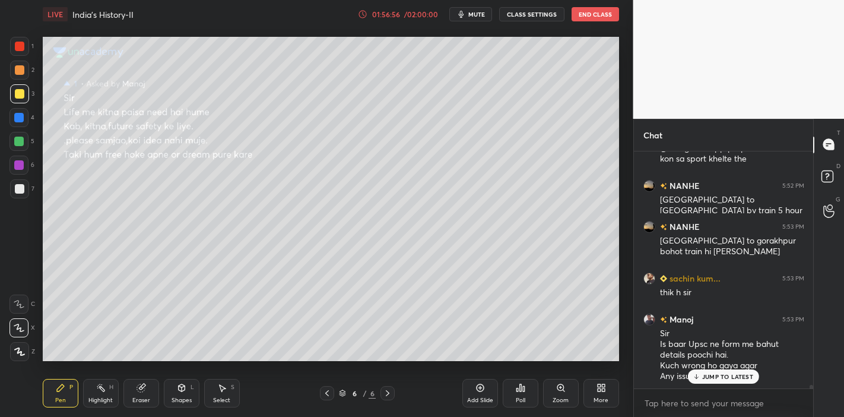
click at [700, 374] on div "JUMP TO LATEST" at bounding box center [723, 376] width 71 height 14
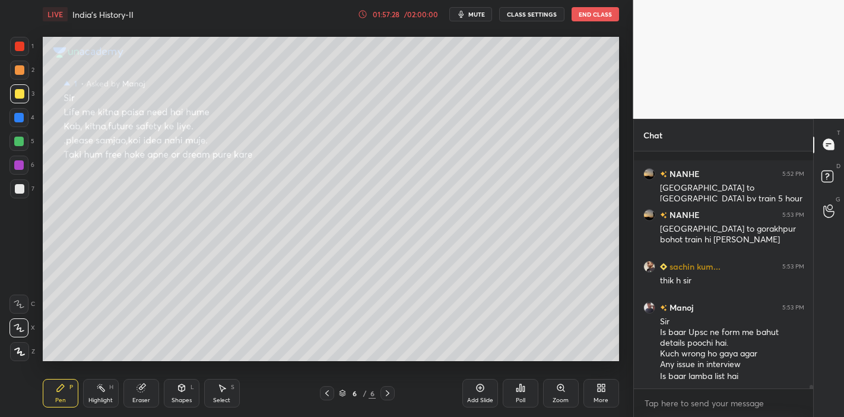
scroll to position [15035, 0]
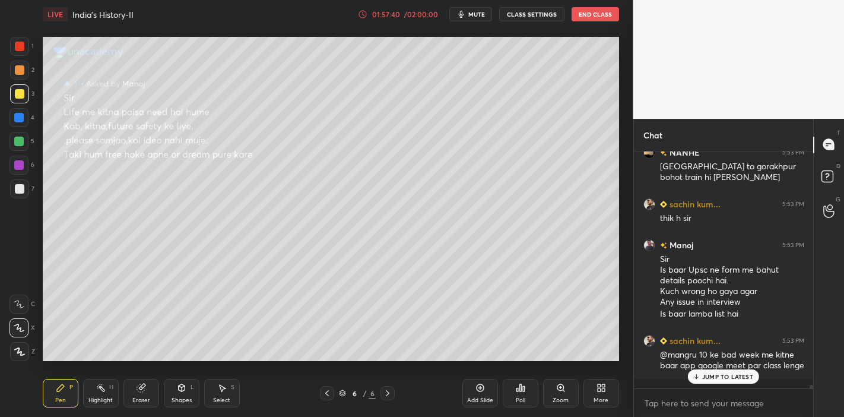
click at [730, 382] on div "JUMP TO LATEST" at bounding box center [723, 376] width 71 height 14
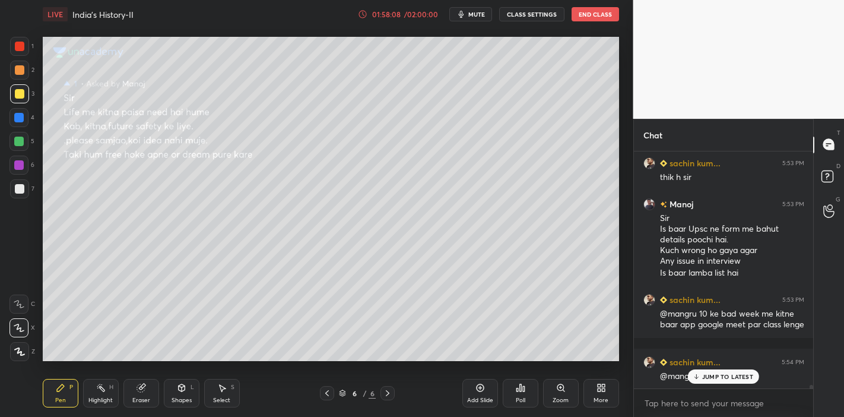
click at [693, 374] on icon at bounding box center [697, 376] width 8 height 7
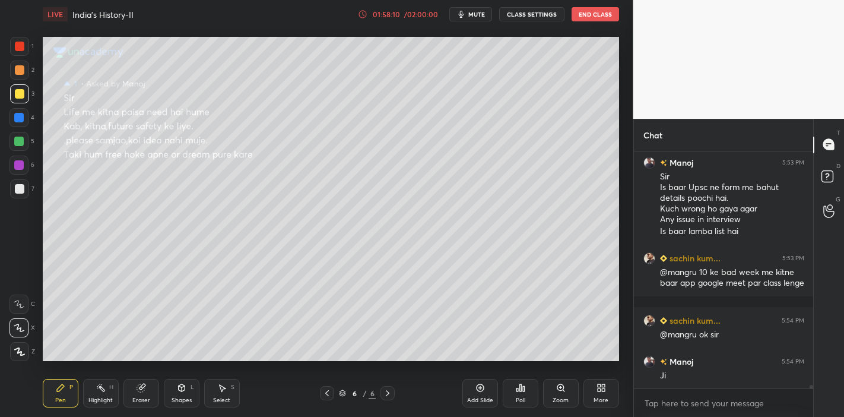
click at [426, 17] on div "/ 02:00:00" at bounding box center [421, 14] width 37 height 7
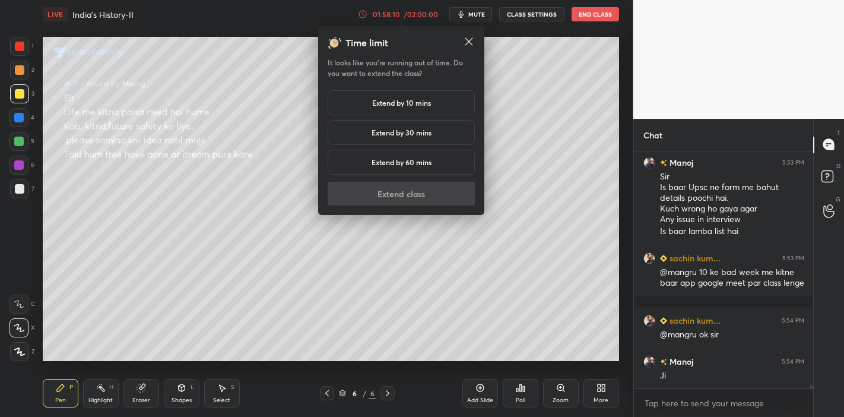
scroll to position [15158, 0]
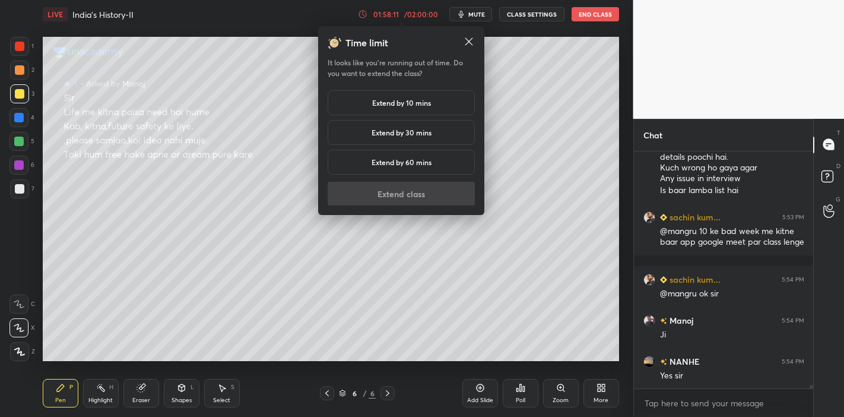
click at [404, 101] on h5 "Extend by 10 mins" at bounding box center [401, 102] width 59 height 11
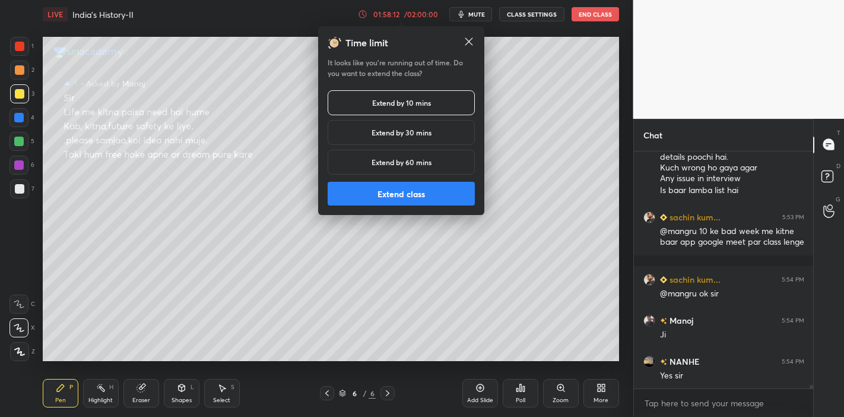
scroll to position [15240, 0]
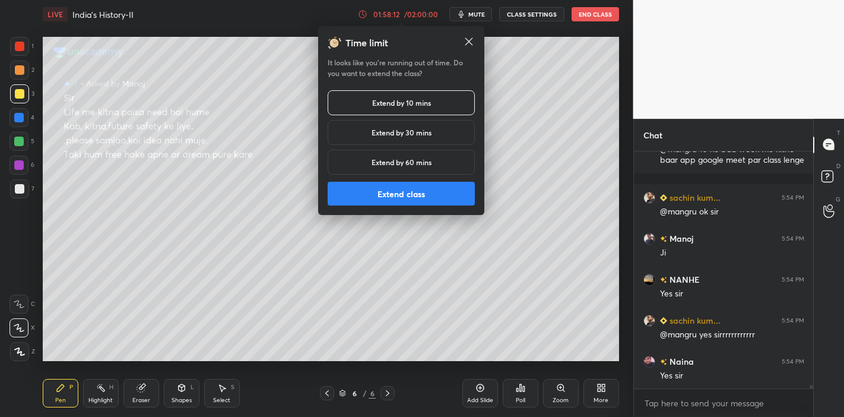
click at [404, 200] on button "Extend class" at bounding box center [401, 194] width 147 height 24
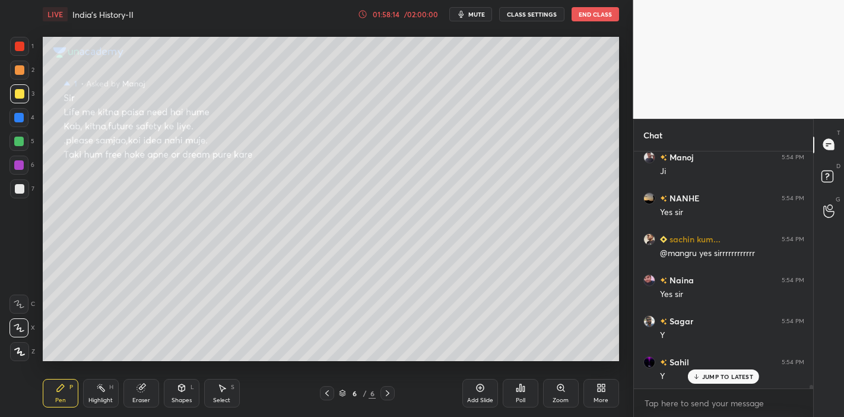
scroll to position [15363, 0]
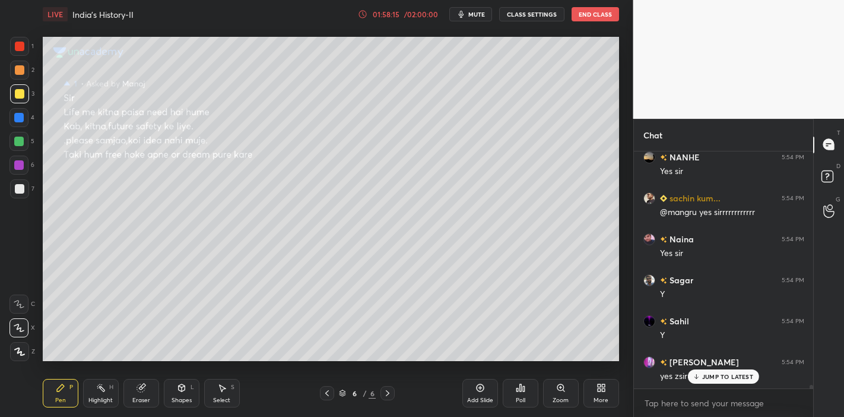
click at [696, 372] on div "JUMP TO LATEST" at bounding box center [723, 376] width 71 height 14
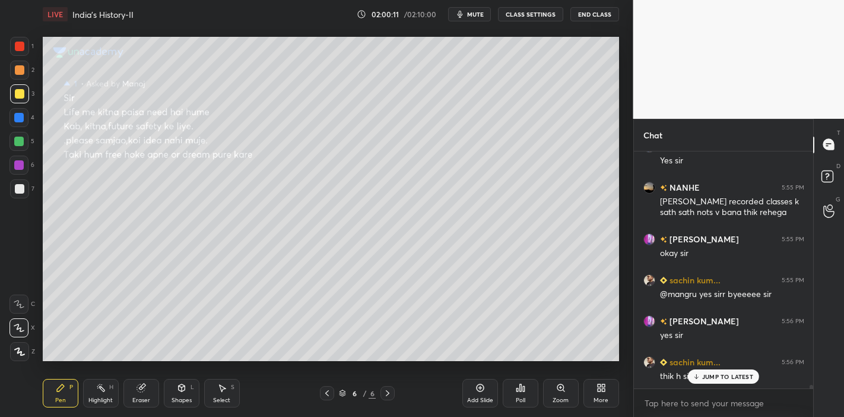
scroll to position [4, 4]
click at [709, 351] on p "JUMP TO LATEST" at bounding box center [727, 351] width 51 height 7
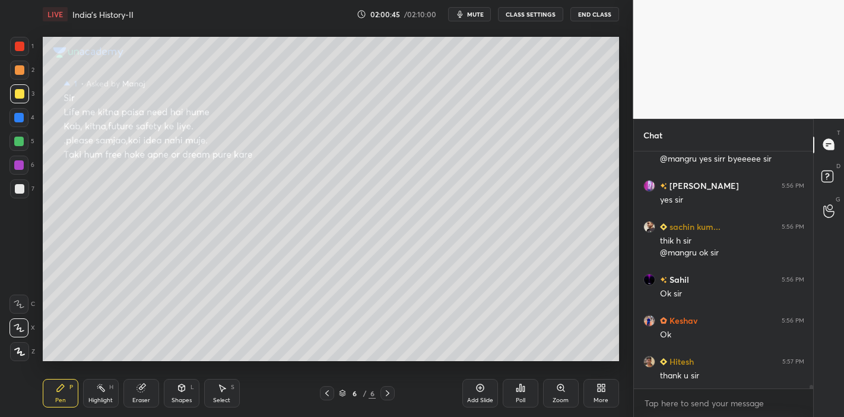
scroll to position [15959, 0]
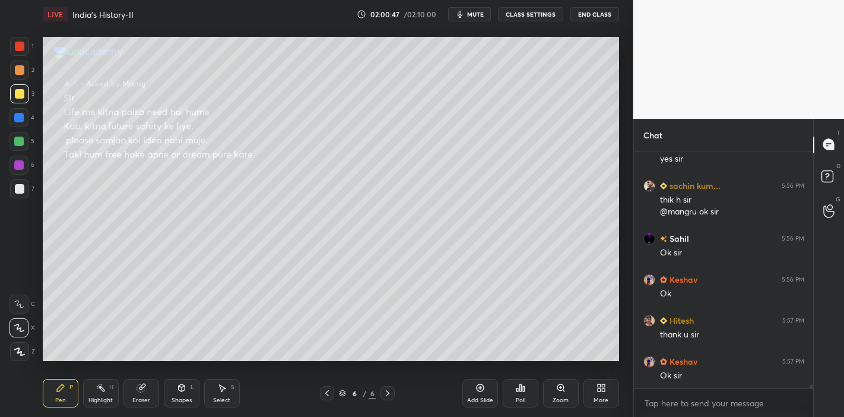
click at [566, 360] on div "Add Slide Poll Zoom More" at bounding box center [540, 393] width 157 height 66
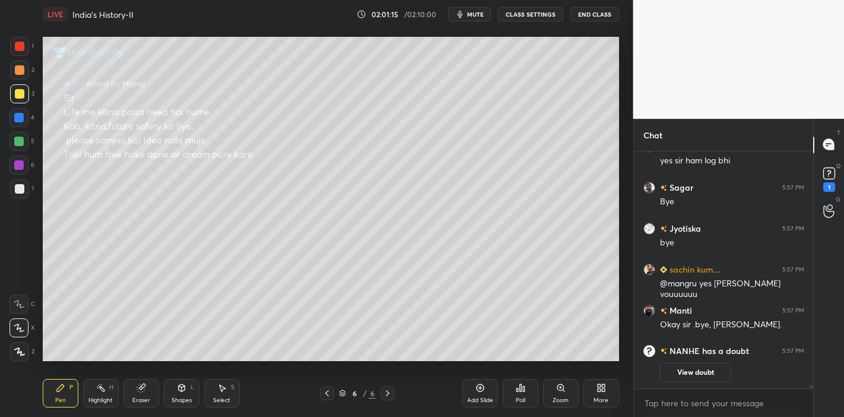
scroll to position [14491, 0]
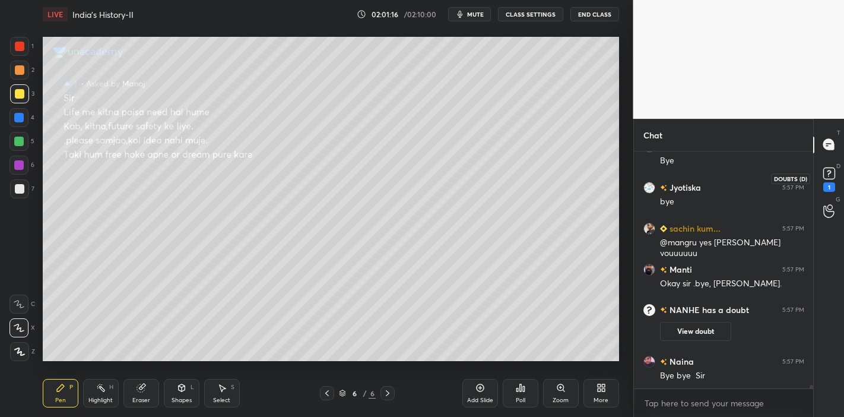
click at [831, 176] on rect at bounding box center [828, 172] width 11 height 11
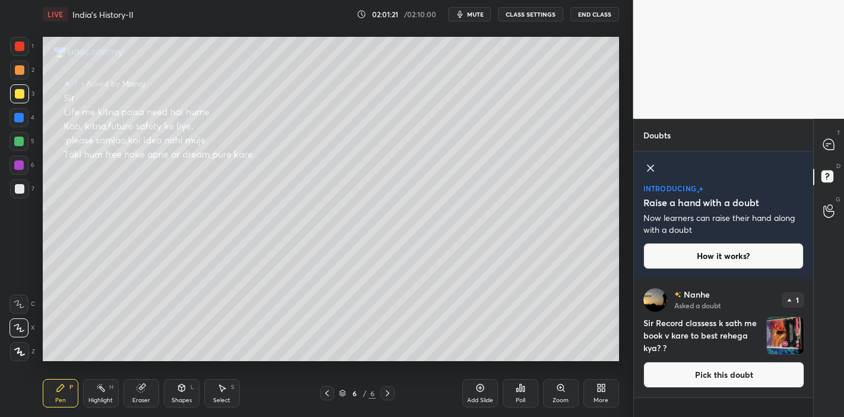
click at [767, 378] on button "Pick this doubt" at bounding box center [723, 374] width 161 height 26
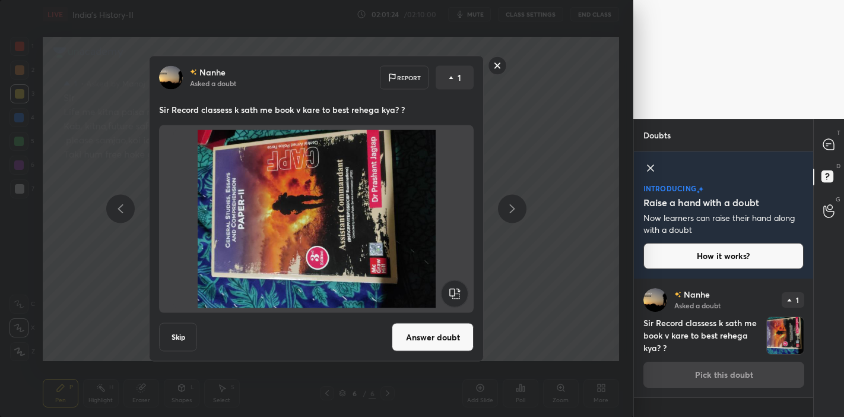
click at [503, 61] on rect at bounding box center [497, 65] width 18 height 18
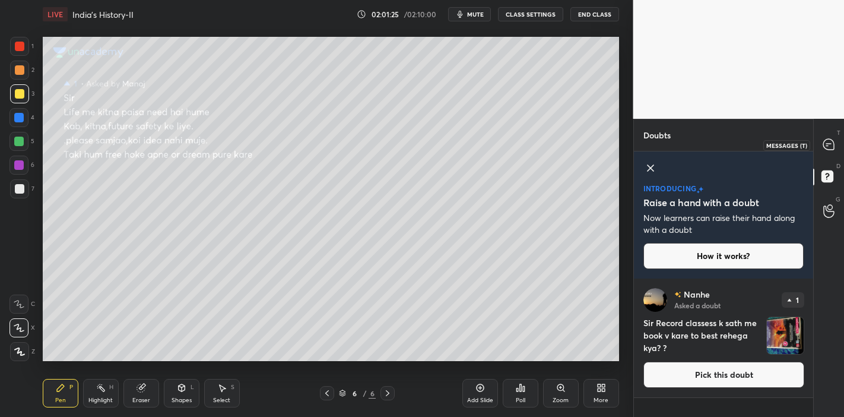
click at [832, 145] on icon at bounding box center [828, 144] width 11 height 11
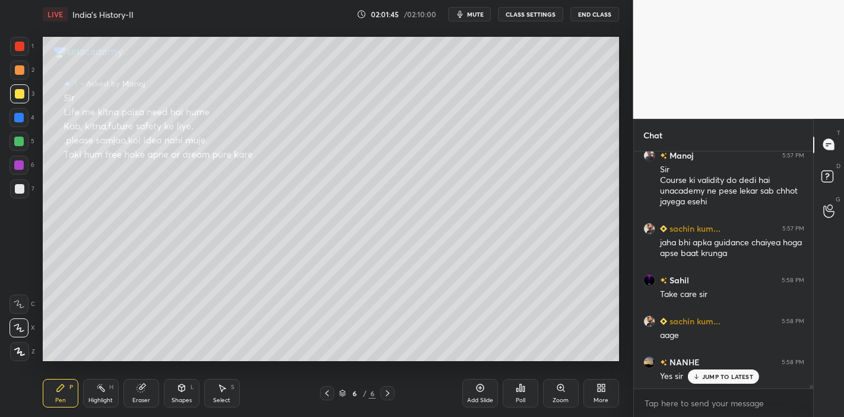
scroll to position [15044, 0]
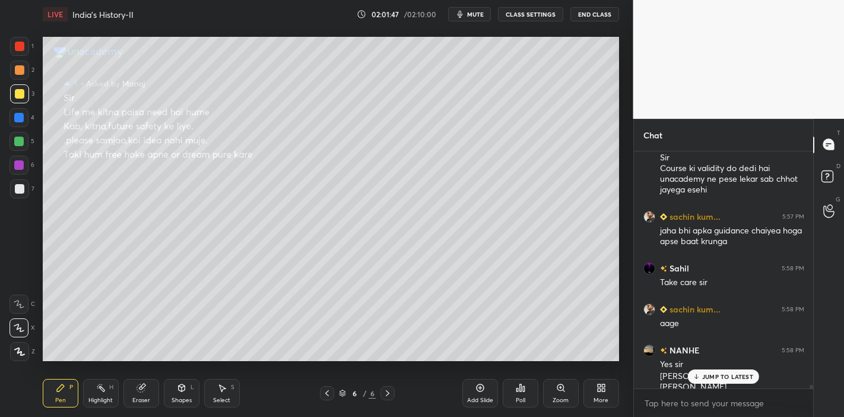
click at [697, 377] on div "Keshav 5:57 PM Ok sir [PERSON_NAME] 5:57 PM yes sir ham log bhi Sagar 5:57 PM B…" at bounding box center [724, 269] width 180 height 237
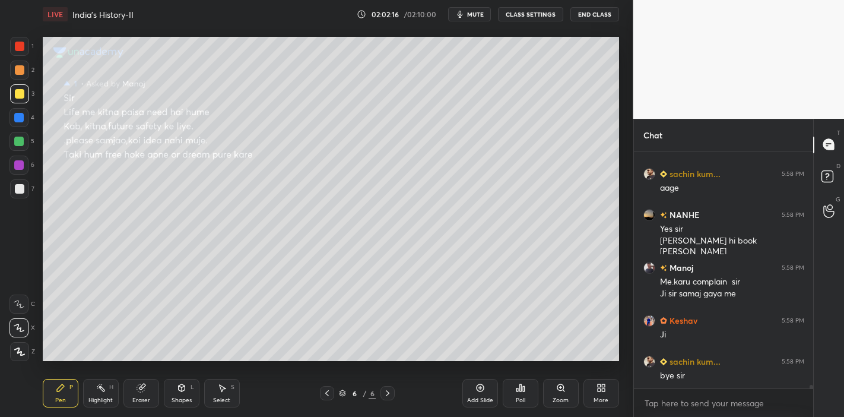
scroll to position [15220, 0]
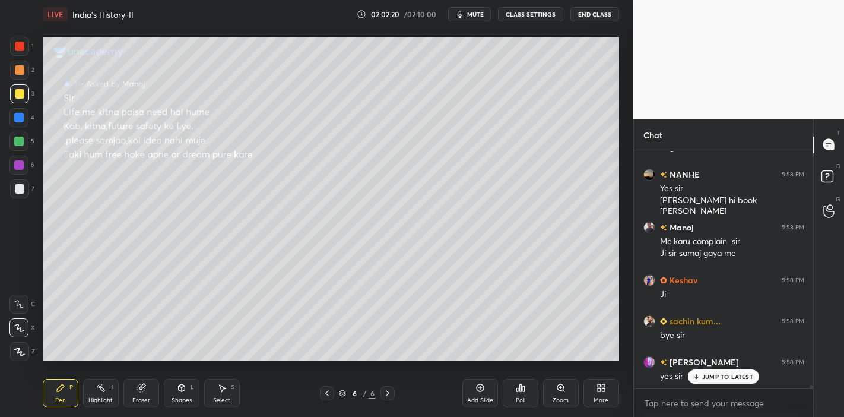
click at [24, 144] on div at bounding box center [18, 141] width 19 height 19
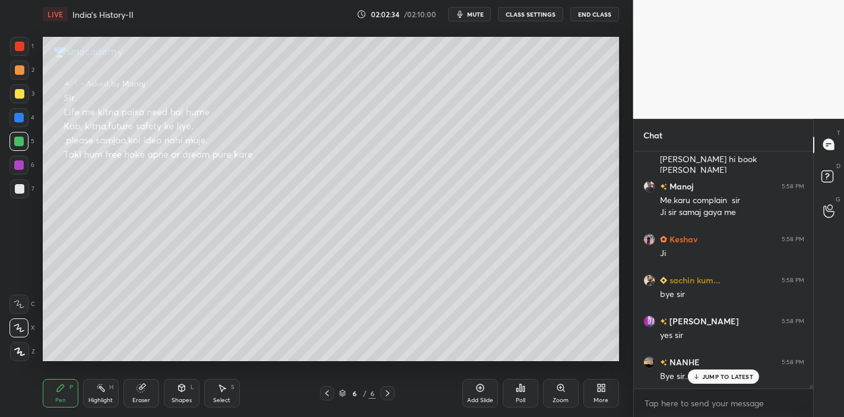
scroll to position [15301, 0]
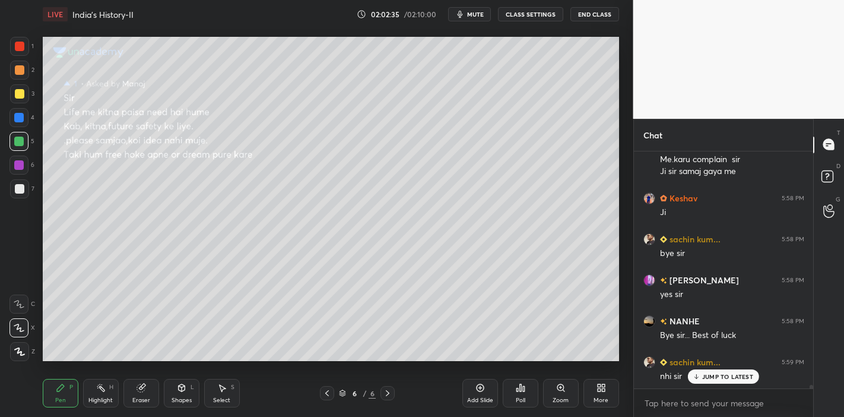
click at [716, 380] on p "JUMP TO LATEST" at bounding box center [727, 376] width 51 height 7
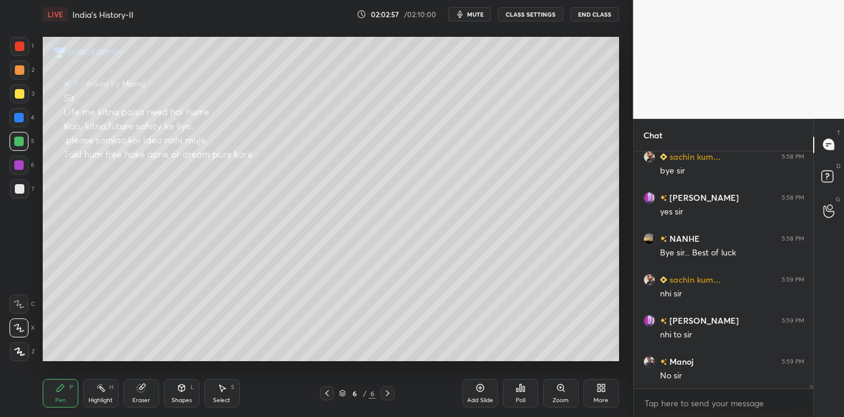
scroll to position [15425, 0]
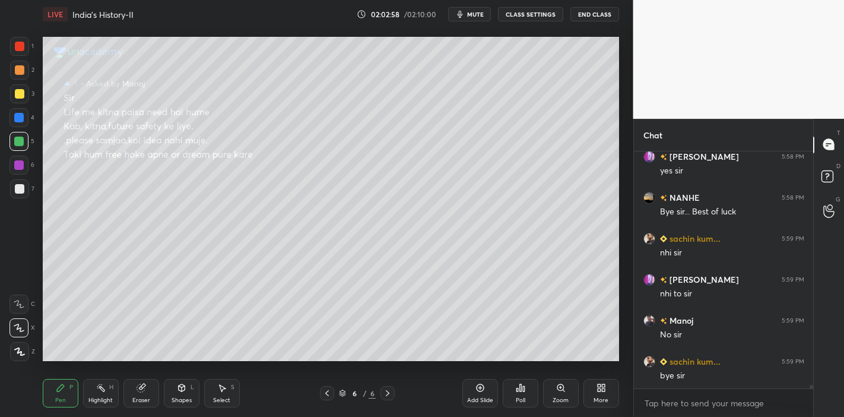
click at [606, 10] on button "End Class" at bounding box center [594, 14] width 49 height 14
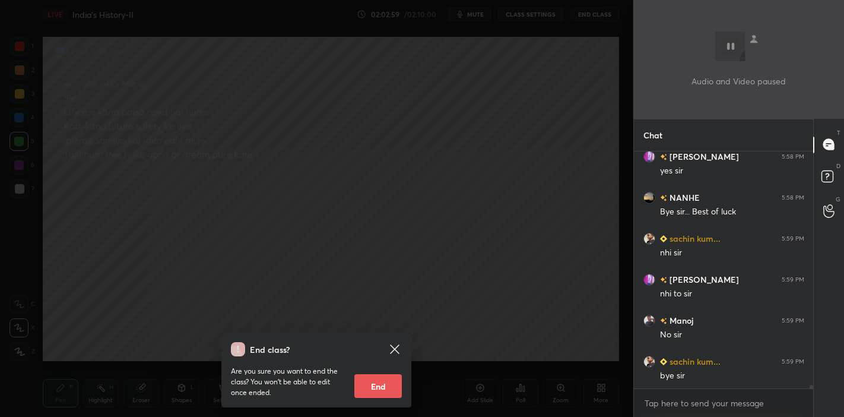
scroll to position [15466, 0]
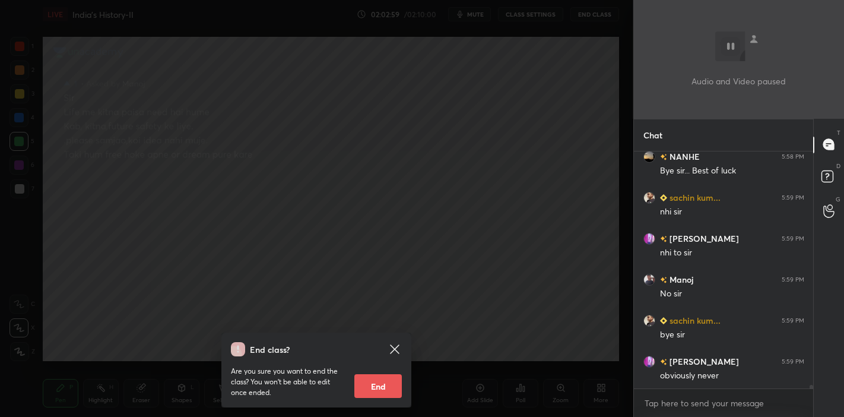
click at [373, 388] on button "End" at bounding box center [377, 386] width 47 height 24
type textarea "x"
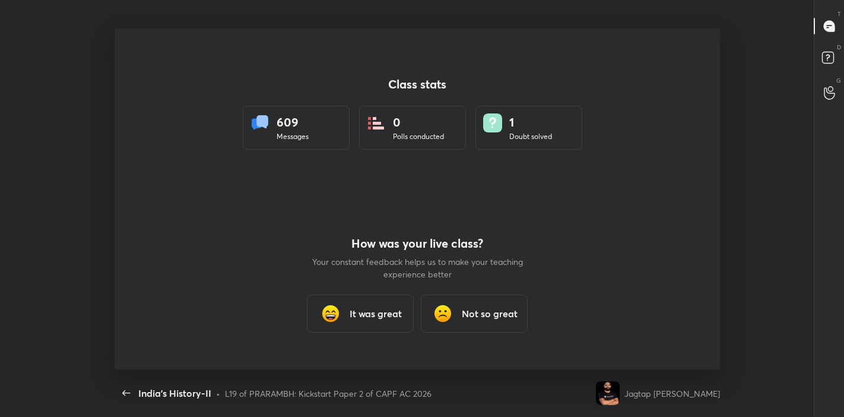
scroll to position [0, 0]
click at [361, 296] on div "It was great" at bounding box center [360, 313] width 107 height 38
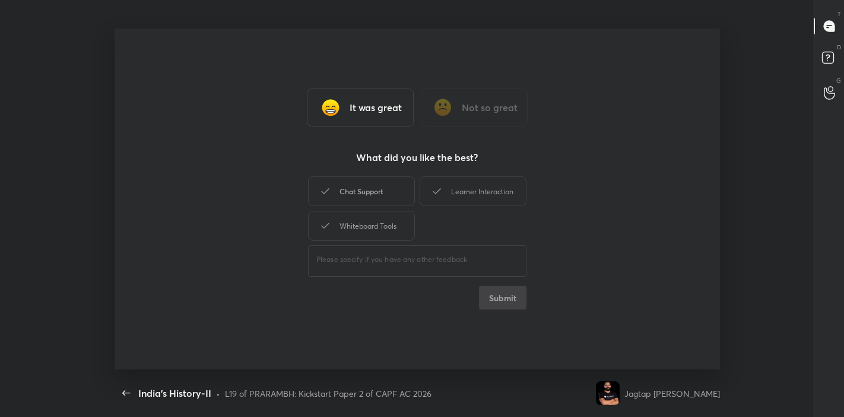
drag, startPoint x: 369, startPoint y: 186, endPoint x: 449, endPoint y: 202, distance: 81.7
click at [371, 186] on div "Chat Support" at bounding box center [361, 191] width 107 height 30
click at [453, 202] on div "Learner Interaction" at bounding box center [473, 191] width 107 height 30
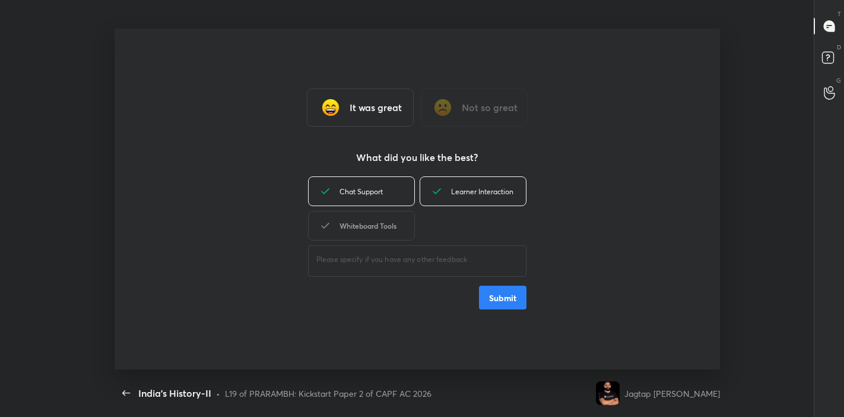
click at [395, 234] on div "Whiteboard Tools" at bounding box center [361, 226] width 107 height 30
click at [497, 293] on button "Submit" at bounding box center [502, 297] width 47 height 24
